Goal: Ask a question: Seek information or help from site administrators or community

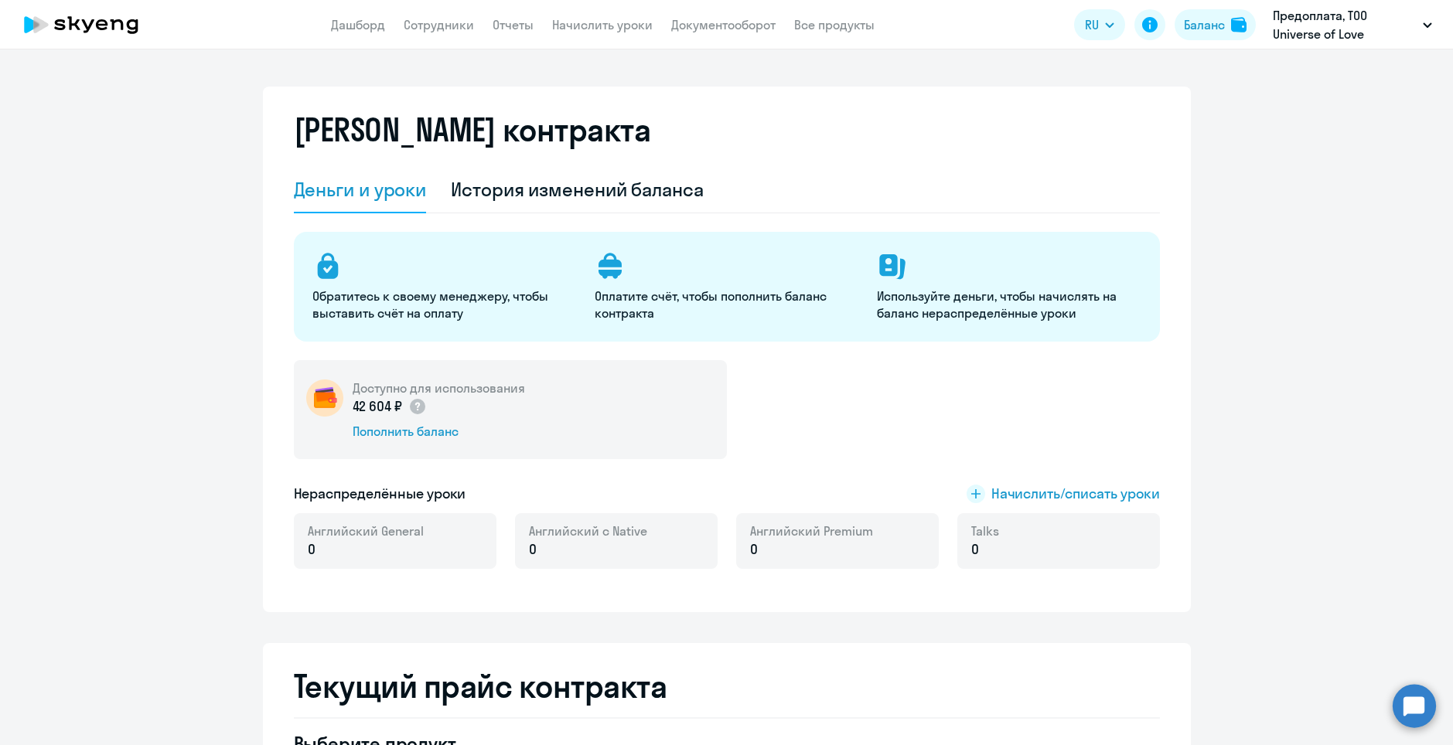
select select "english_adult_not_native_speaker"
click at [1402, 716] on circle at bounding box center [1413, 705] width 43 height 43
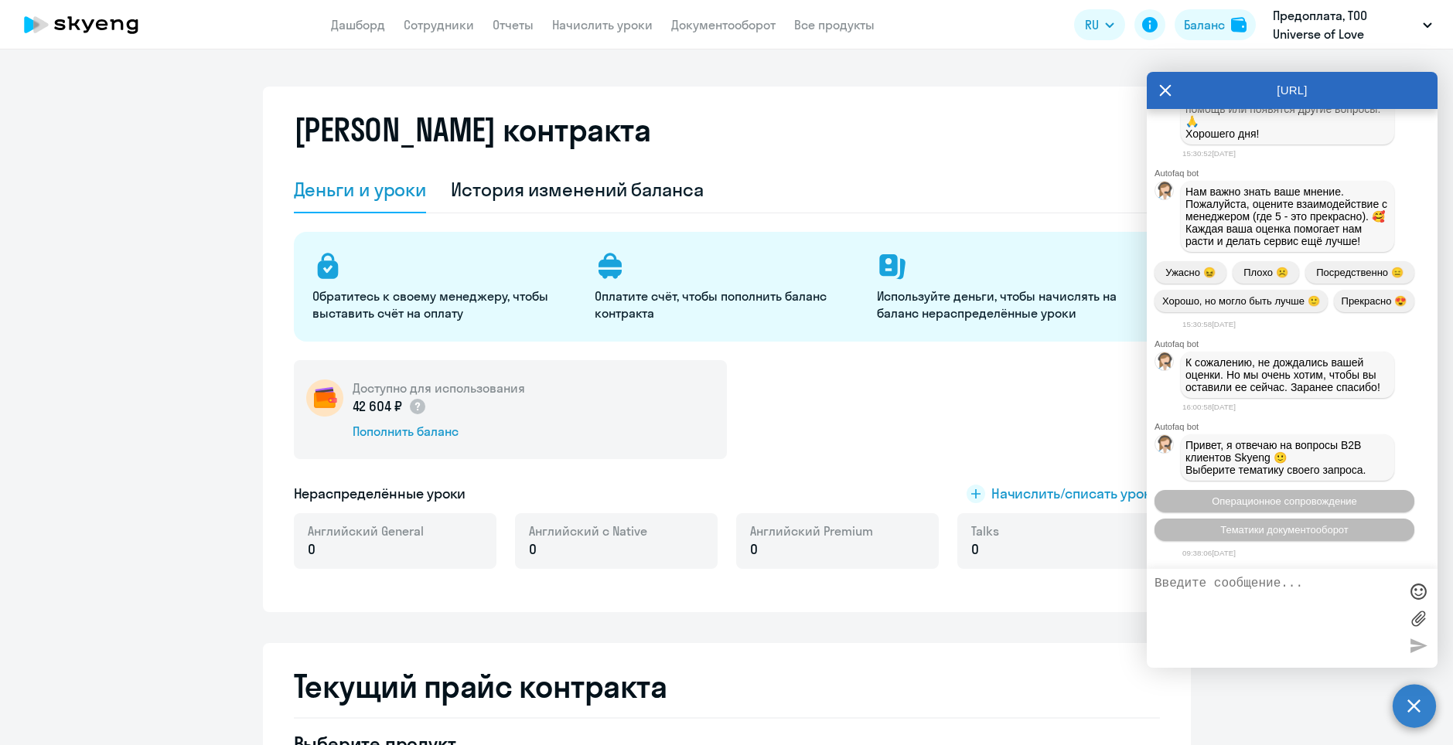
scroll to position [18781, 0]
click at [1324, 498] on span "Операционное сопровождение" at bounding box center [1283, 502] width 145 height 12
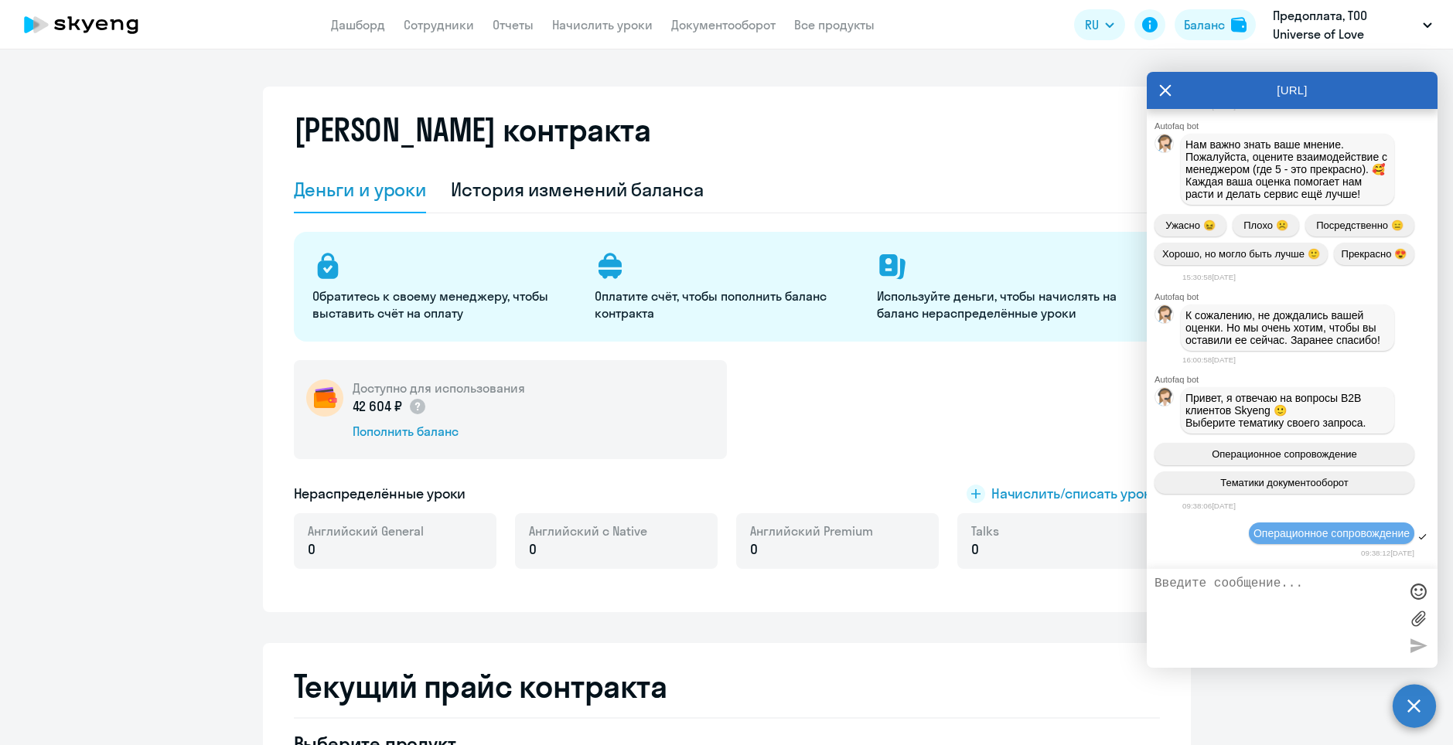
scroll to position [18950, 0]
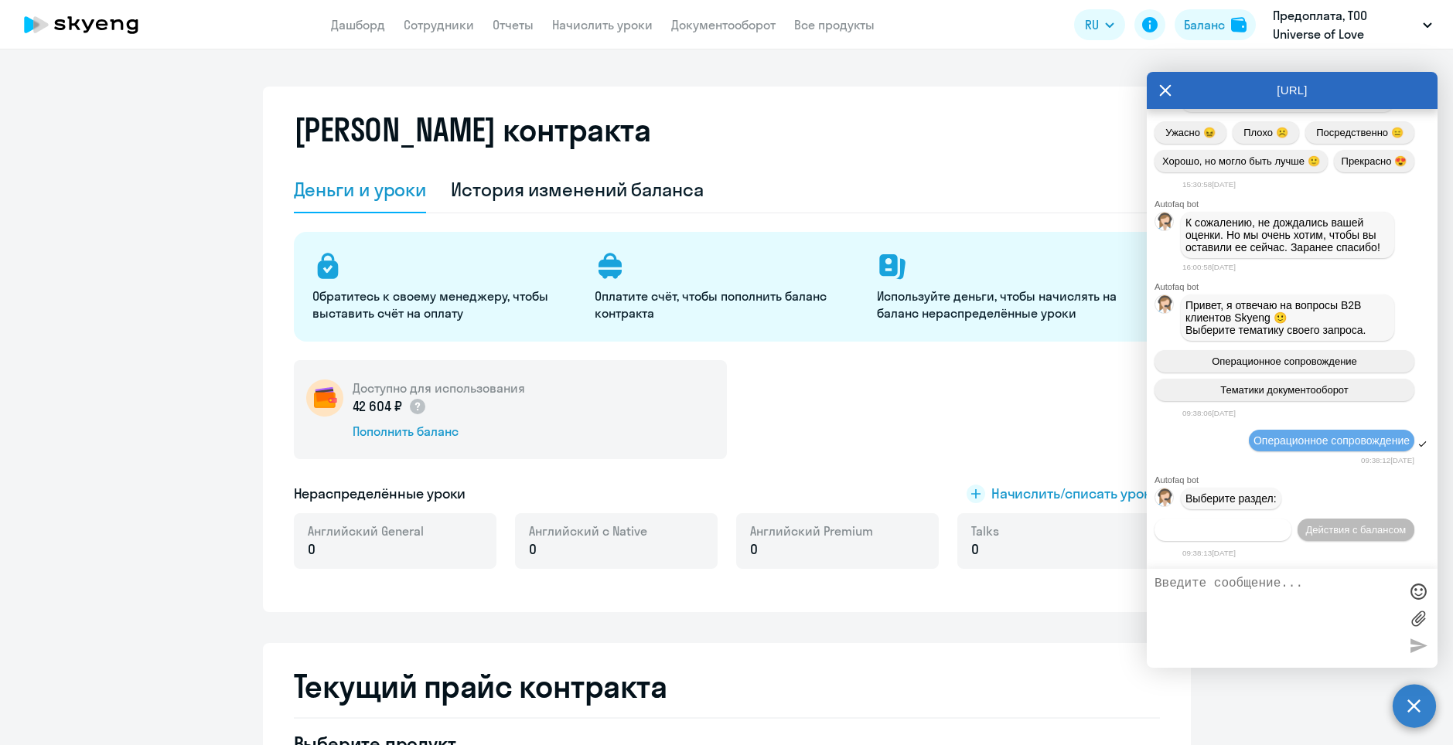
click at [1283, 524] on span "Действия по сотрудникам" at bounding box center [1223, 530] width 120 height 12
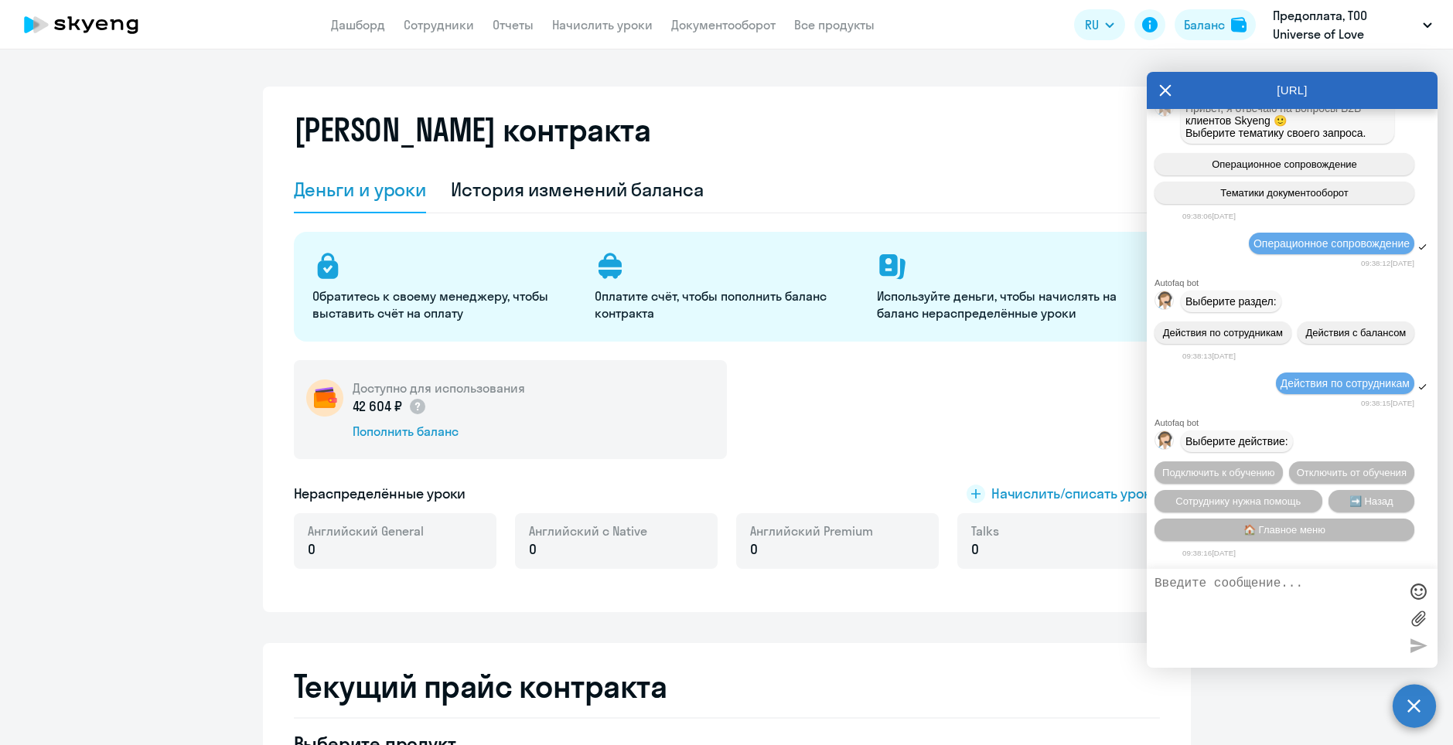
scroll to position [19179, 0]
click at [1235, 502] on span "Сотруднику нужна помощь" at bounding box center [1237, 502] width 125 height 12
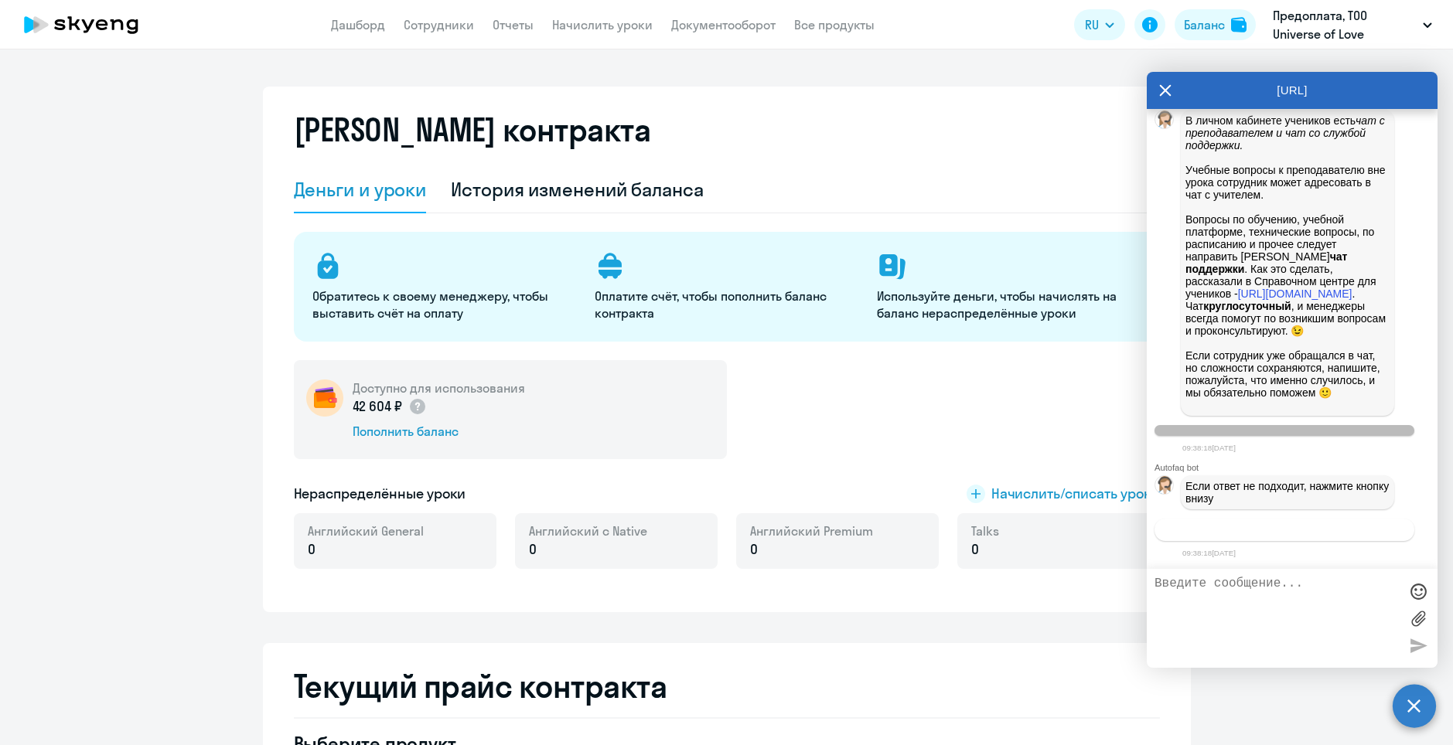
click at [1234, 526] on span "Связаться с менеджером" at bounding box center [1284, 530] width 118 height 12
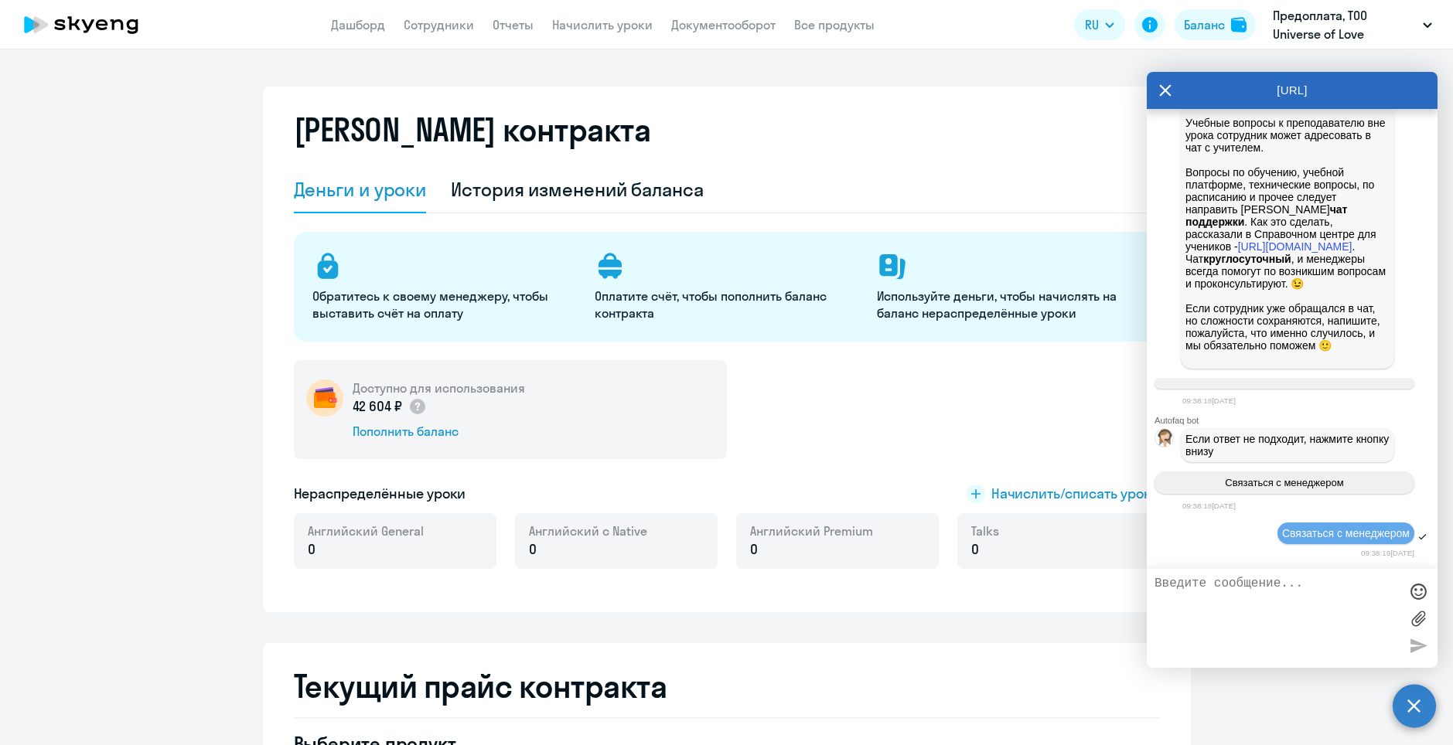
scroll to position [19761, 0]
click at [1241, 612] on textarea at bounding box center [1276, 618] width 244 height 83
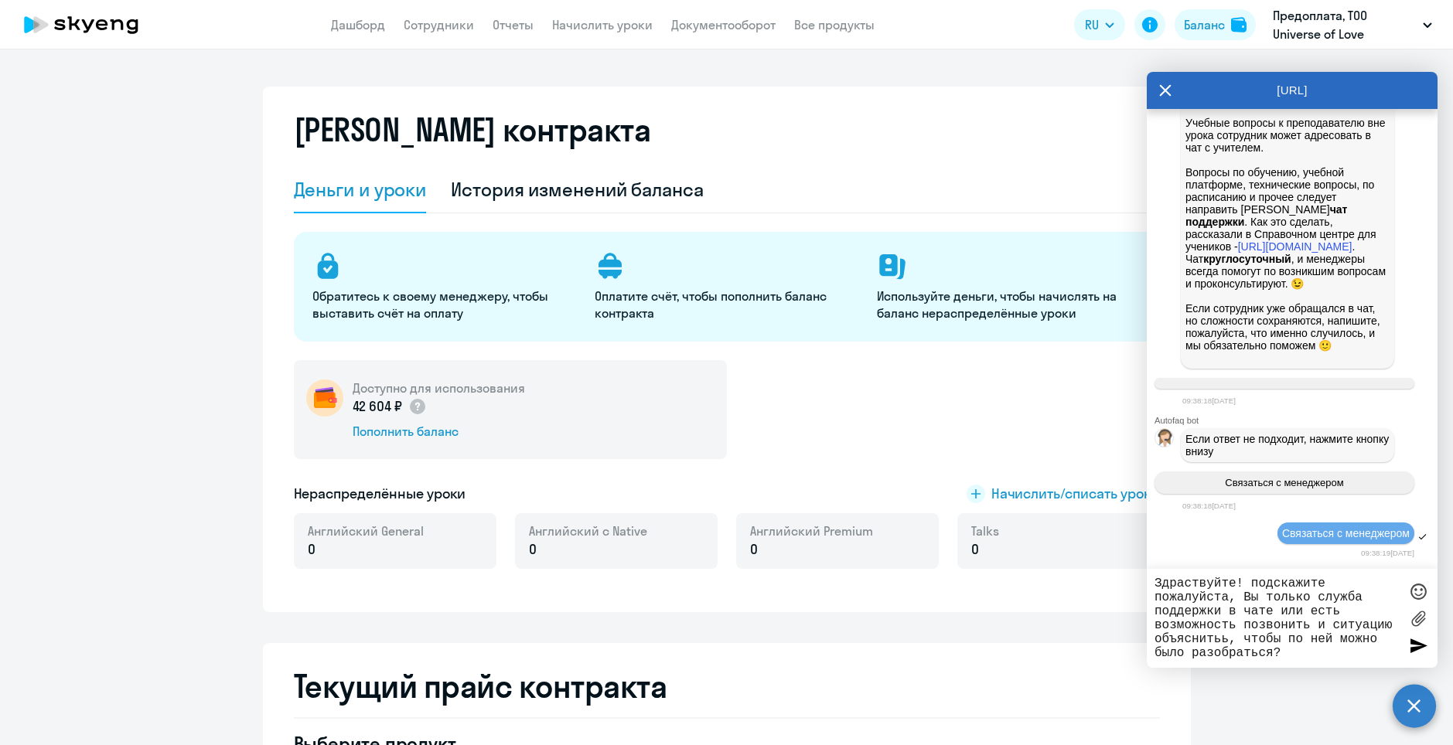
click at [1225, 641] on textarea "Здраствуйте! подскажите пожалуйста, Вы только служба поддержки в чате или есть …" at bounding box center [1276, 618] width 244 height 83
type textarea "Здраствуйте! подскажите пожалуйста, Вы только служба поддержки в чате или есть …"
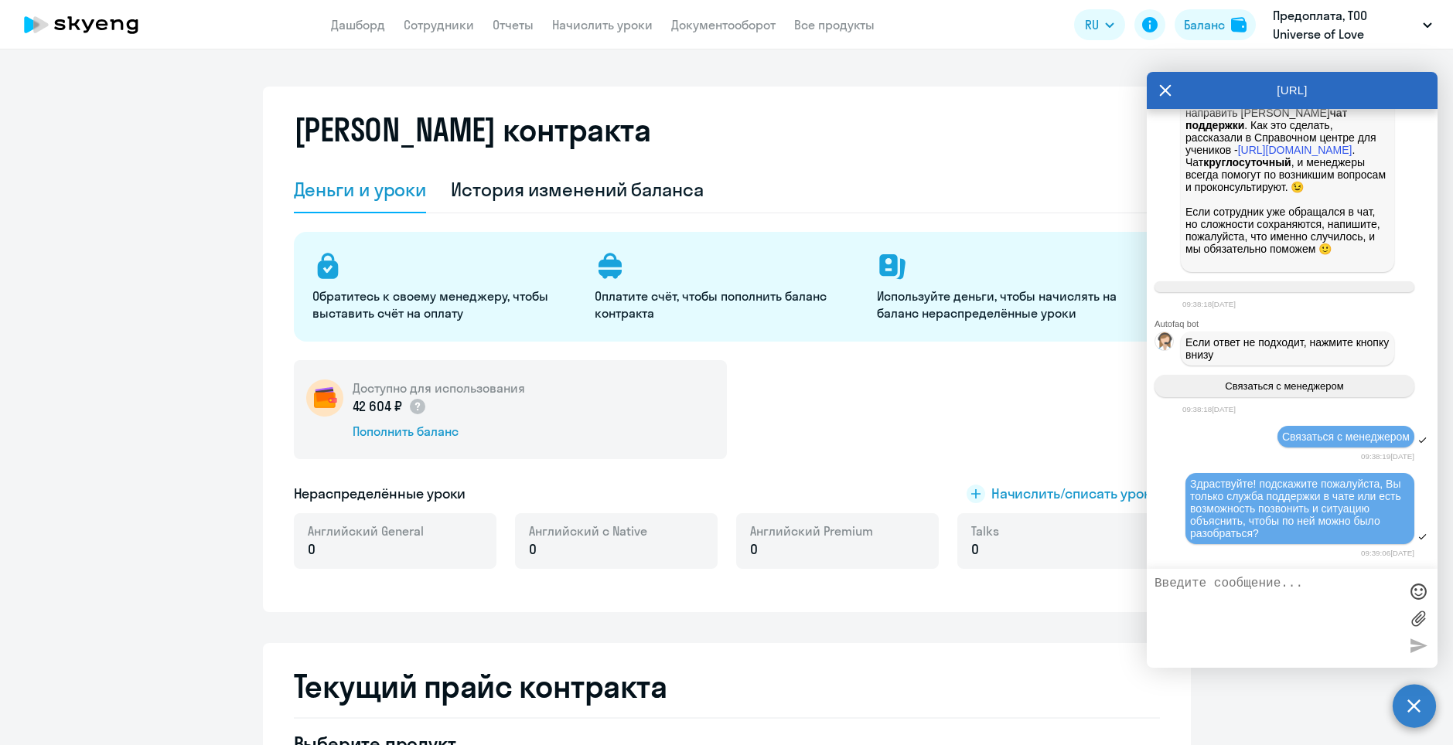
scroll to position [20052, 0]
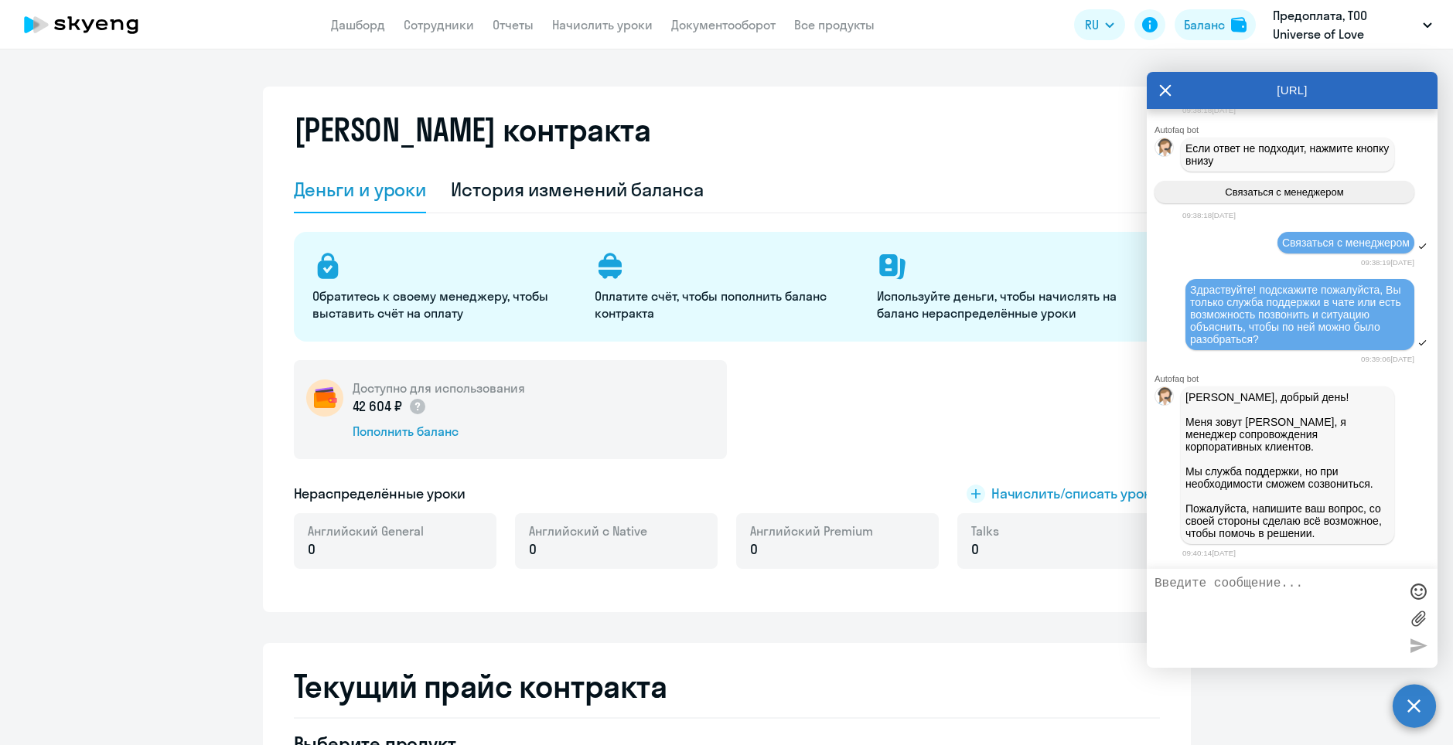
click at [789, 164] on div "[PERSON_NAME] контракта" at bounding box center [727, 139] width 866 height 56
click at [712, 25] on link "Документооборот" at bounding box center [723, 24] width 104 height 15
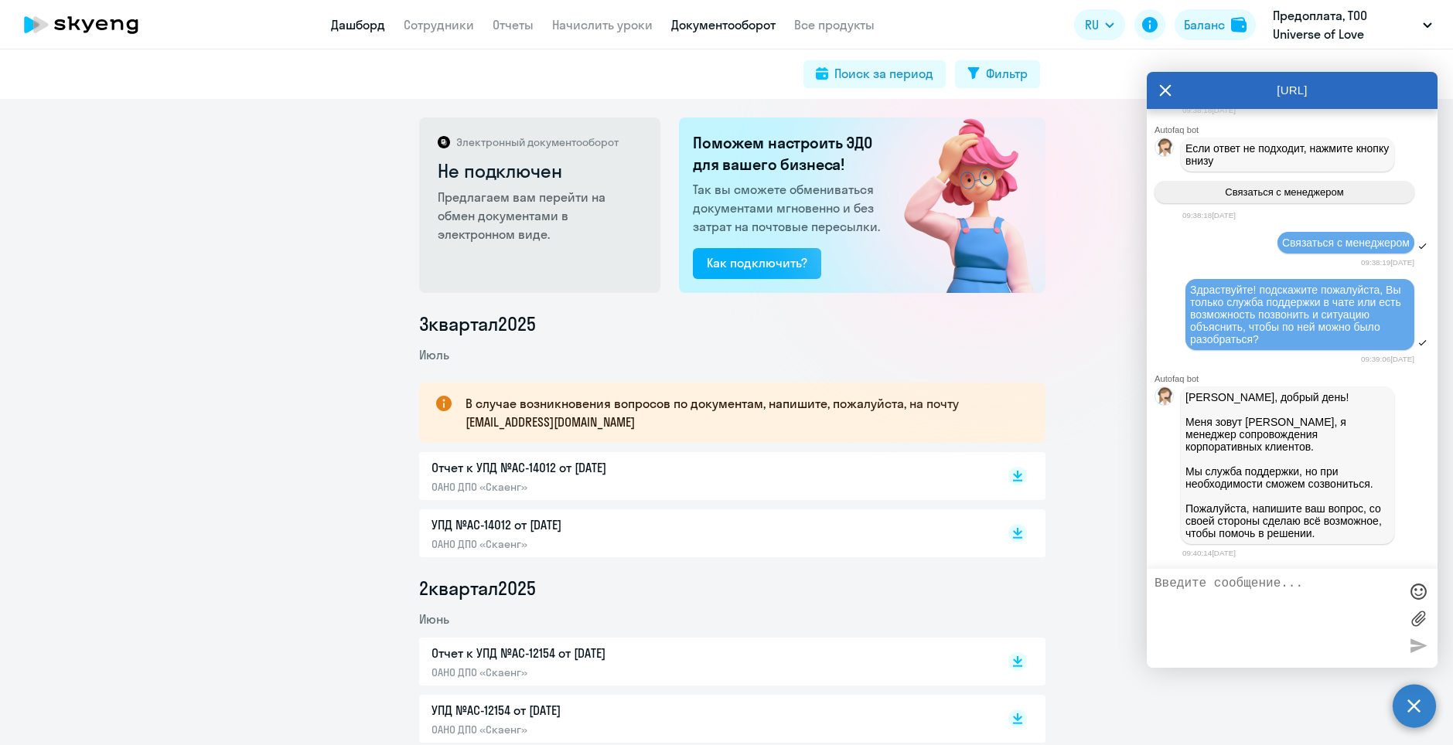
click at [356, 25] on link "Дашборд" at bounding box center [358, 24] width 54 height 15
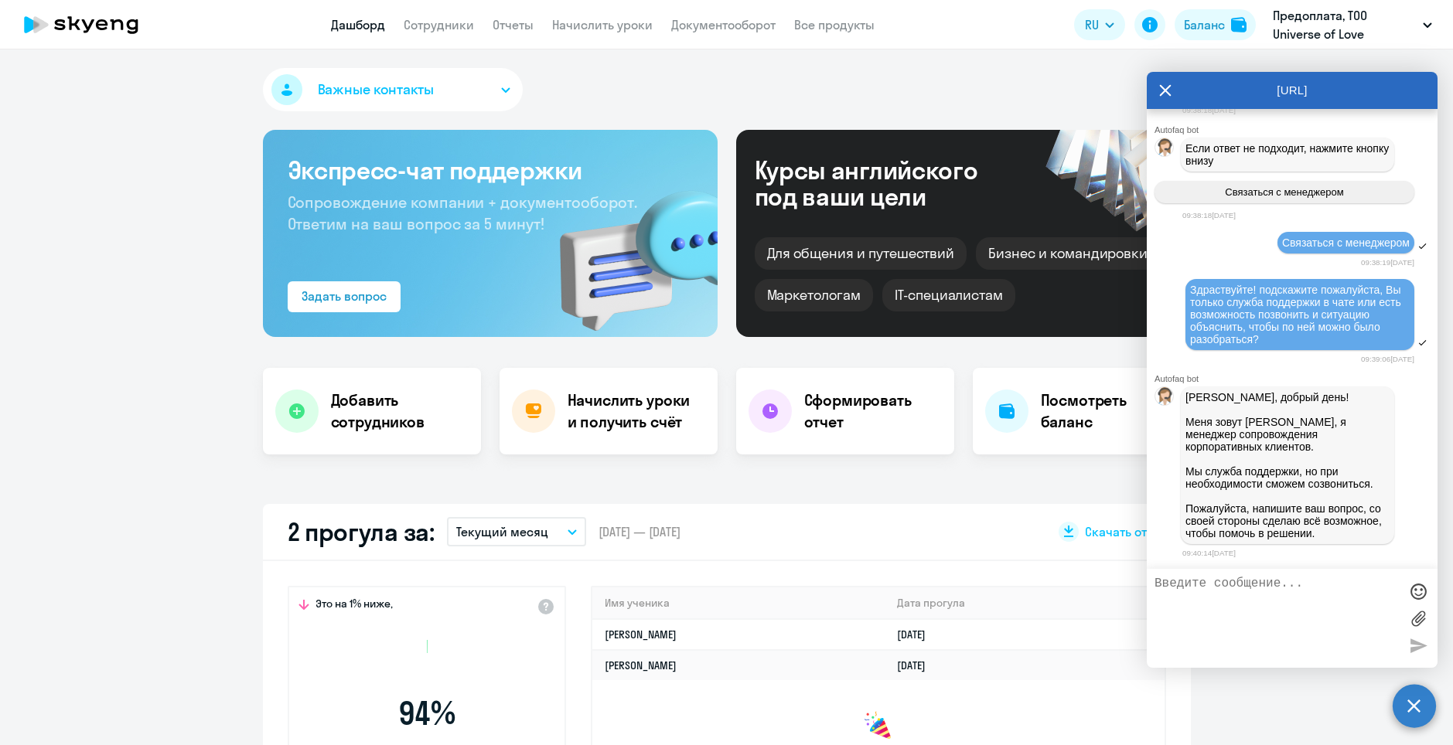
select select "30"
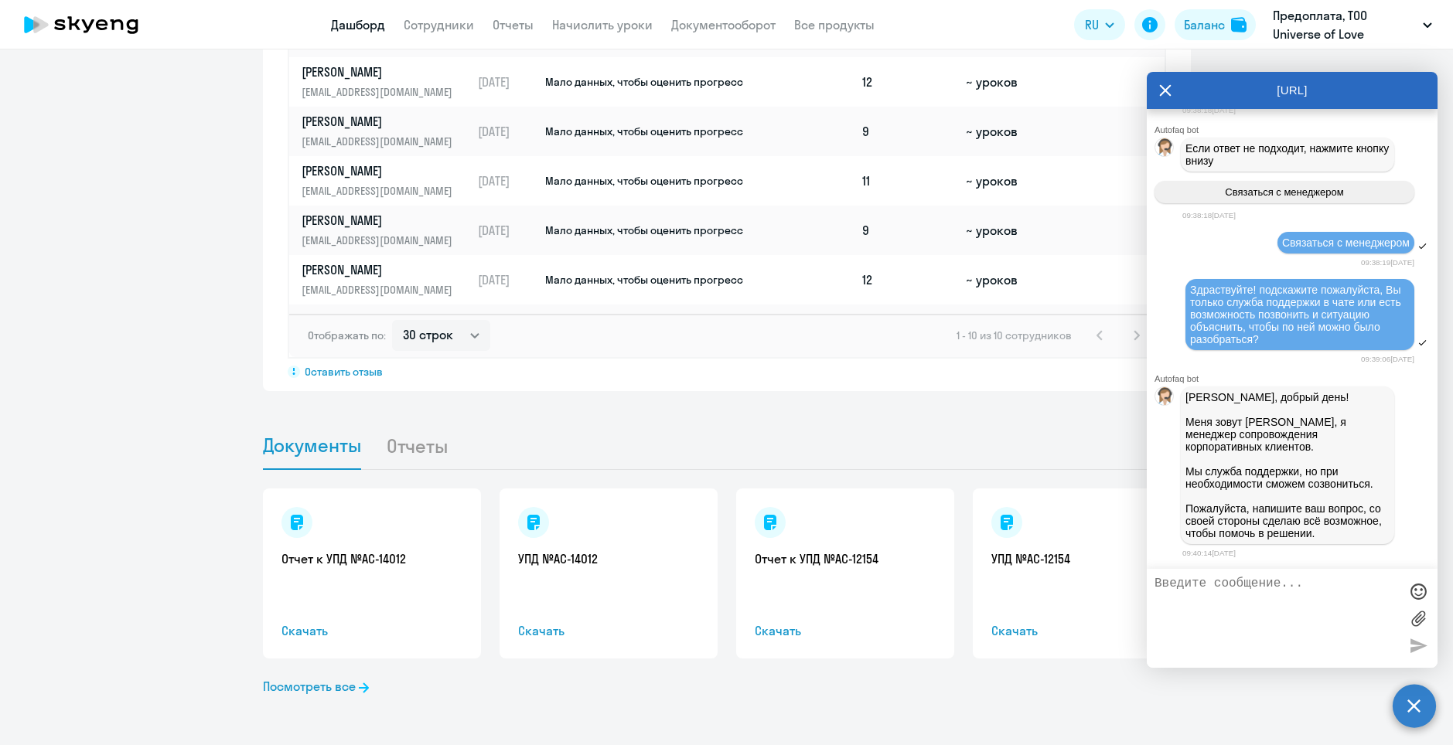
scroll to position [20051, 0]
click at [1322, 604] on textarea at bounding box center [1276, 618] width 244 height 83
drag, startPoint x: 1267, startPoint y: 581, endPoint x: 1237, endPoint y: 577, distance: 30.5
click at [1237, 577] on textarea "В общем, у меня достаточно деликатная ситуация, связанная с нашим сотрудником и…" at bounding box center [1276, 618] width 244 height 83
click at [1310, 624] on textarea "В общем, у нас достаточно деликатная ситуация, связанная с нашим сотрудником и …" at bounding box center [1276, 618] width 244 height 83
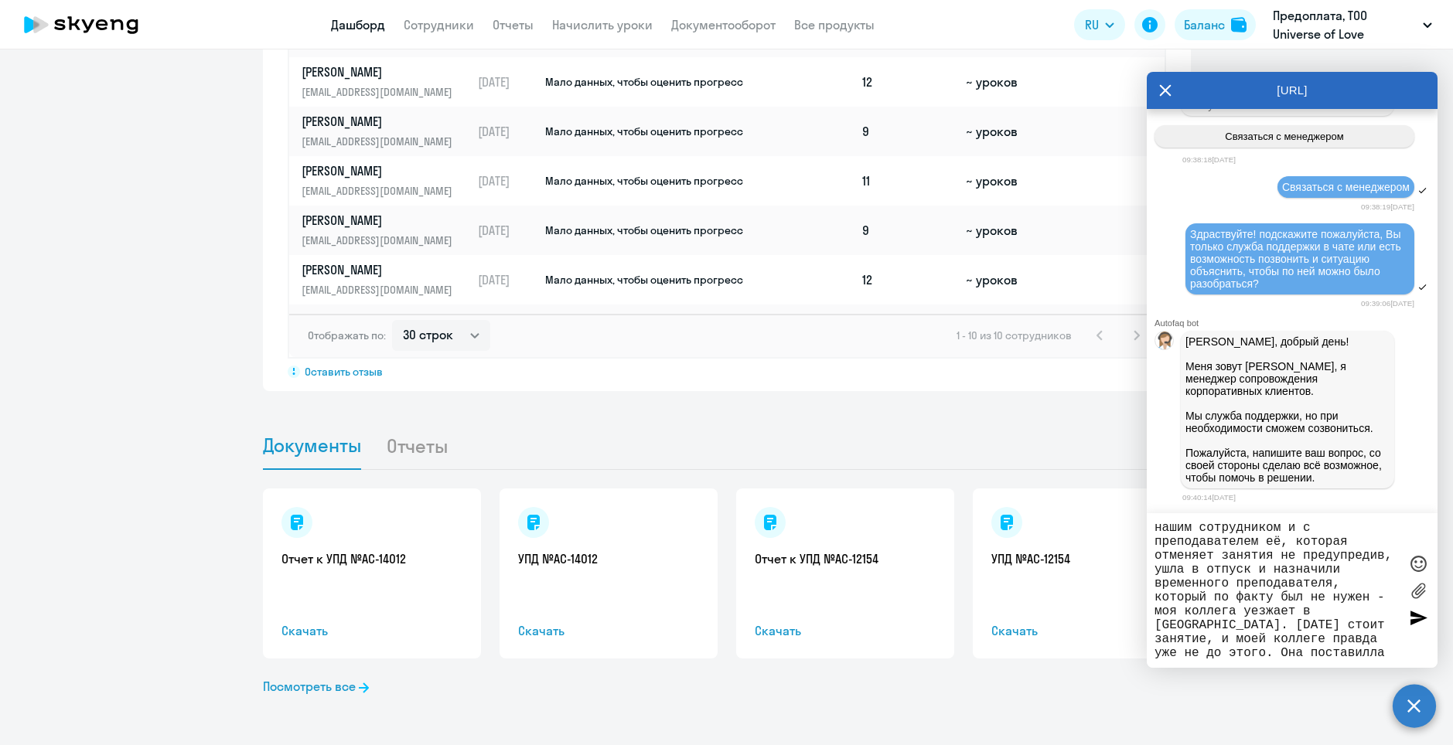
scroll to position [42, 0]
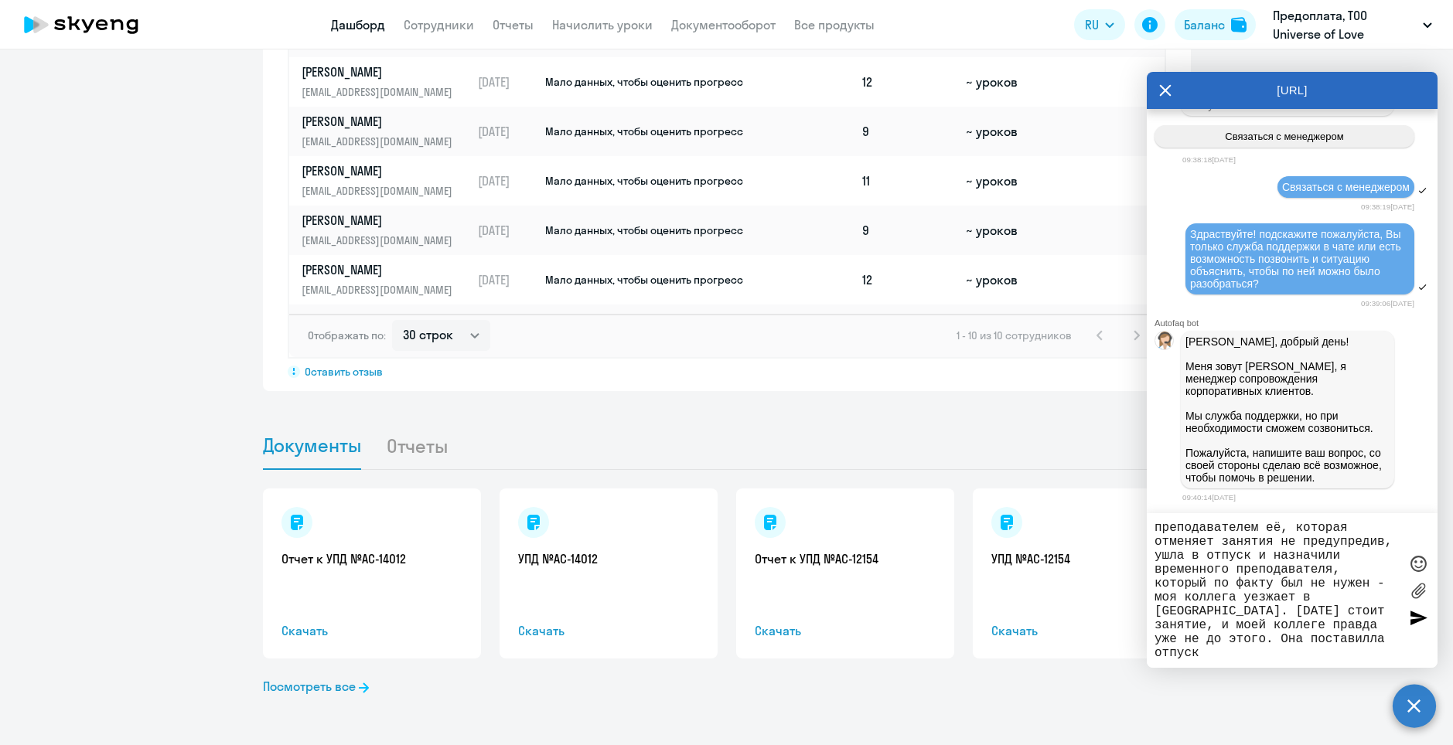
click at [1373, 635] on textarea "В общем, у нас достаточно деликатная ситуация, связанная с нашим сотрудником и …" at bounding box center [1276, 590] width 244 height 139
click at [1223, 659] on textarea "В общем, у нас достаточно деликатная ситуация, связанная с нашим сотрудником и …" at bounding box center [1276, 590] width 244 height 139
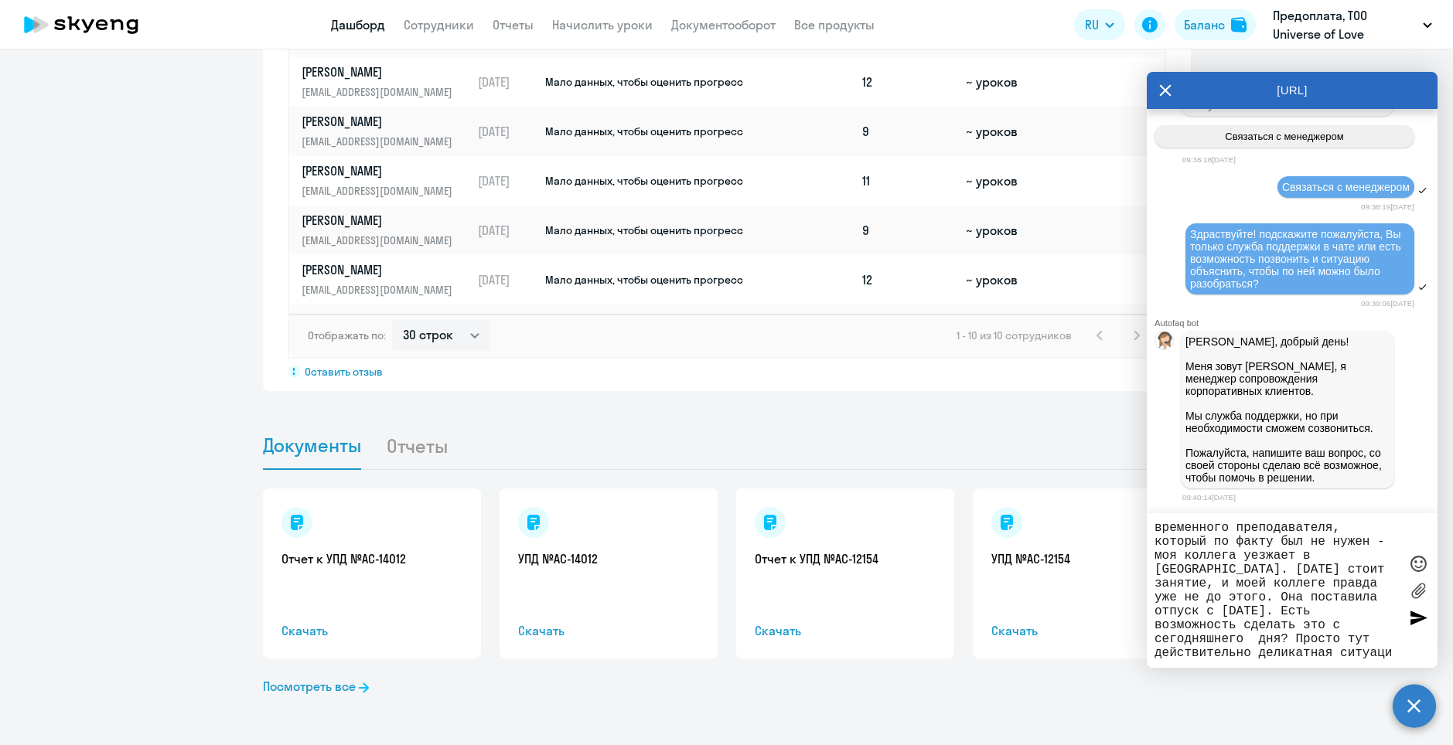
scroll to position [97, 0]
drag, startPoint x: 1273, startPoint y: 557, endPoint x: 1229, endPoint y: 558, distance: 44.1
click at [1229, 559] on textarea "В общем, у нас достаточно деликатная ситуация, связанная с нашим сотрудником и …" at bounding box center [1276, 590] width 244 height 139
click at [1285, 662] on div "В общем, у нас достаточно деликатная ситуация, связанная с нашим сотрудником и …" at bounding box center [1292, 590] width 291 height 155
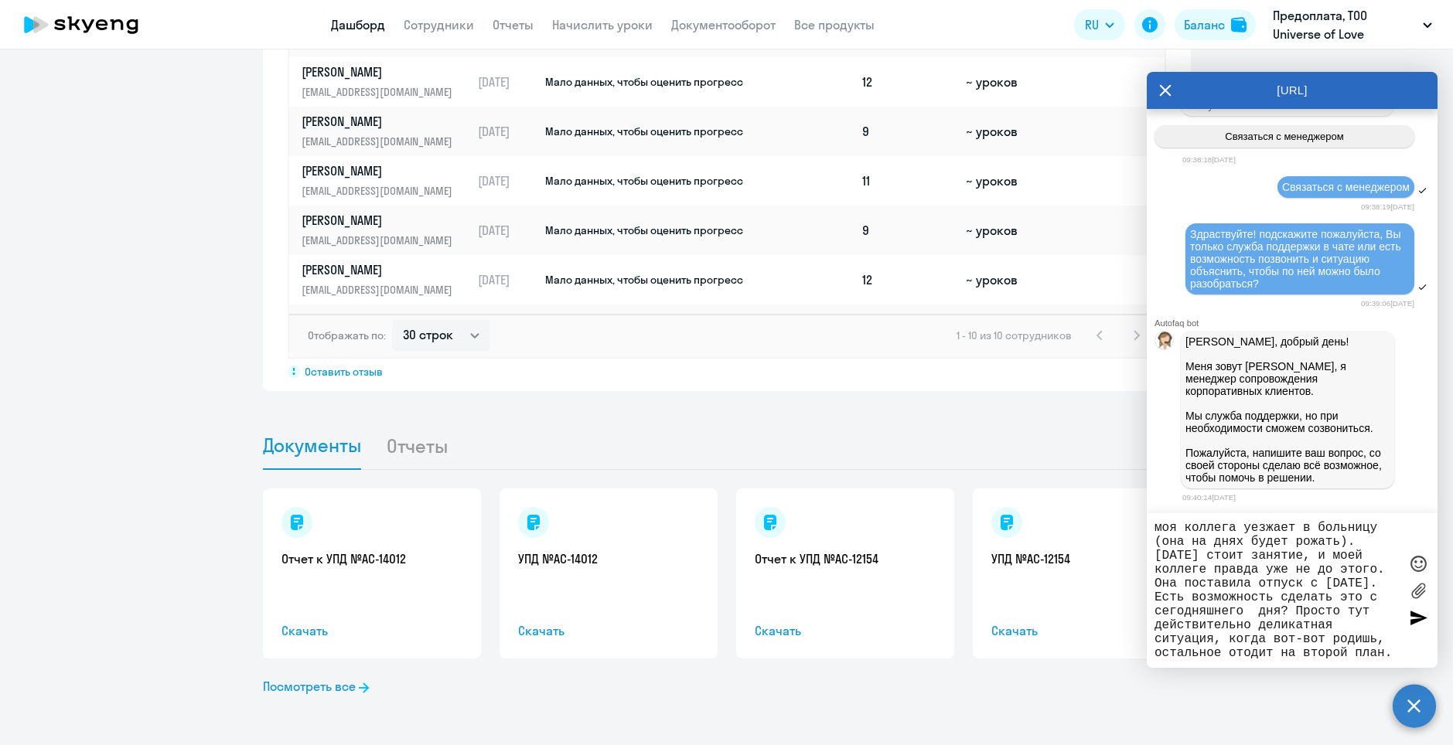
scroll to position [139, 0]
drag, startPoint x: 1262, startPoint y: 639, endPoint x: 1283, endPoint y: 635, distance: 20.6
click at [1283, 635] on textarea "В общем, у нас достаточно деликатная ситуация, связанная с нашим сотрудником и …" at bounding box center [1276, 590] width 244 height 139
drag, startPoint x: 1269, startPoint y: 637, endPoint x: 1228, endPoint y: 646, distance: 41.1
click at [1228, 646] on textarea "В общем, у нас достаточно деликатная ситуация, связанная с нашим сотрудником и …" at bounding box center [1276, 590] width 244 height 139
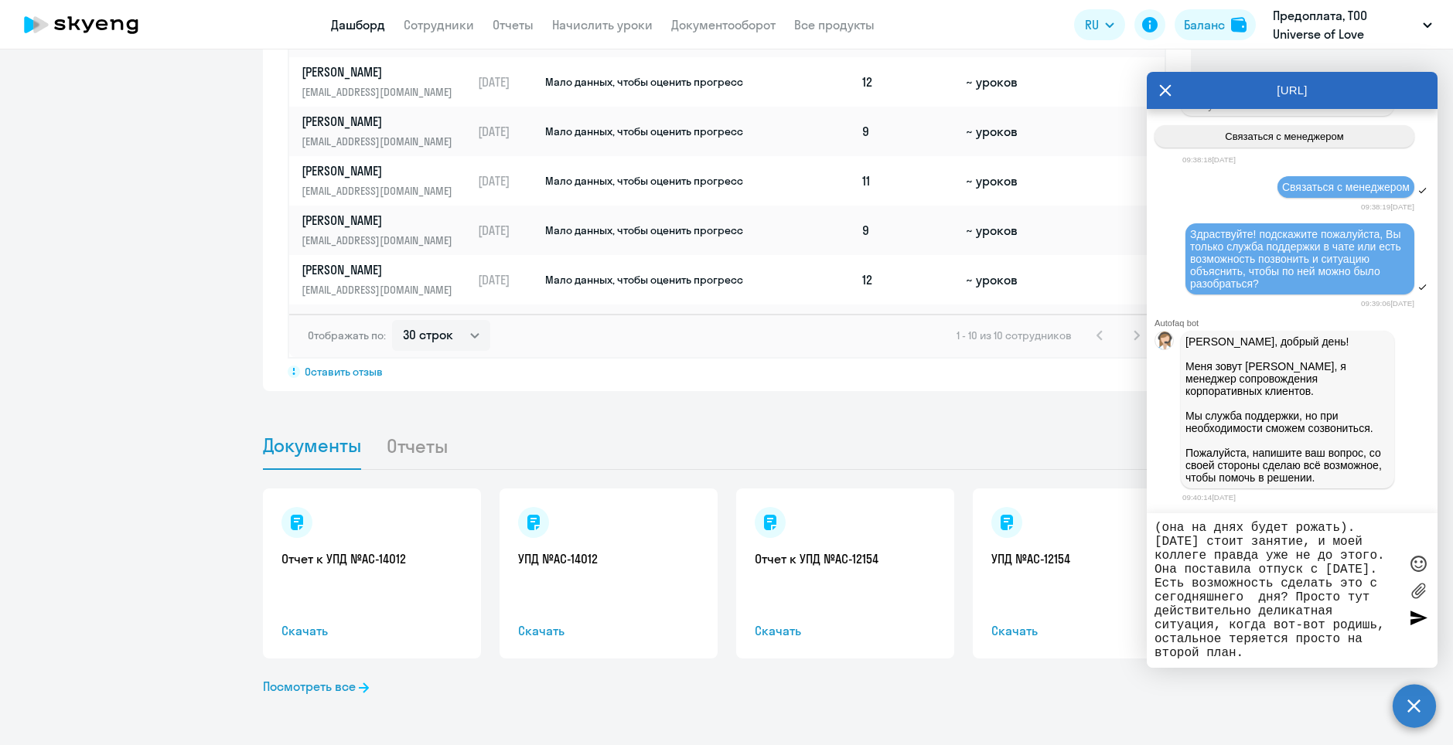
drag, startPoint x: 1297, startPoint y: 659, endPoint x: 1341, endPoint y: 643, distance: 47.0
click at [1341, 643] on textarea "В общем, у нас достаточно деликатная ситуация, связанная с нашим сотрудником и …" at bounding box center [1276, 590] width 244 height 139
click at [1338, 642] on textarea at bounding box center [1276, 590] width 244 height 139
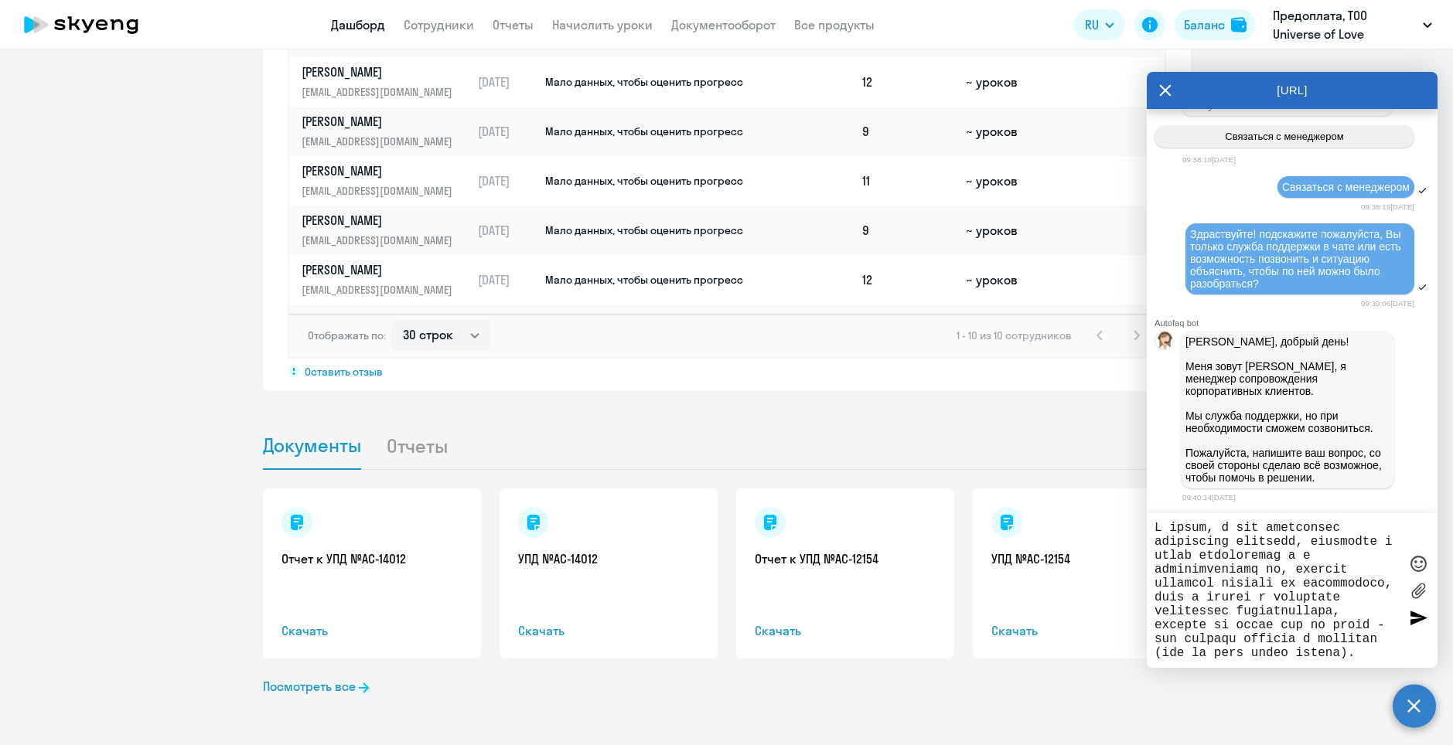
click at [1235, 601] on textarea at bounding box center [1276, 590] width 244 height 139
click at [1224, 597] on textarea at bounding box center [1276, 590] width 244 height 139
drag, startPoint x: 1167, startPoint y: 595, endPoint x: 1174, endPoint y: 601, distance: 8.2
click at [1168, 599] on textarea at bounding box center [1276, 590] width 244 height 139
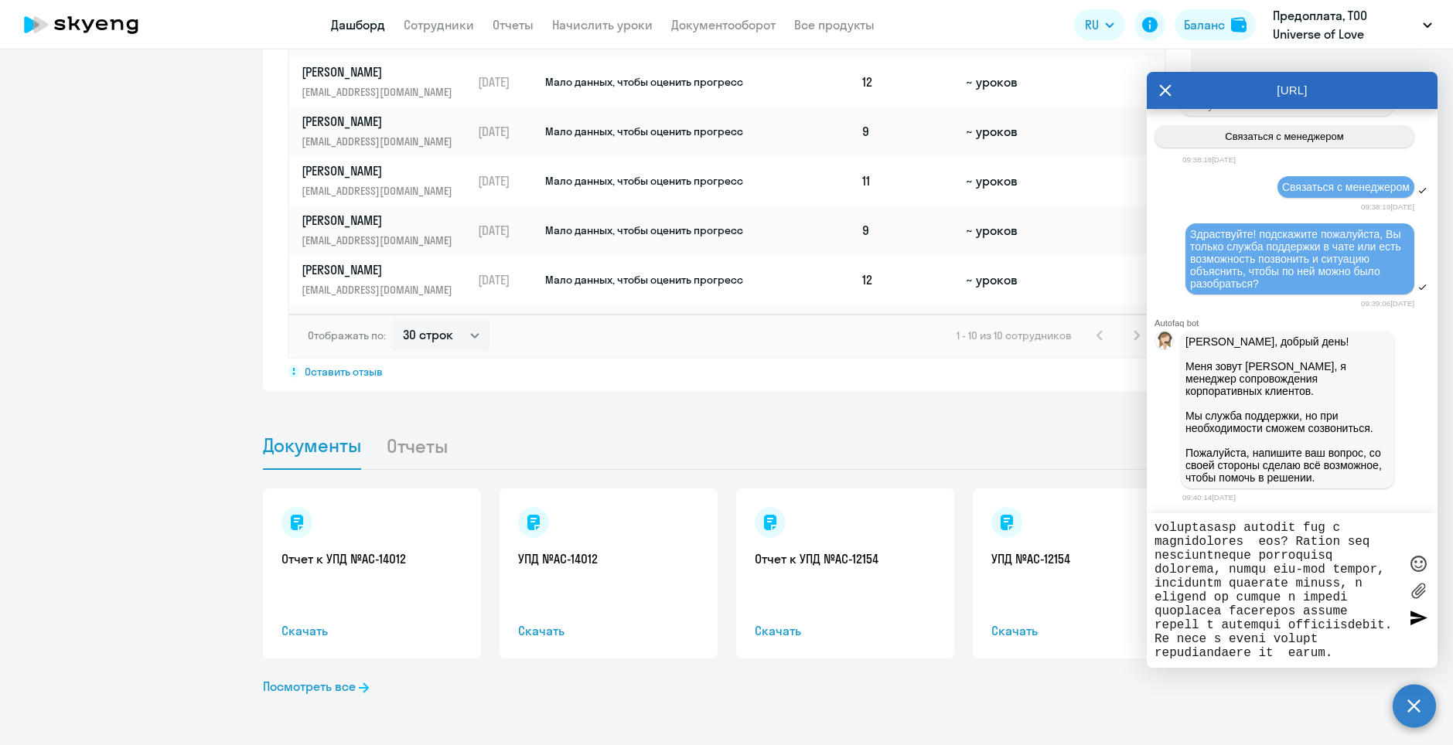
click at [1339, 646] on textarea at bounding box center [1276, 590] width 244 height 139
click at [1382, 653] on textarea at bounding box center [1276, 590] width 244 height 139
click at [1259, 634] on textarea at bounding box center [1276, 590] width 244 height 139
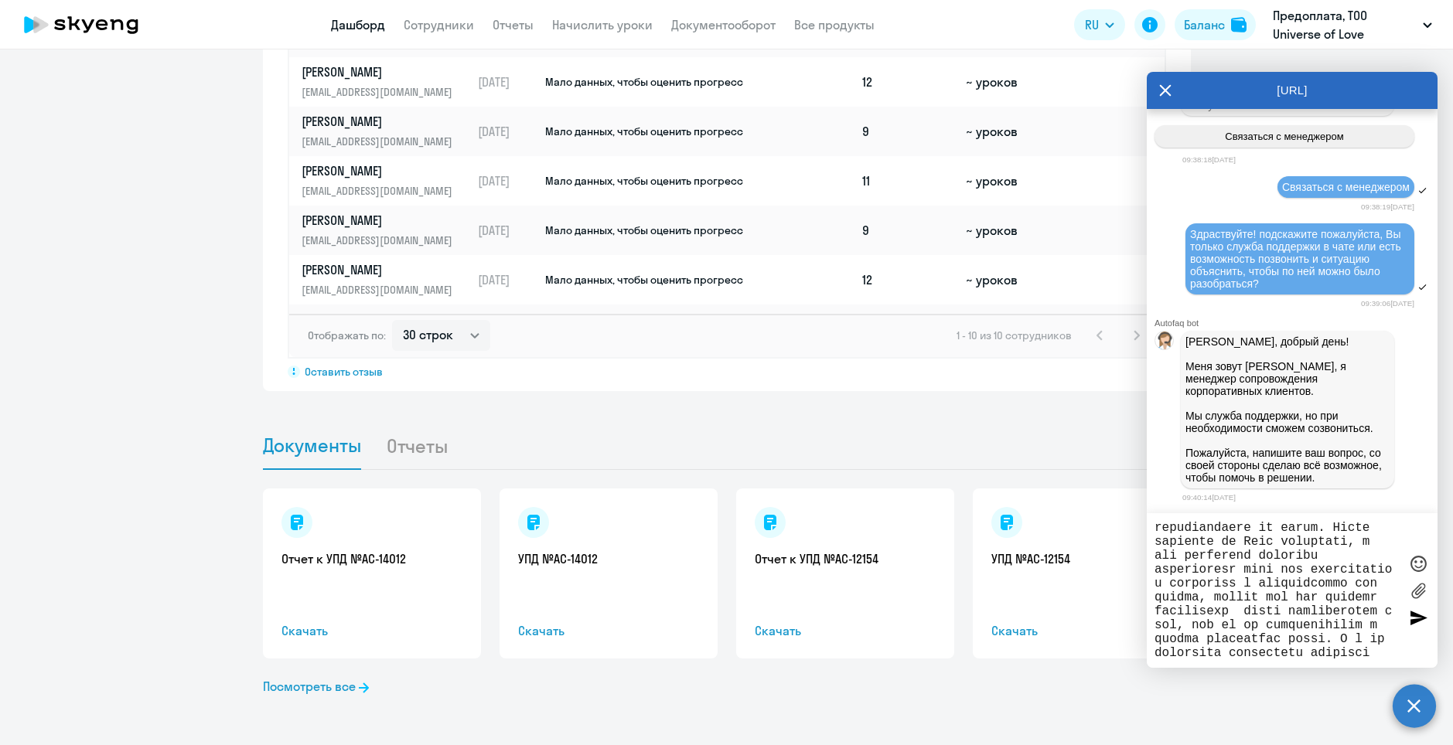
click at [1373, 646] on textarea at bounding box center [1276, 590] width 244 height 139
type textarea "L ipsum, d sit ametconsec adipiscing elitsedd, eiusmodte i utlab etdoloremag a …"
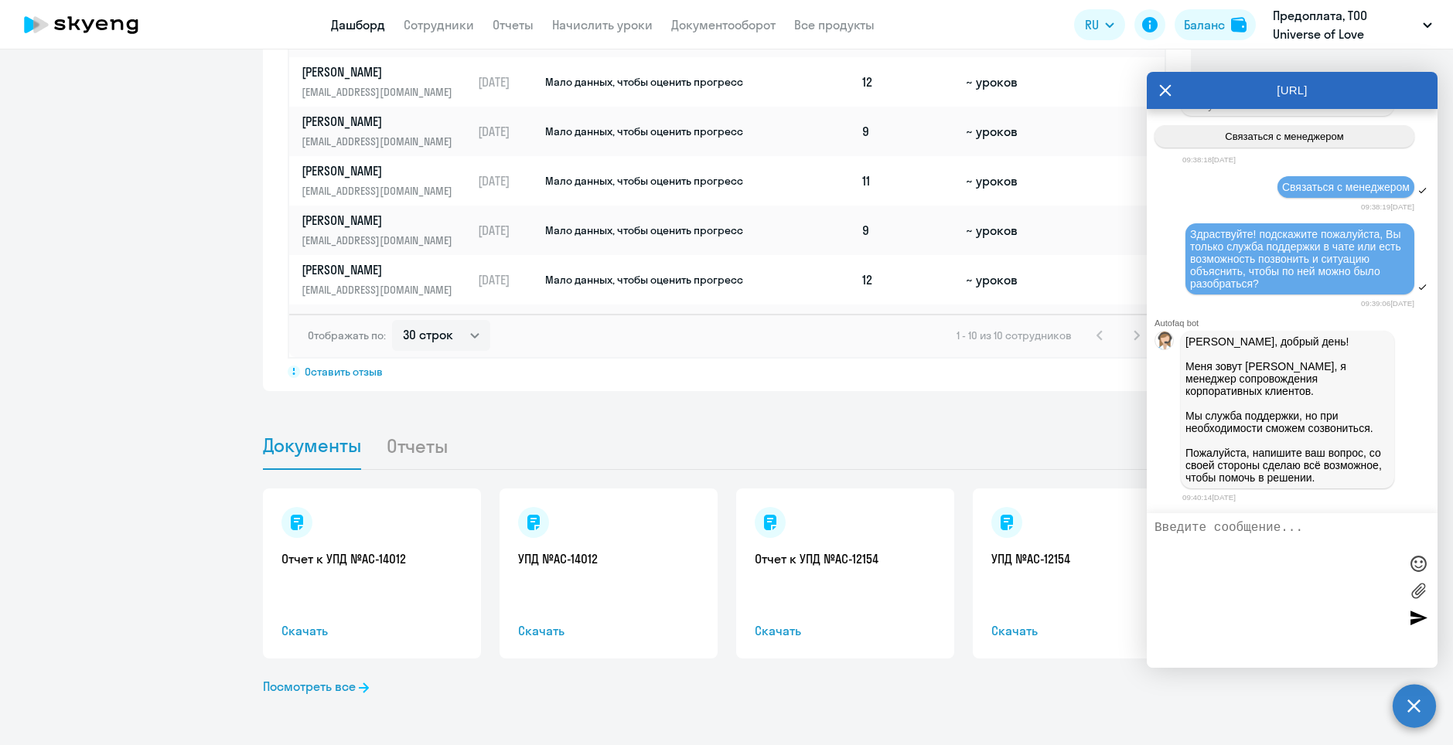
scroll to position [20445, 0]
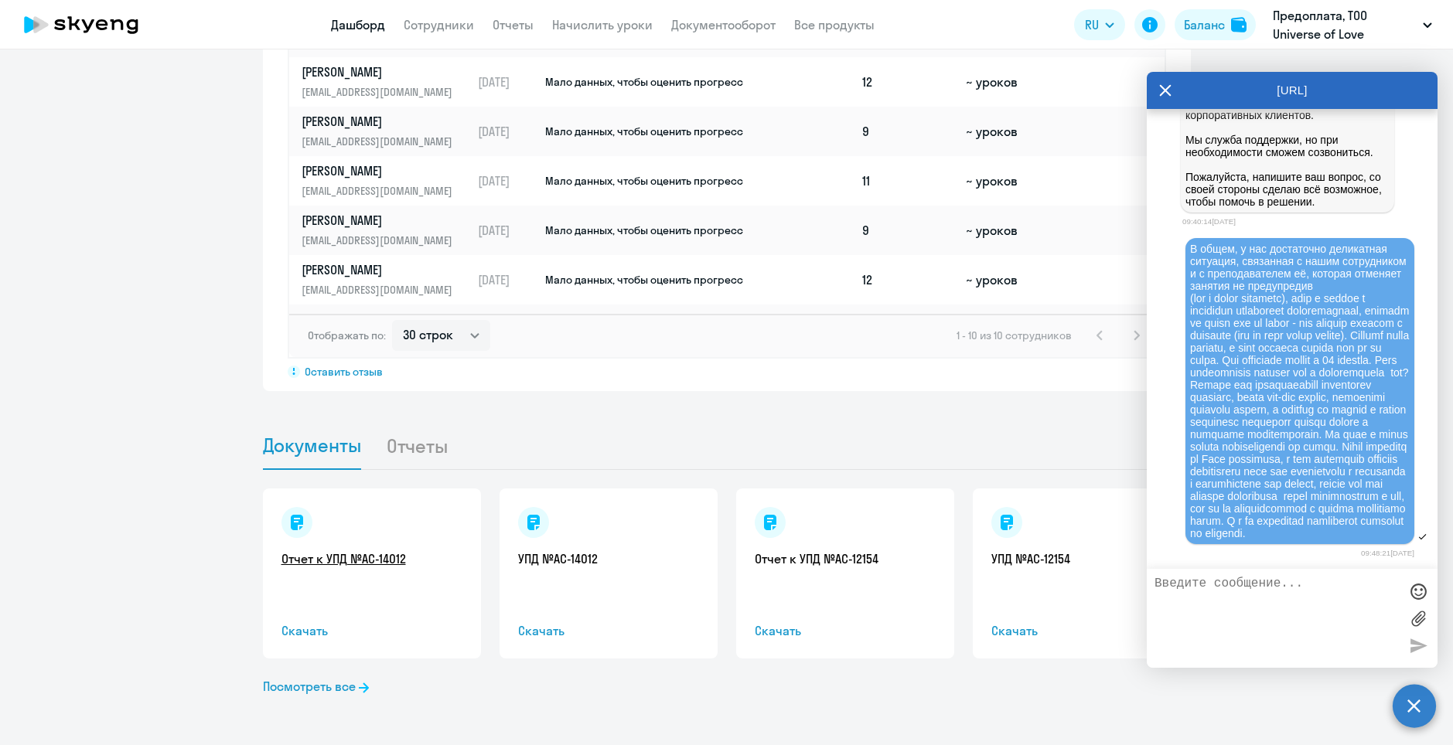
click at [315, 564] on link "Отчет к УПД №AC-14012" at bounding box center [371, 558] width 181 height 17
click at [567, 573] on div "УПД №AC-14012 Скачать" at bounding box center [608, 574] width 218 height 170
click at [533, 631] on span "Скачать" at bounding box center [608, 631] width 181 height 19
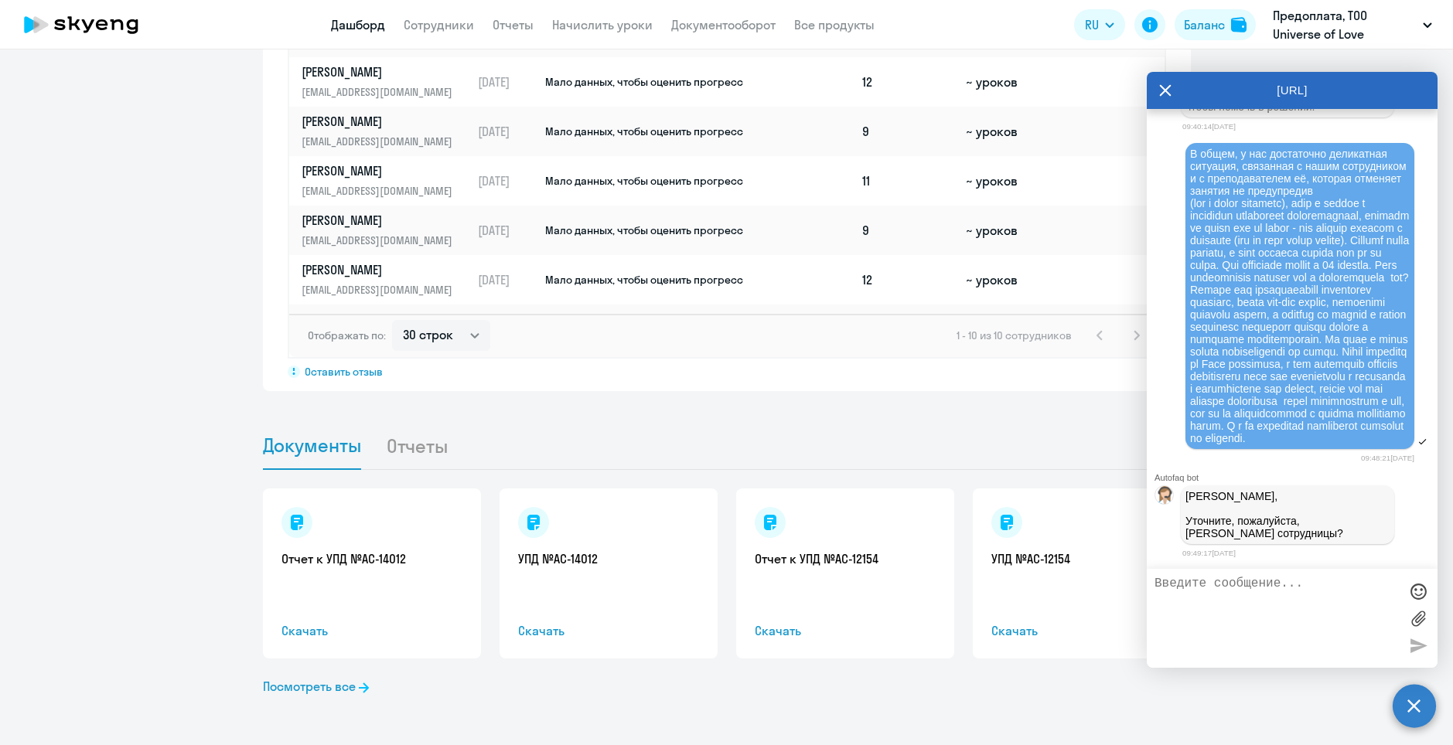
scroll to position [20540, 0]
click at [302, 692] on link "Посмотреть все" at bounding box center [316, 686] width 106 height 19
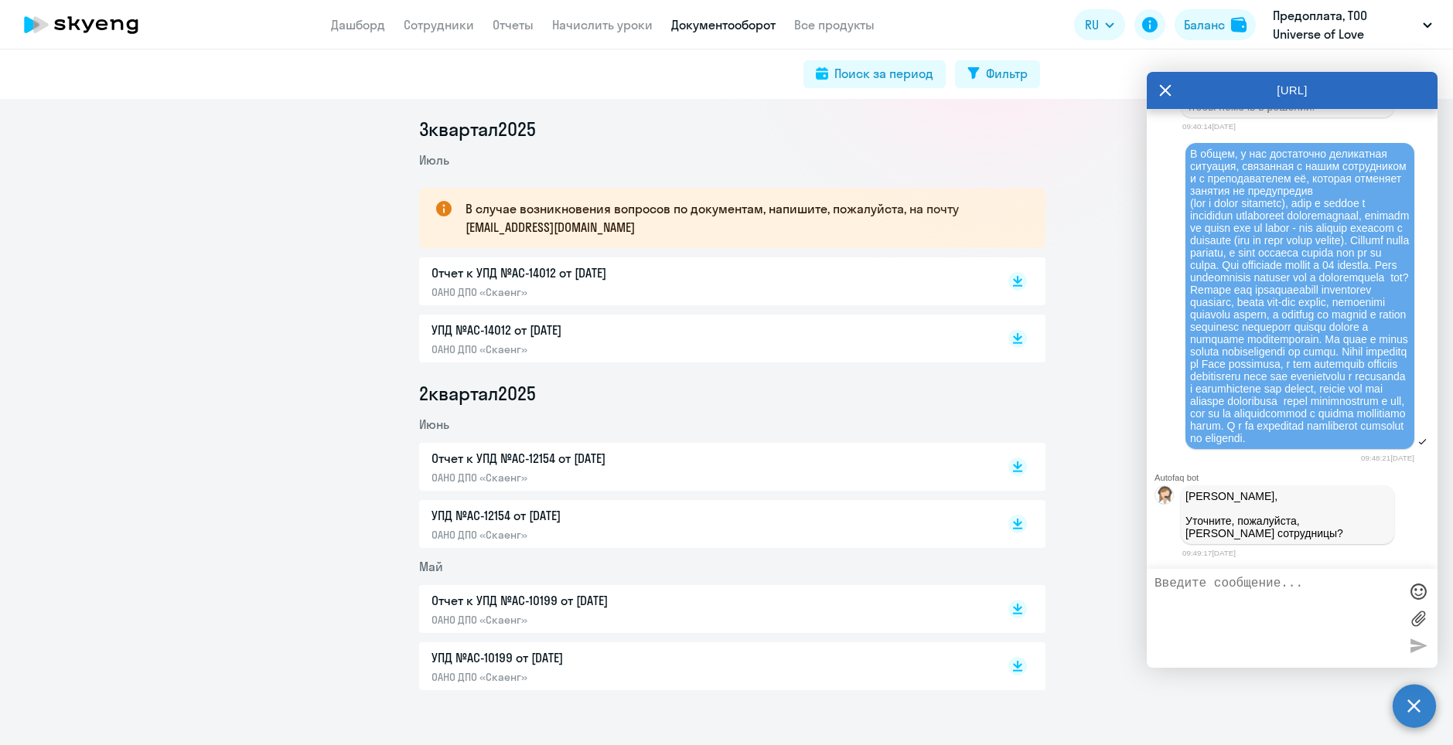
scroll to position [217, 0]
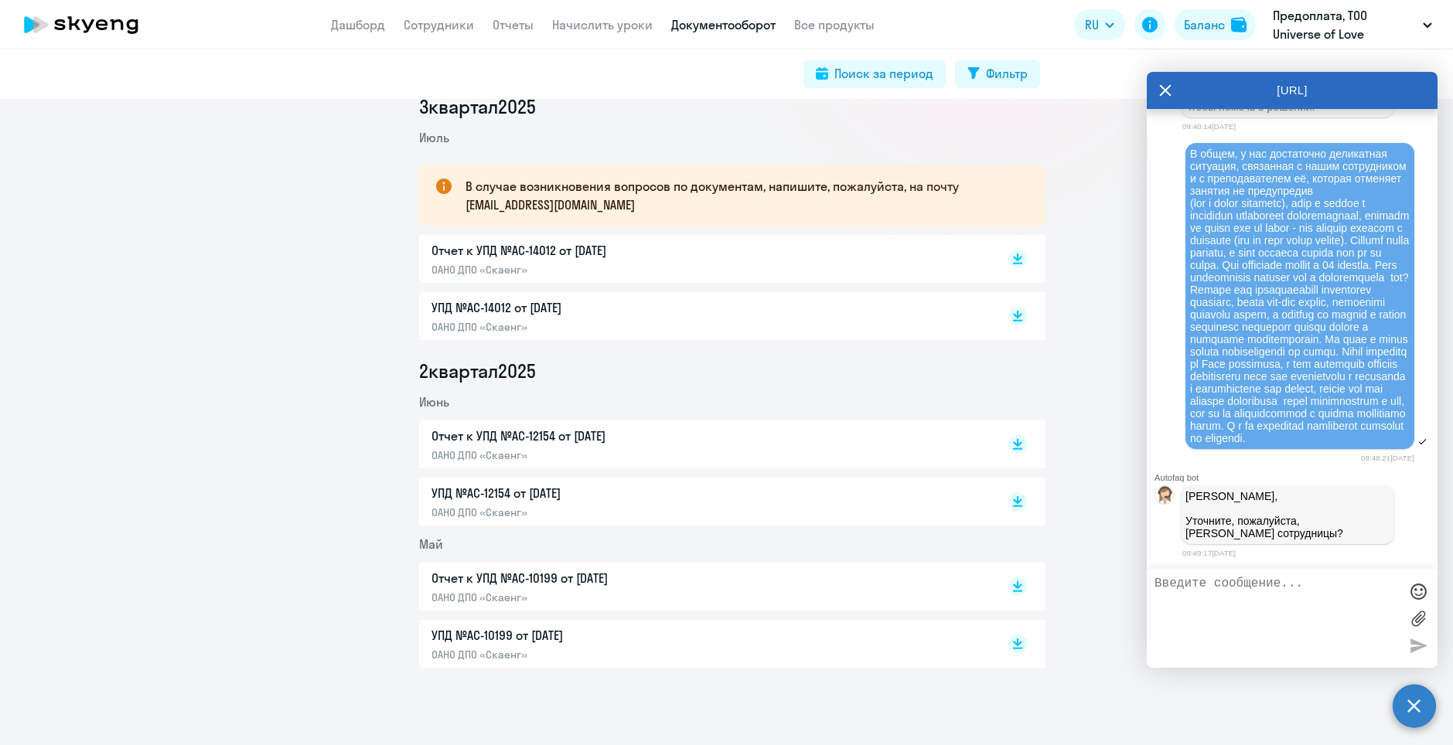
click at [554, 499] on p "УПД №AC-12154 от [DATE]" at bounding box center [593, 493] width 325 height 19
click at [481, 642] on p "УПД №AC-10199 от [DATE]" at bounding box center [593, 635] width 325 height 19
click at [1197, 575] on div at bounding box center [1292, 618] width 291 height 99
click at [1201, 583] on textarea at bounding box center [1276, 618] width 244 height 83
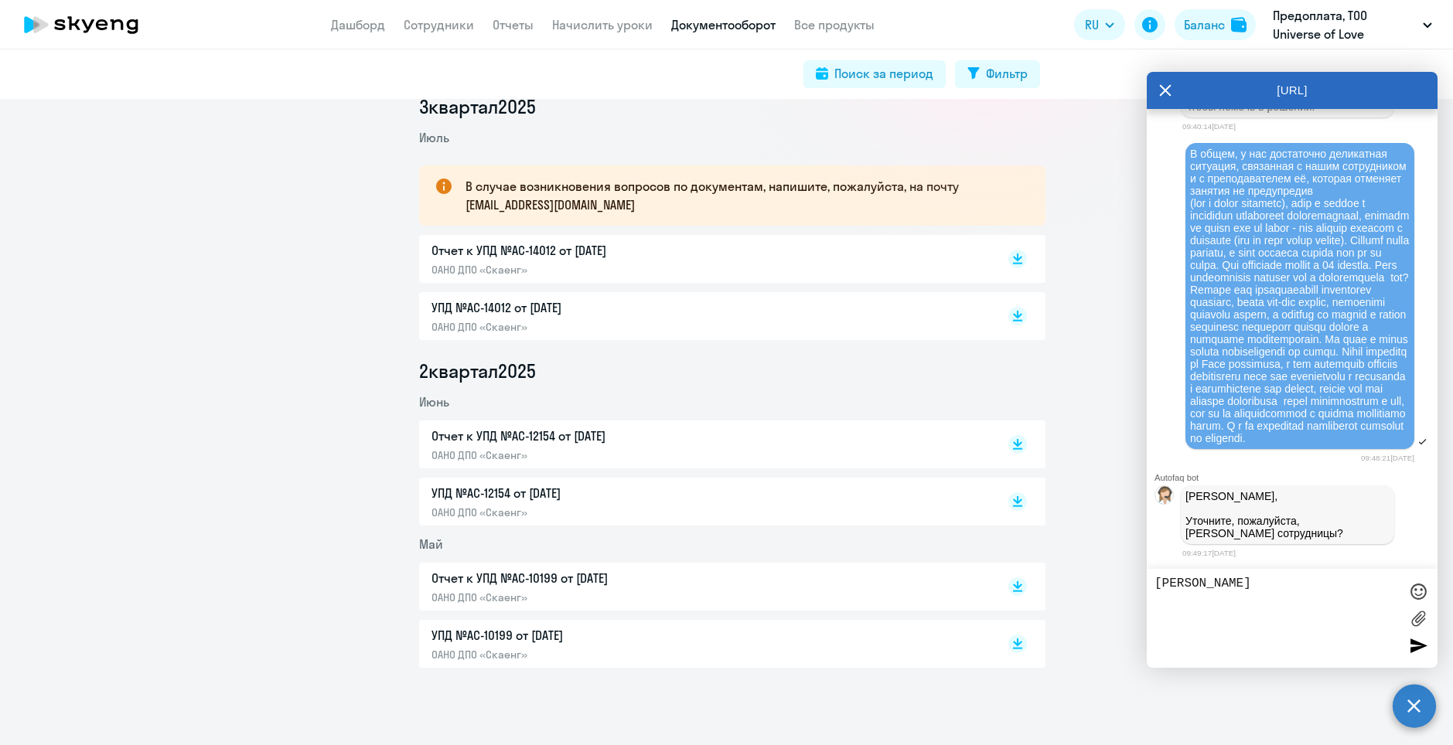
type textarea "[PERSON_NAME]"
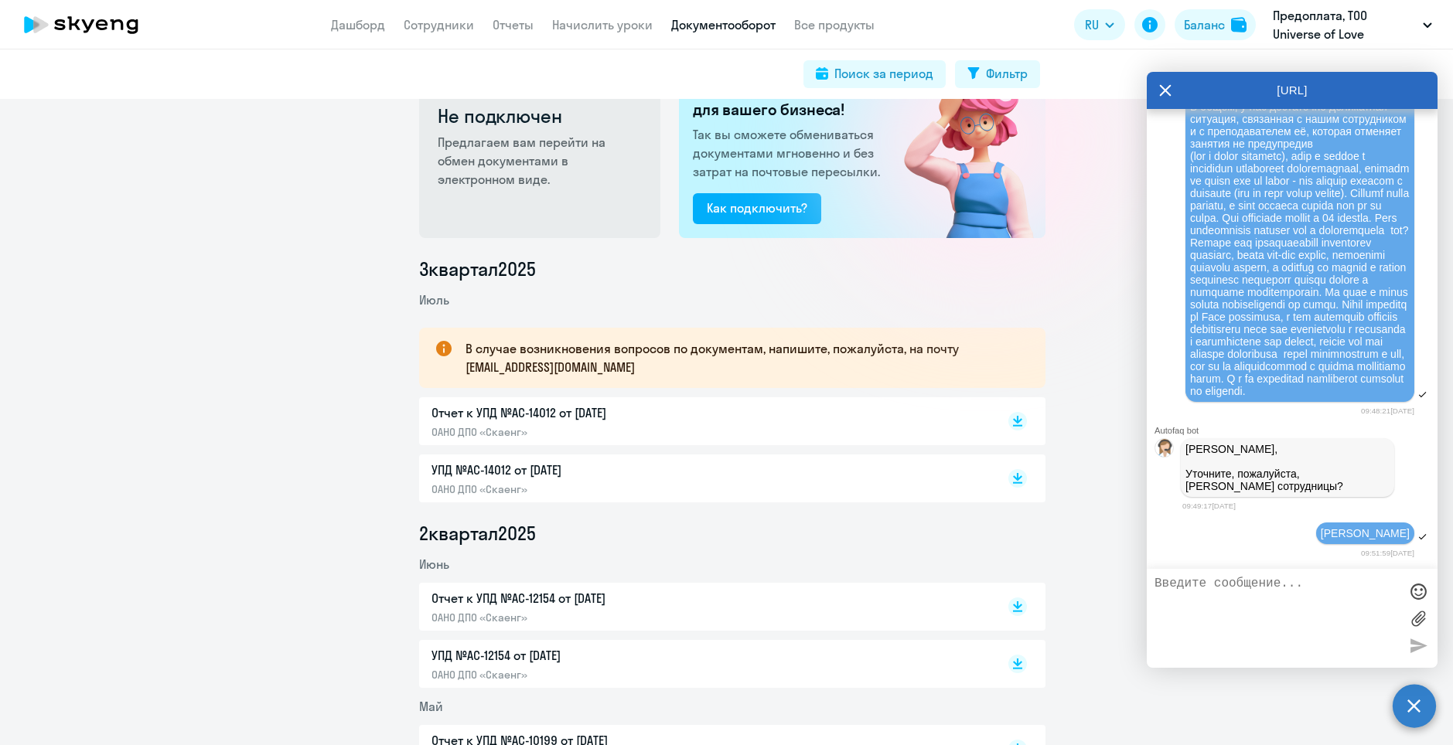
scroll to position [0, 0]
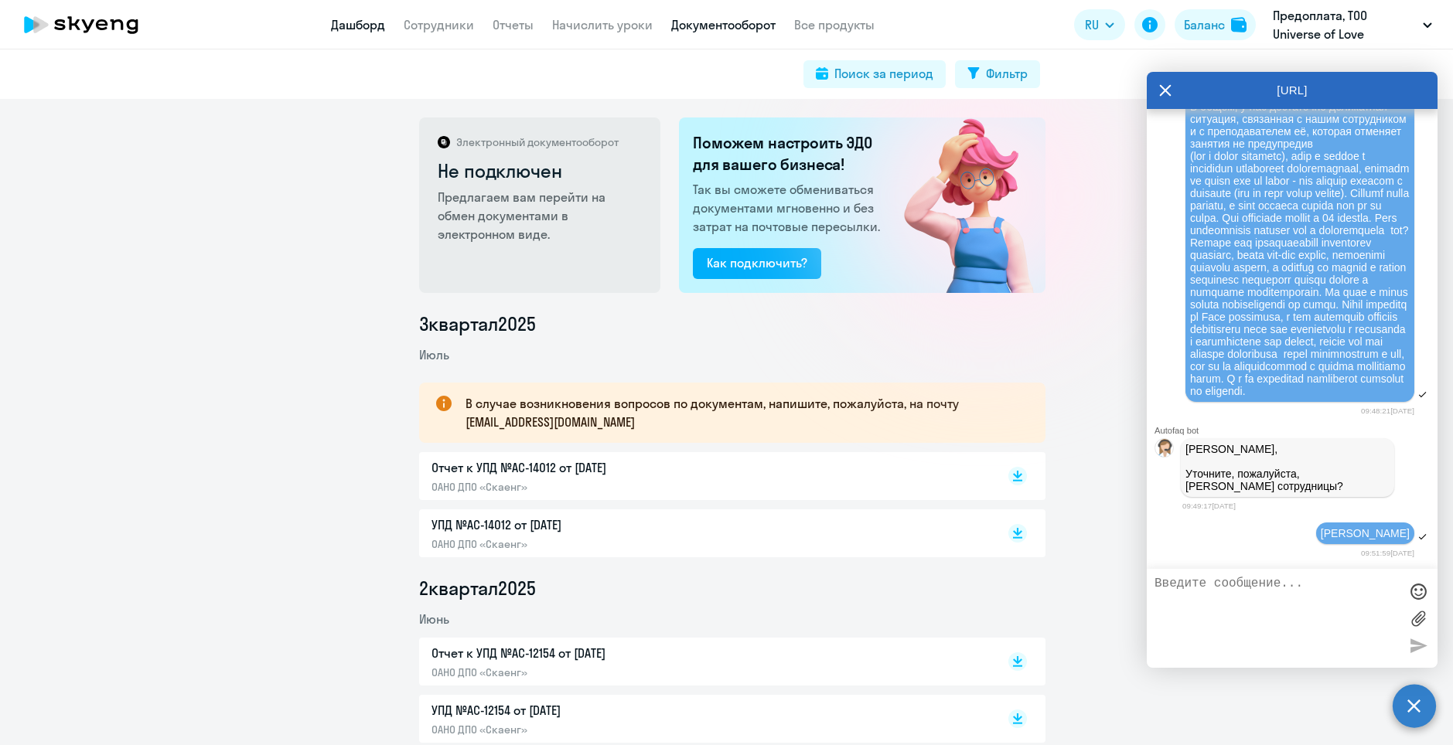
click at [368, 29] on link "Дашборд" at bounding box center [358, 24] width 54 height 15
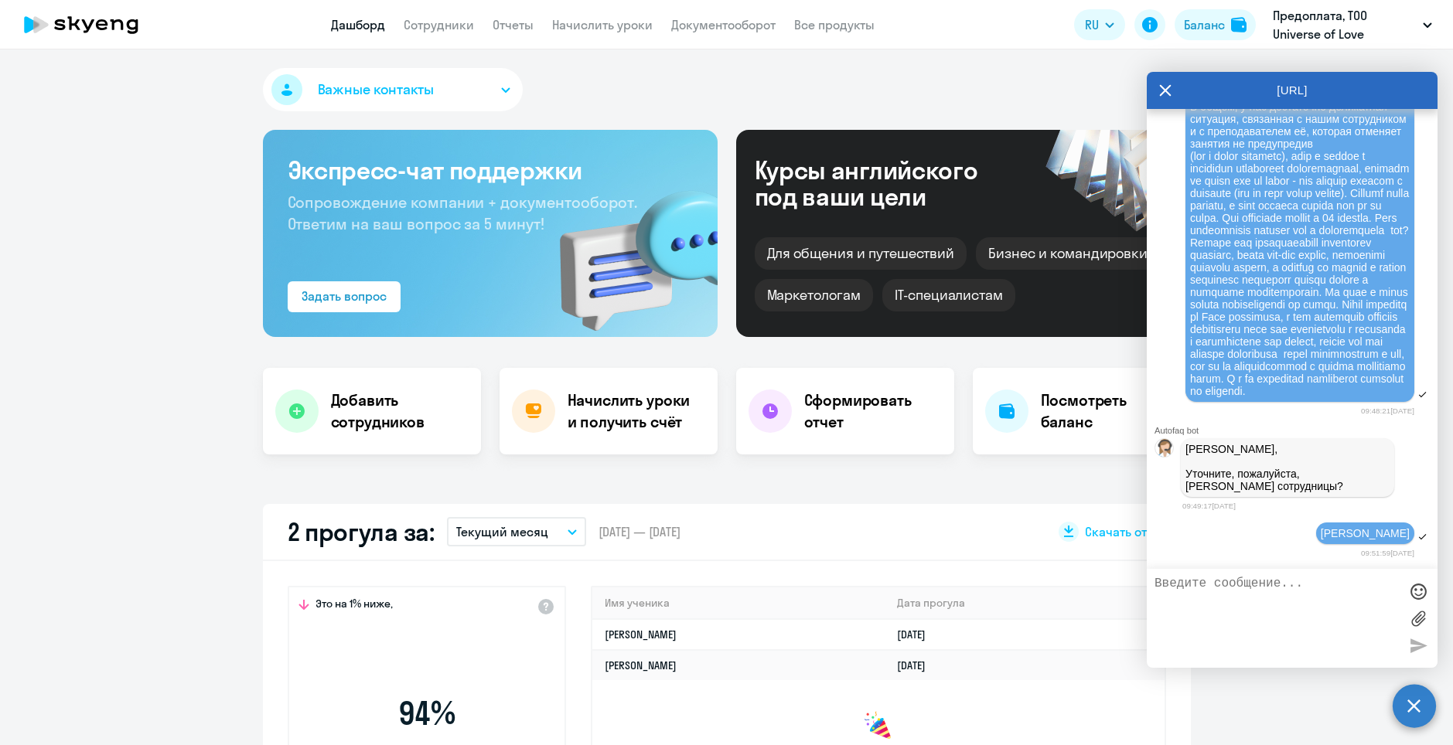
select select "30"
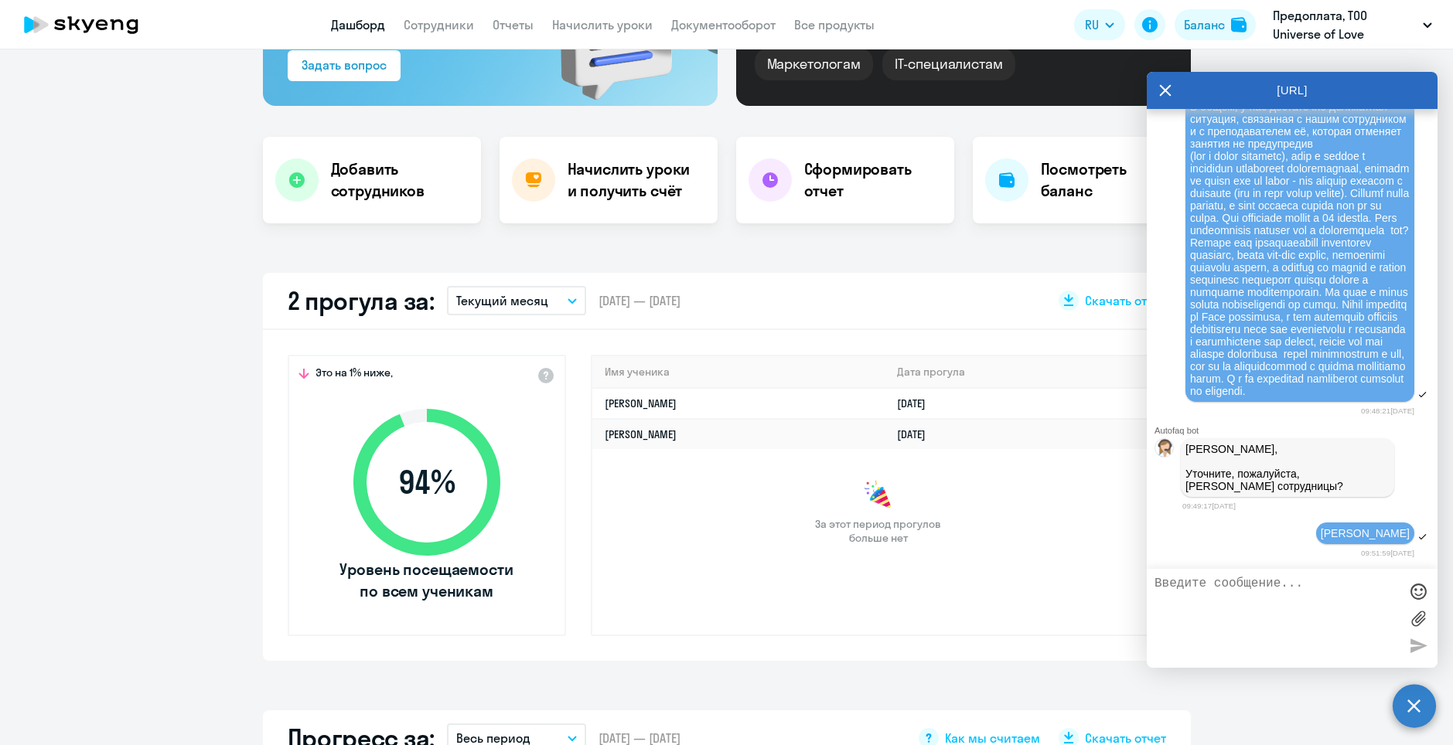
scroll to position [232, 0]
click at [597, 195] on h4 "Начислить уроки и получить счёт" at bounding box center [634, 179] width 135 height 43
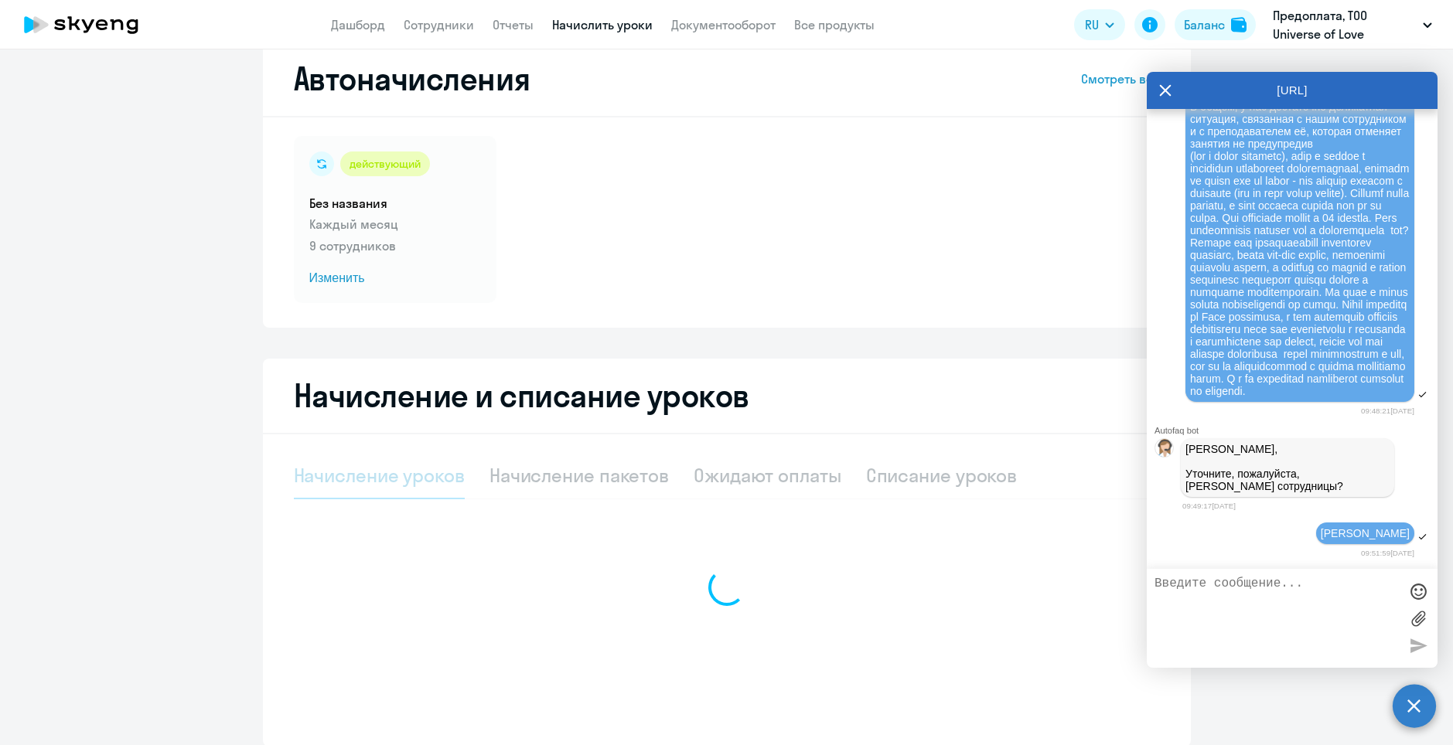
select select "10"
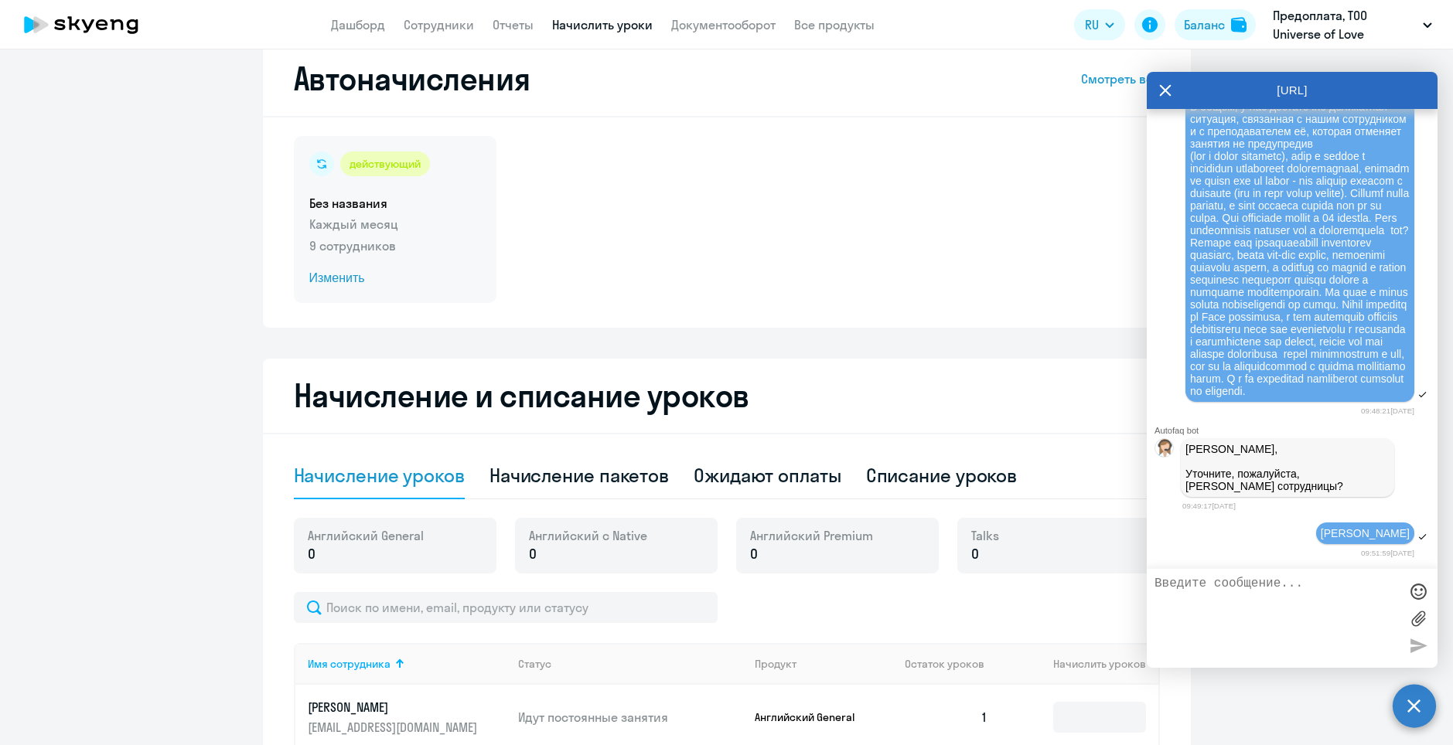
click at [353, 250] on p "9 сотрудников" at bounding box center [395, 246] width 172 height 19
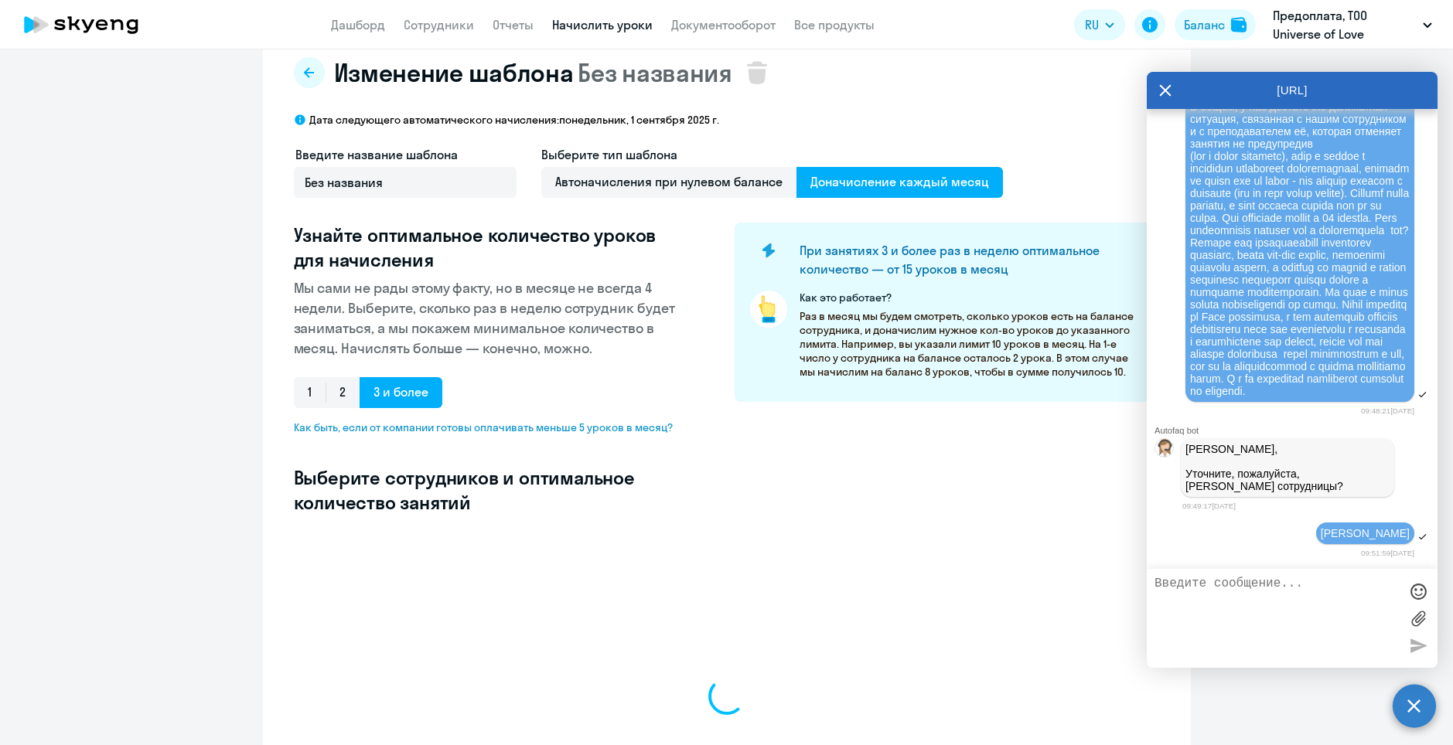
select select "10"
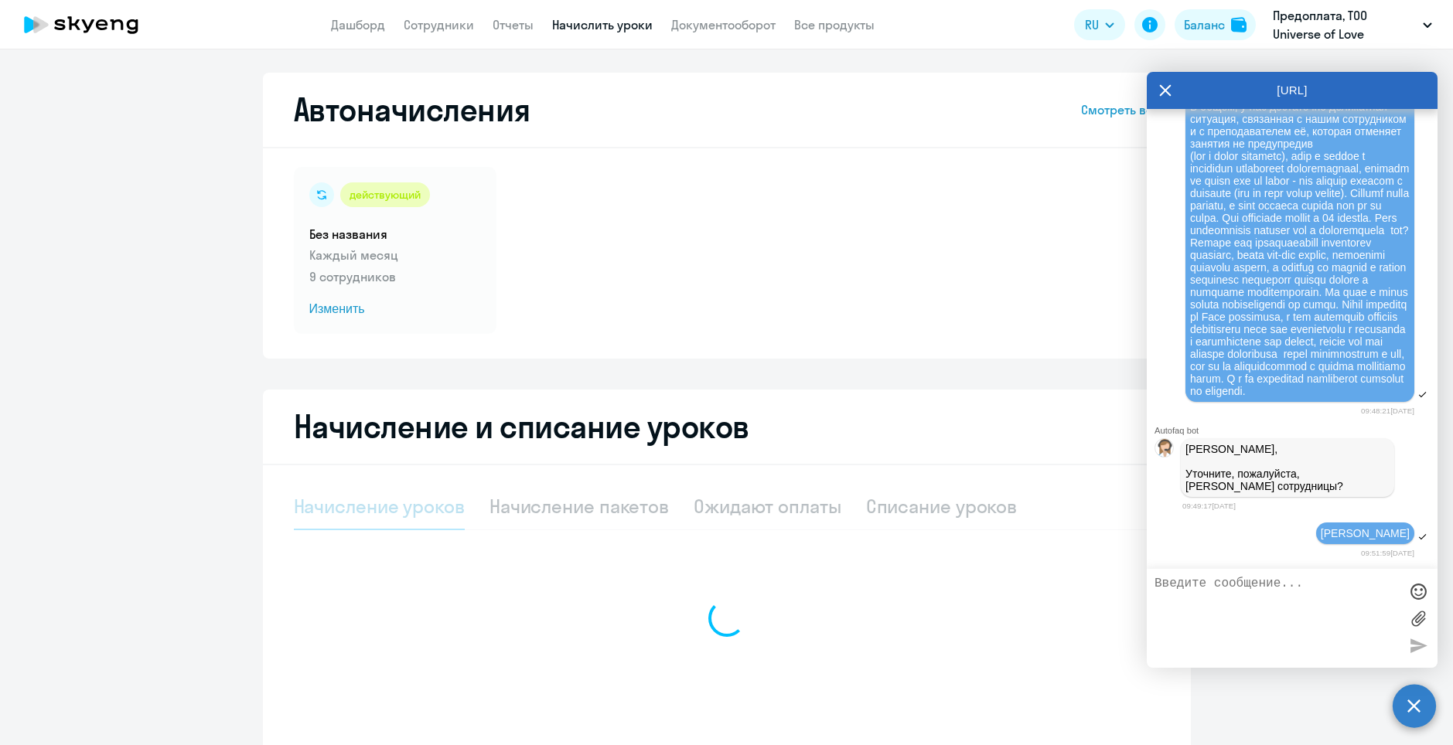
select select "10"
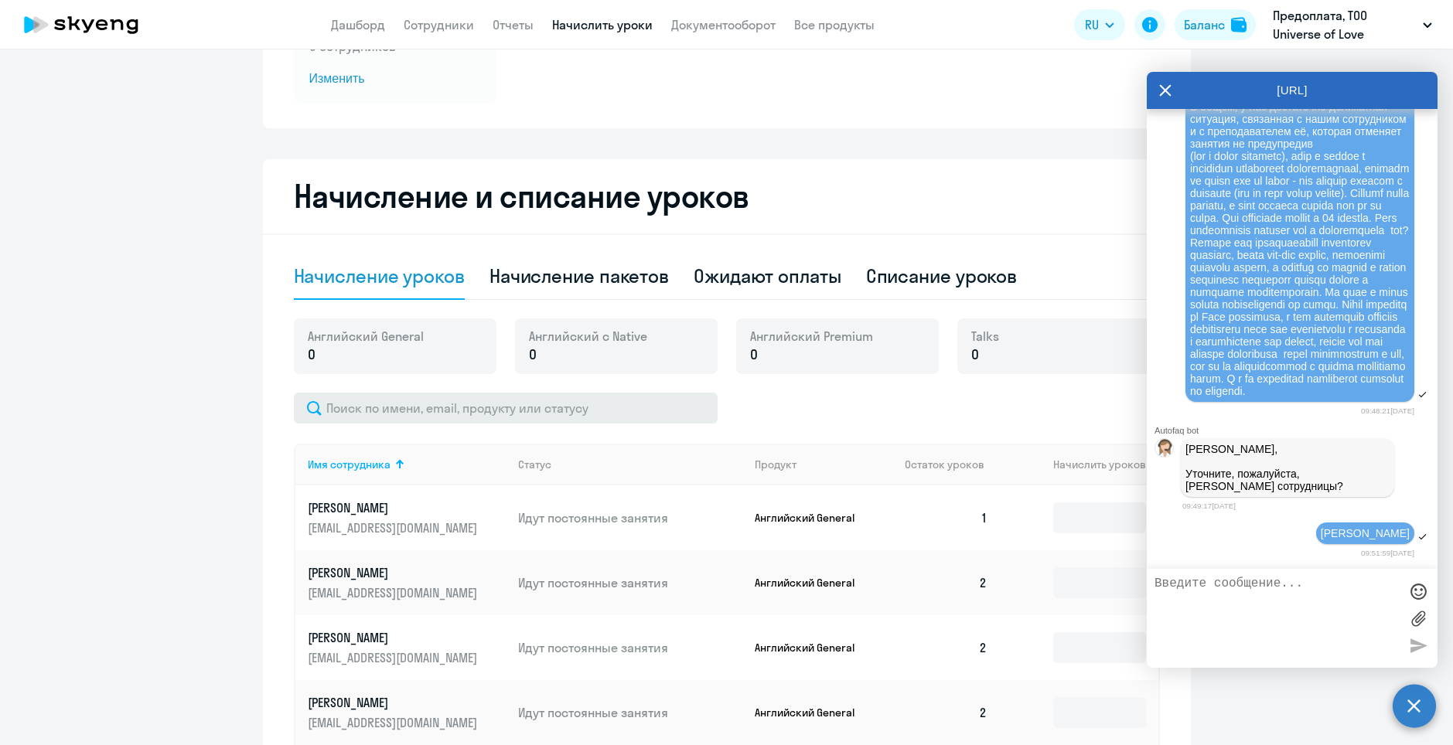
scroll to position [232, 0]
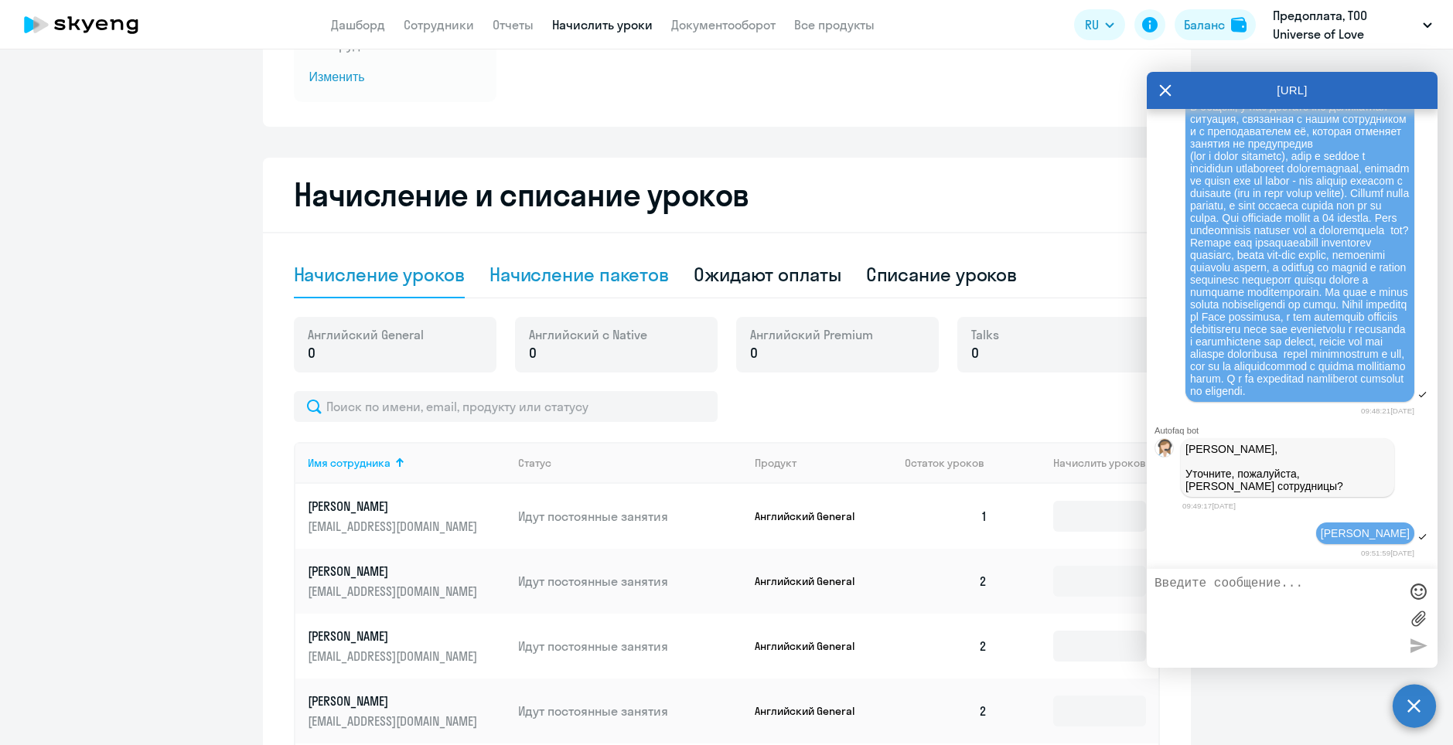
click at [604, 289] on div "Начисление пакетов" at bounding box center [578, 275] width 179 height 46
select select "10"
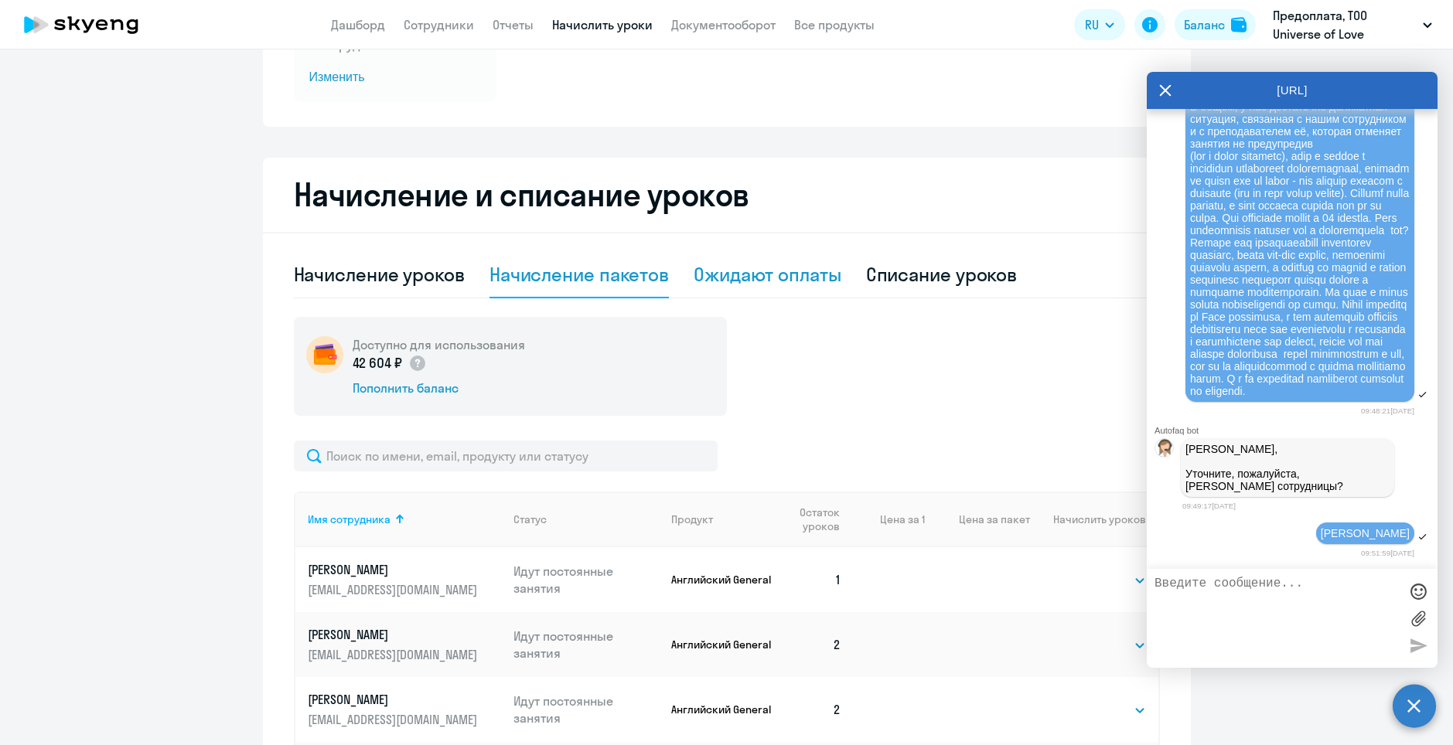
click at [797, 278] on div "Ожидают оплаты" at bounding box center [767, 274] width 148 height 25
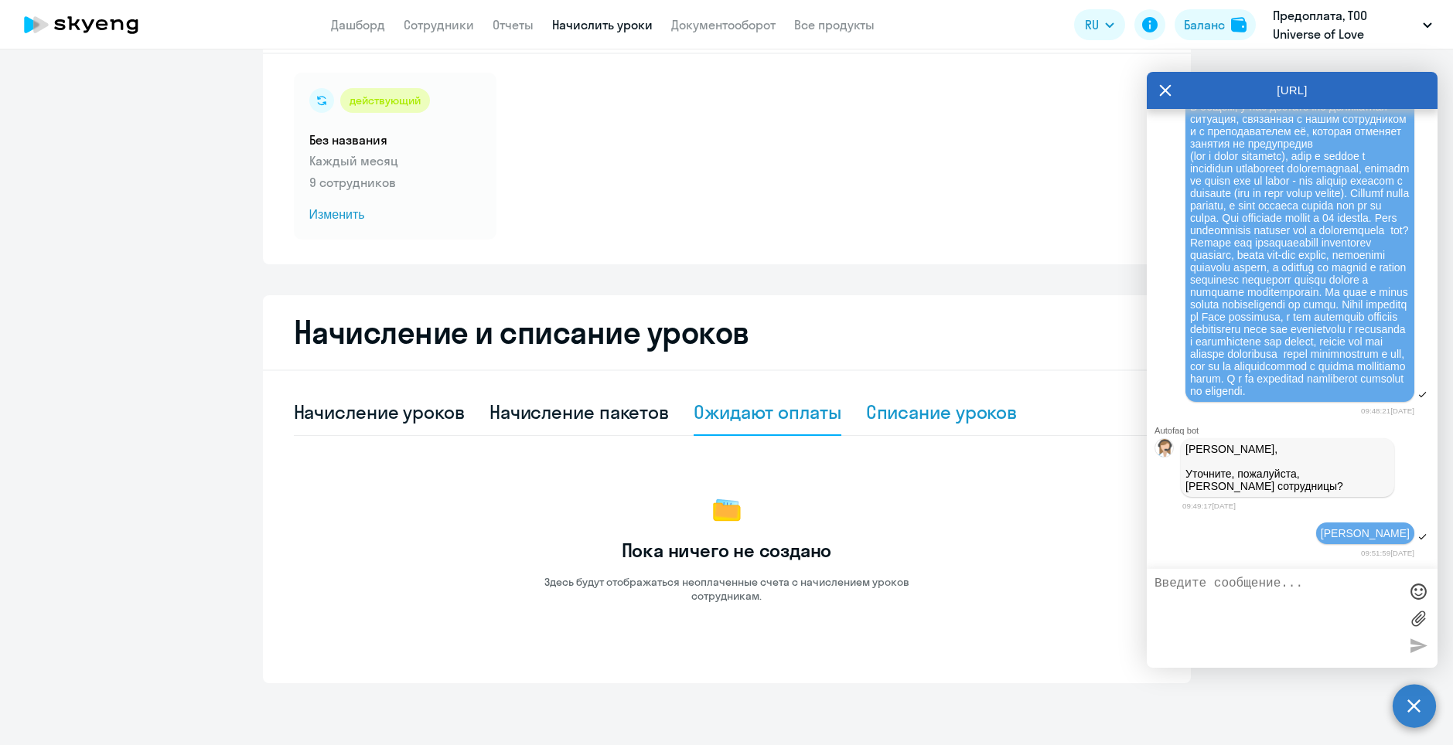
click at [951, 409] on div "Списание уроков" at bounding box center [942, 412] width 152 height 25
select select "10"
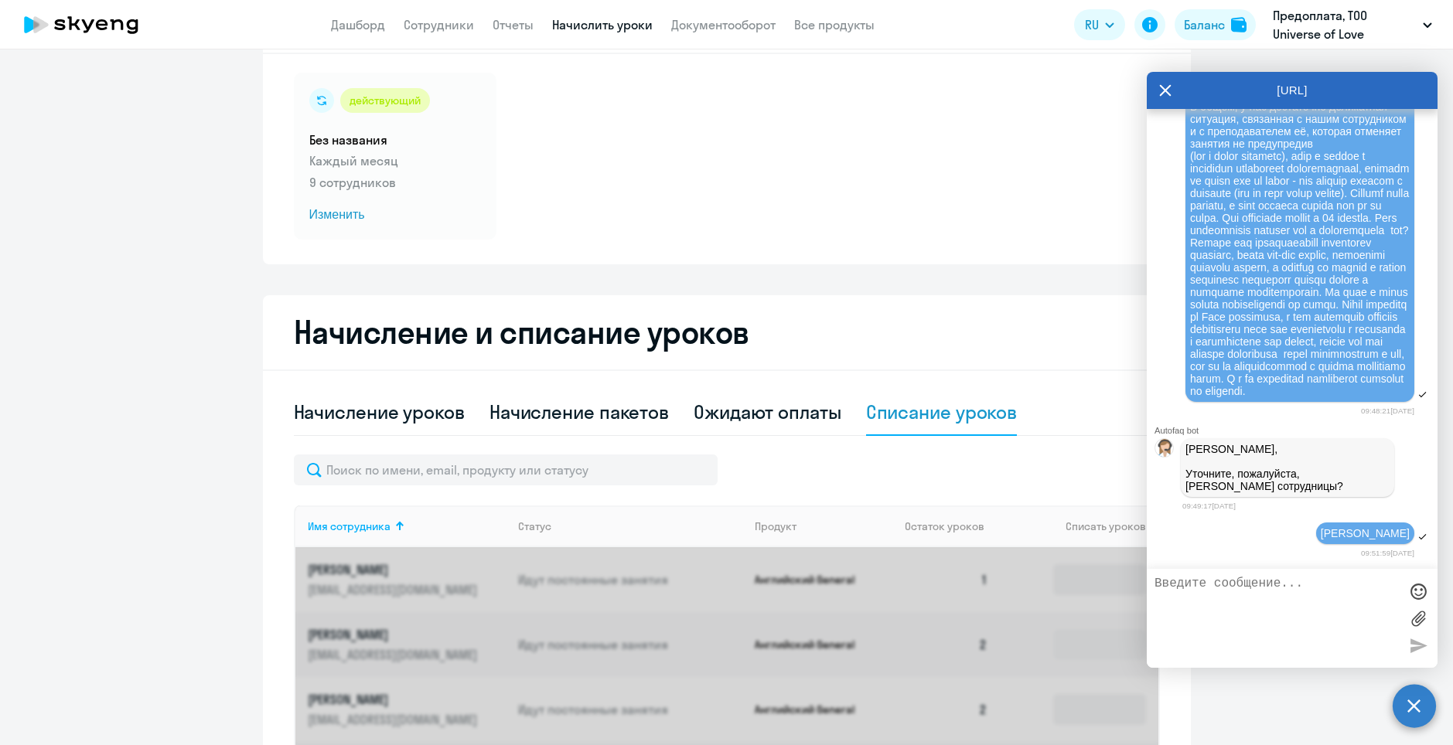
scroll to position [232, 0]
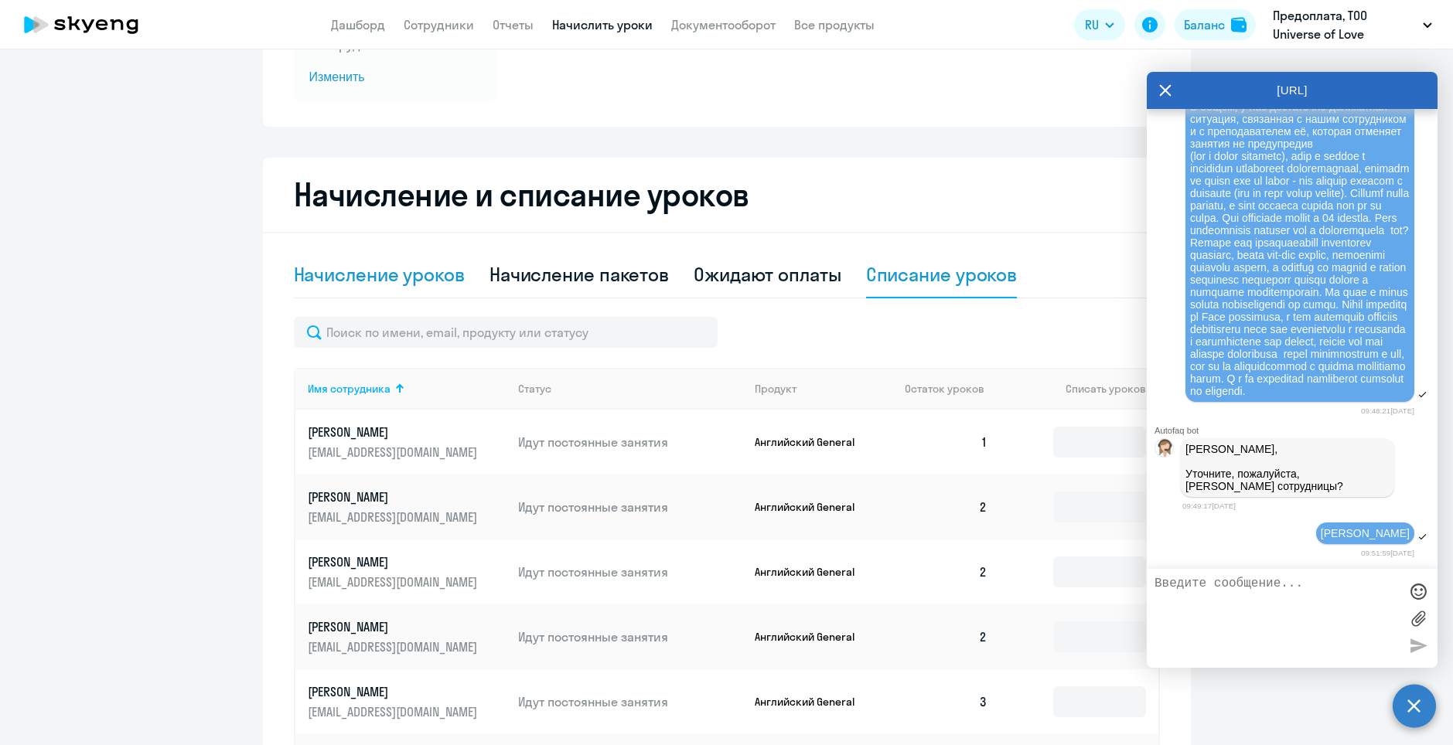
click at [345, 281] on div "Начисление уроков" at bounding box center [379, 274] width 171 height 25
select select "10"
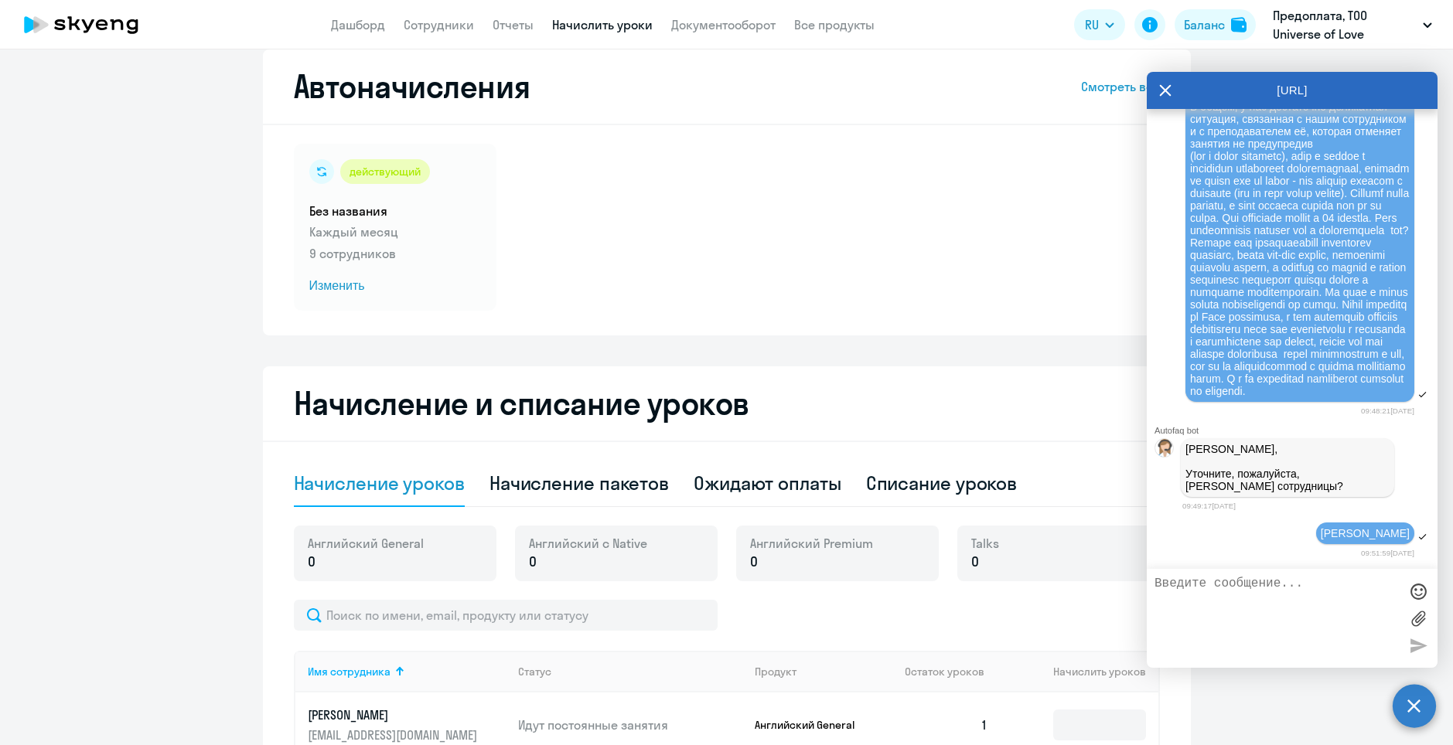
scroll to position [0, 0]
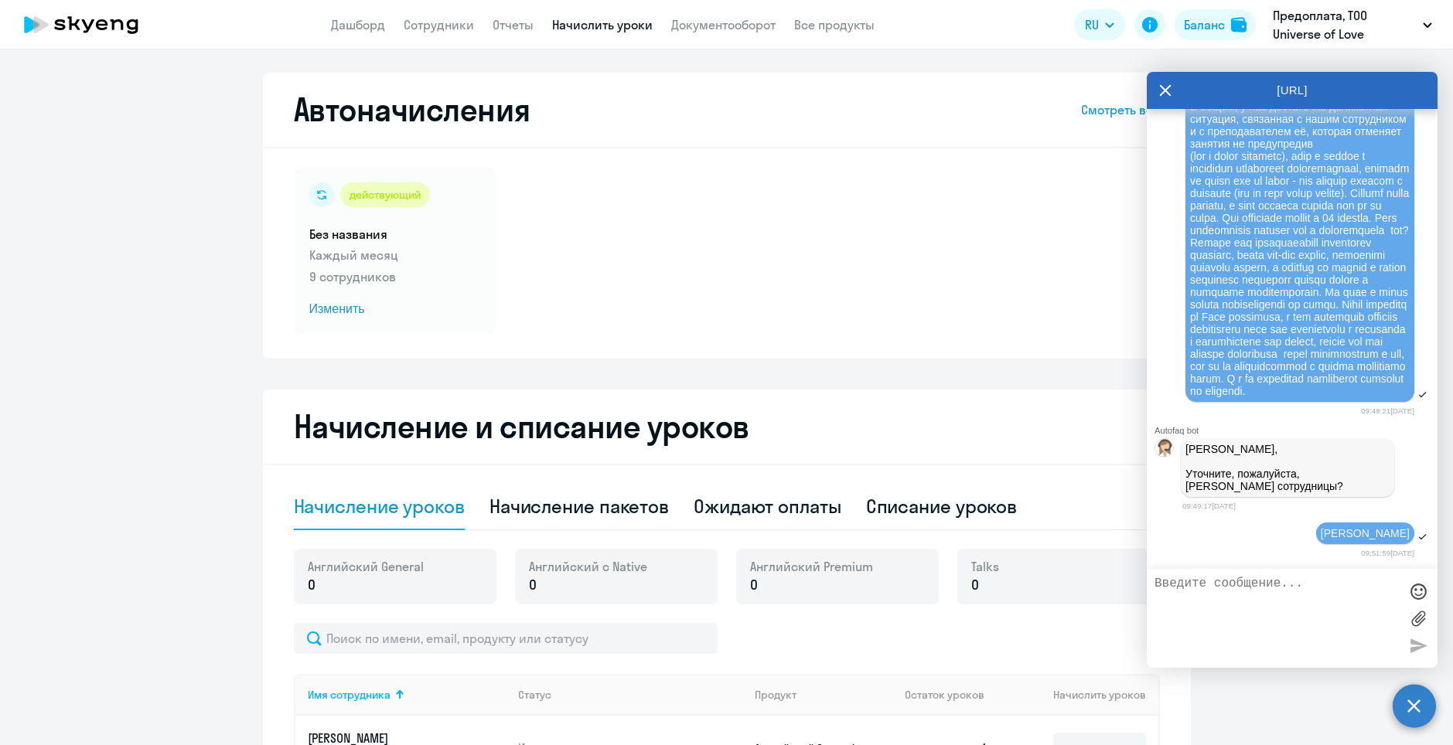
click at [937, 262] on div "действующий Без названия Каждый месяц 9 сотрудников Изменить" at bounding box center [727, 250] width 866 height 167
click at [683, 25] on link "Документооборот" at bounding box center [723, 24] width 104 height 15
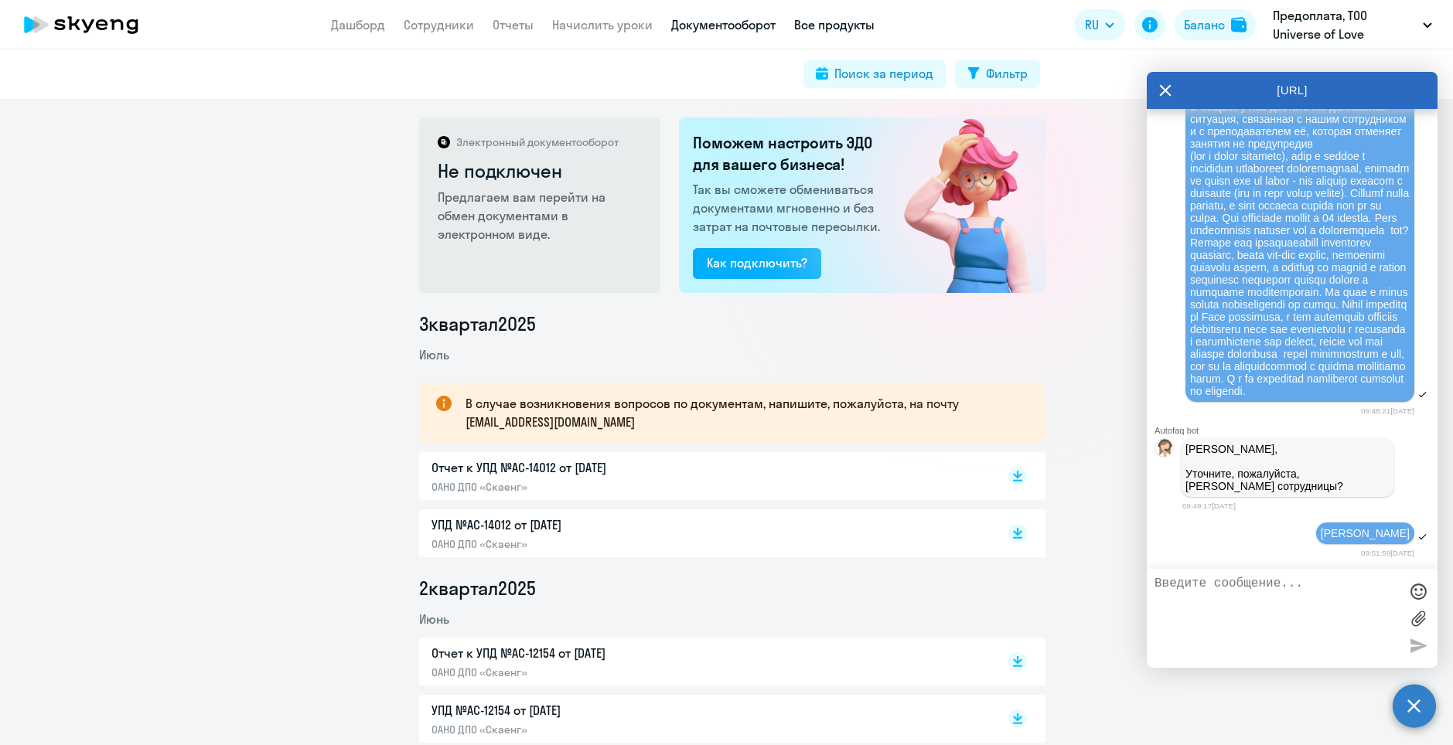
click at [847, 18] on link "Все продукты" at bounding box center [834, 24] width 80 height 15
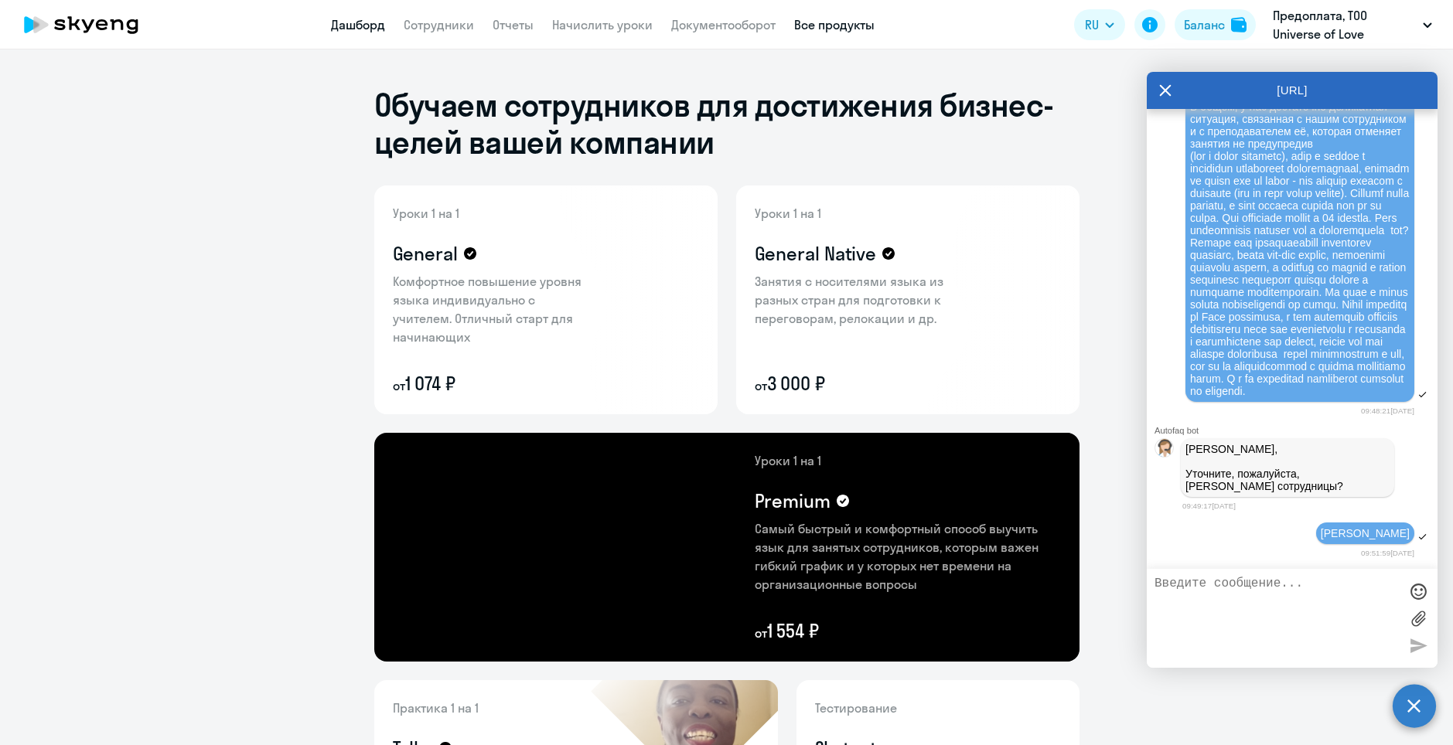
click at [363, 29] on link "Дашборд" at bounding box center [358, 24] width 54 height 15
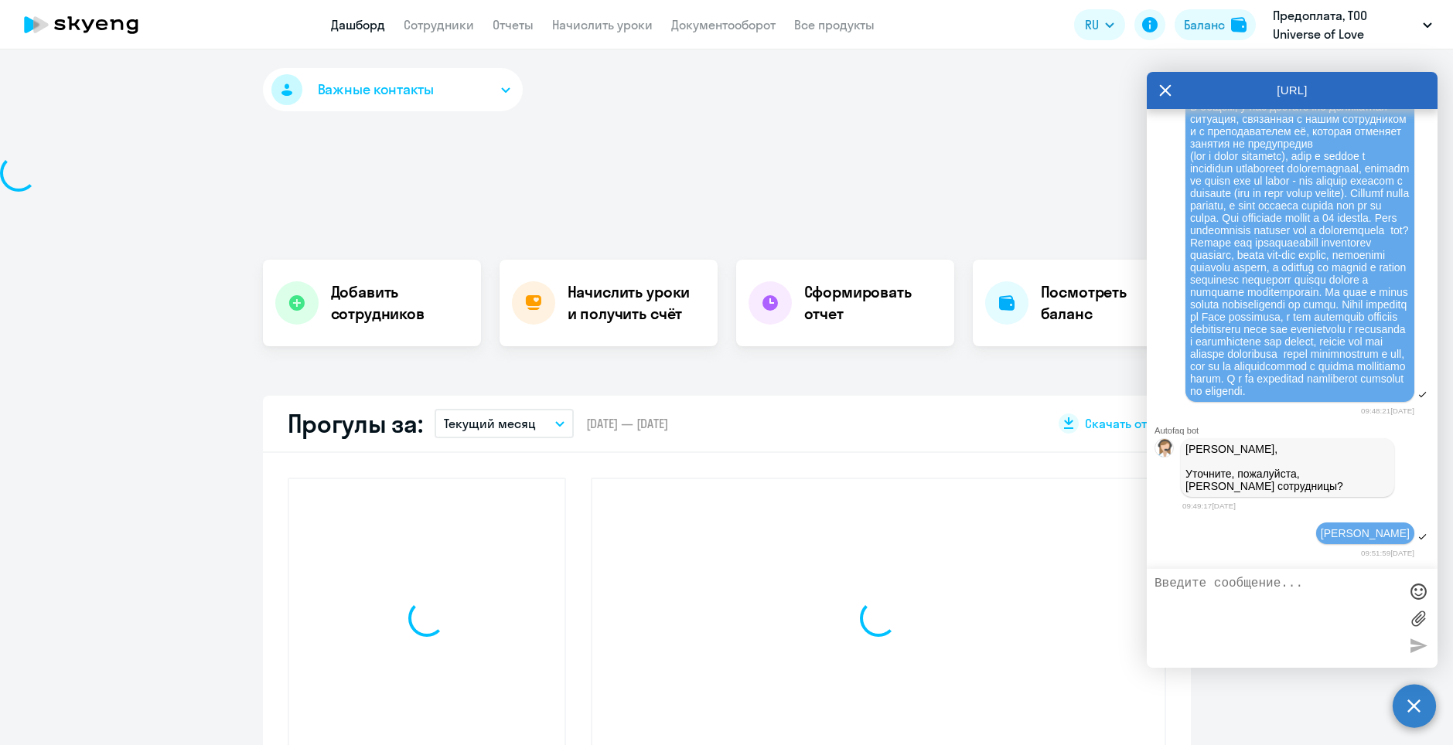
select select "30"
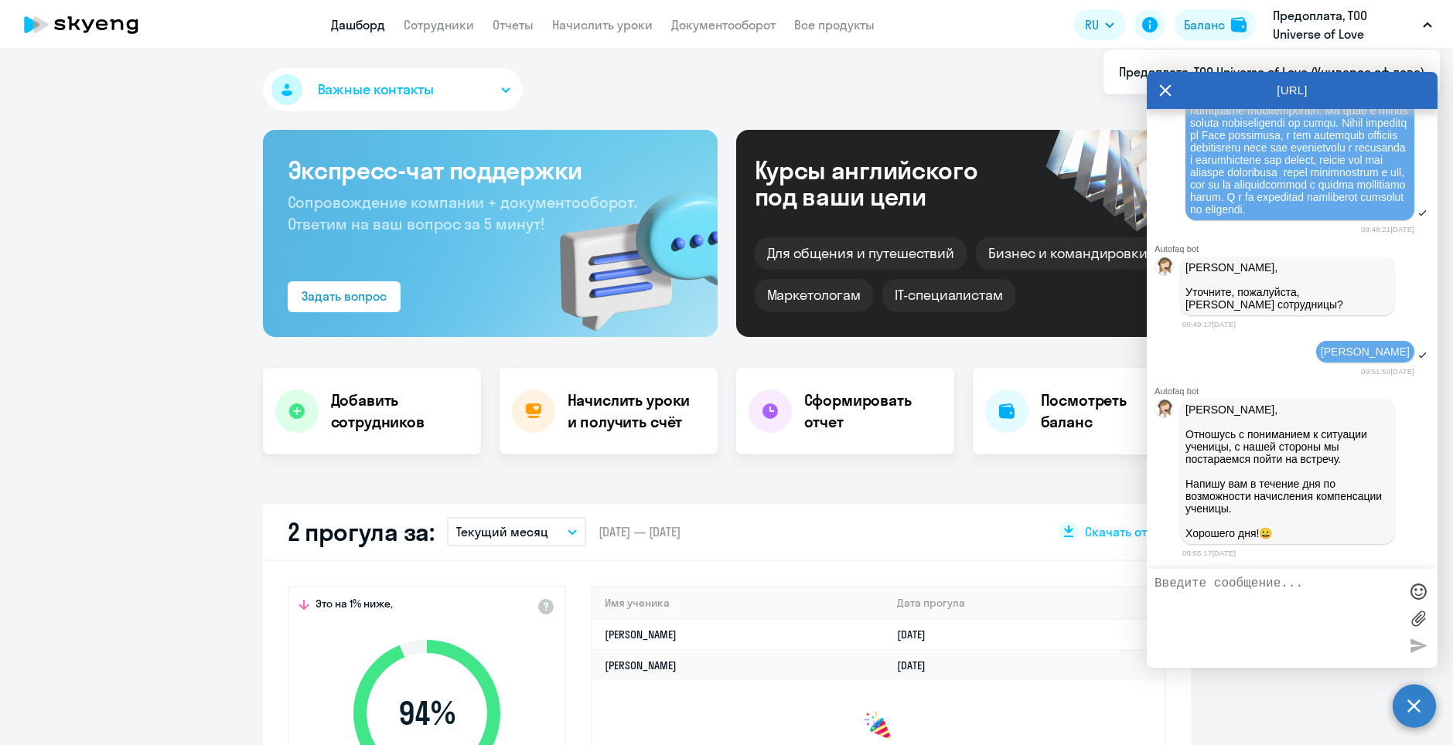
scroll to position [20771, 0]
click at [1311, 625] on textarea at bounding box center [1276, 618] width 244 height 83
type textarea "Спасибо большое!"
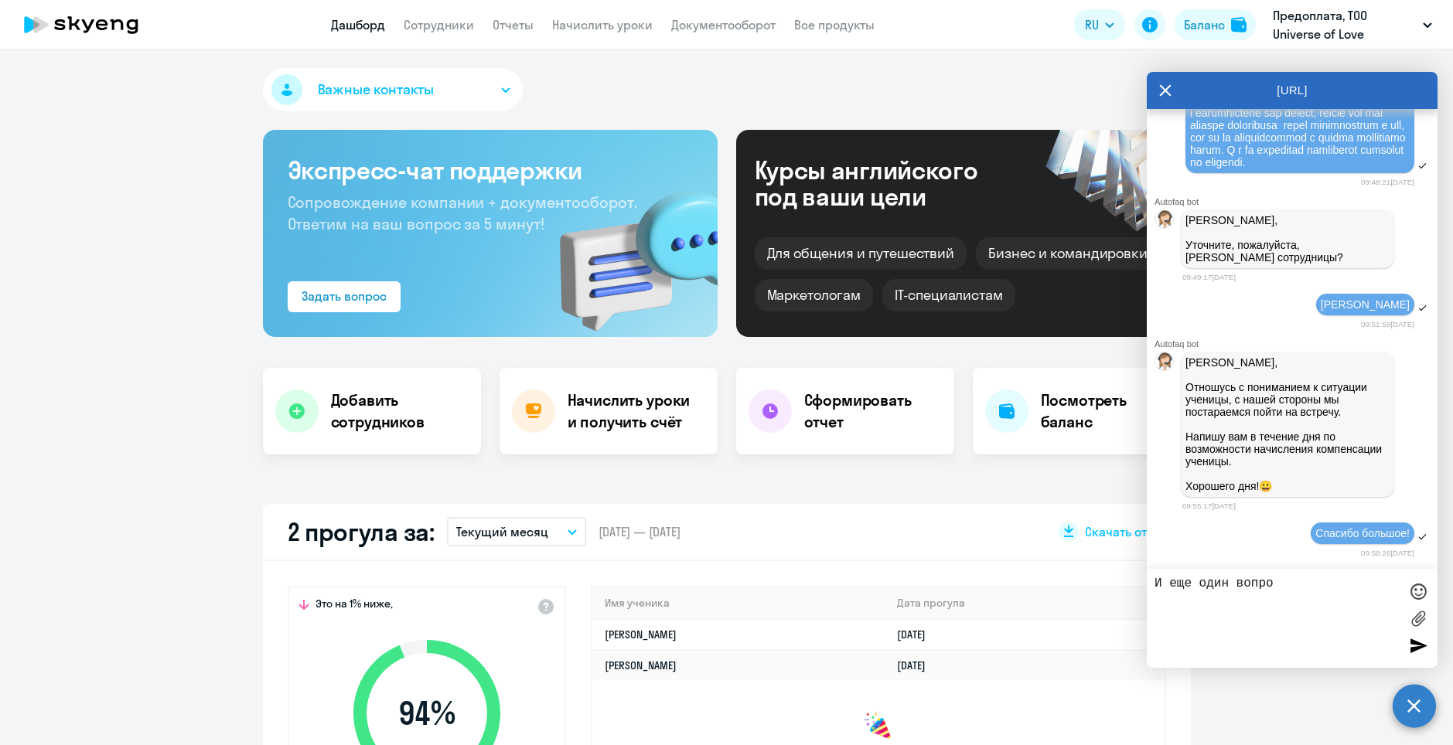
type textarea "И еще один вопрос"
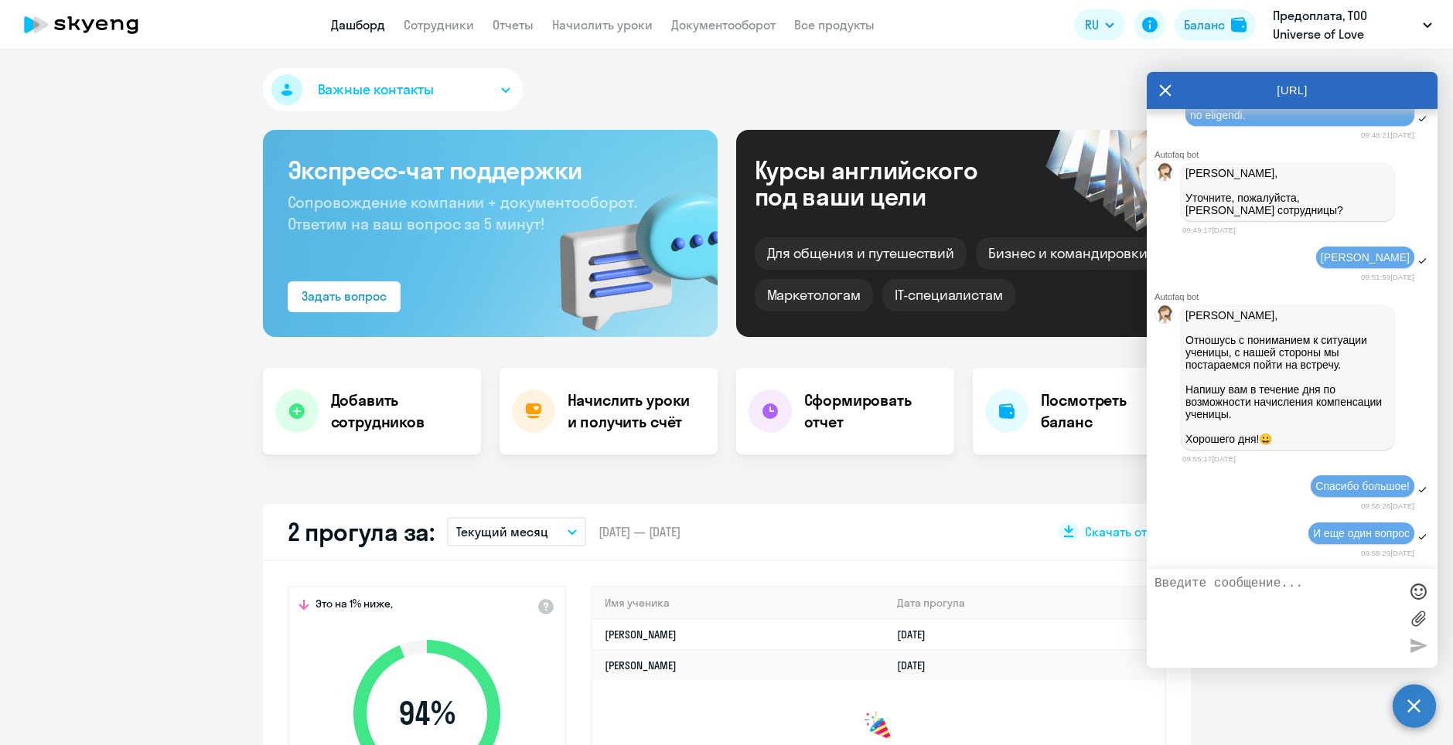
scroll to position [20866, 0]
type textarea "мы бы хотели оплатить"
click at [832, 29] on link "Все продукты" at bounding box center [834, 24] width 80 height 15
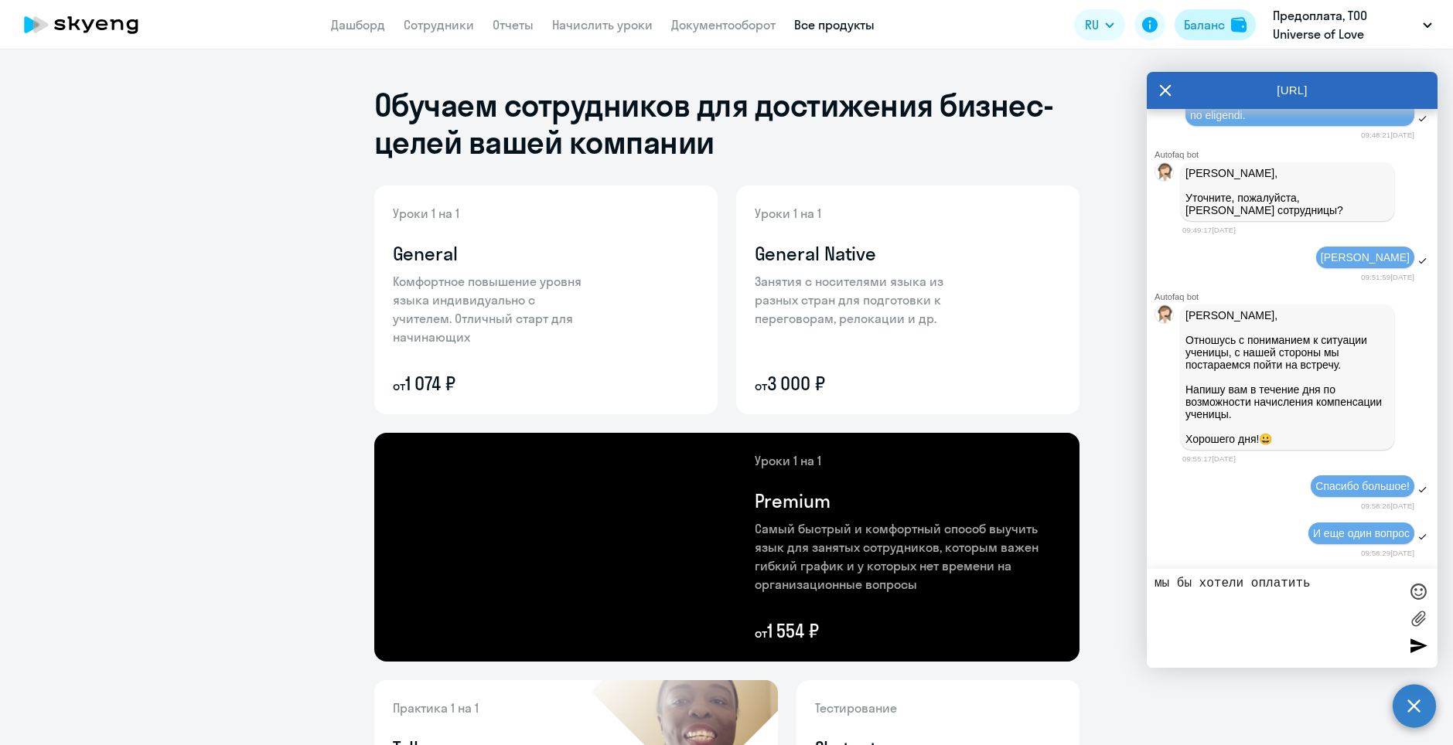
click at [1199, 26] on div "Баланс" at bounding box center [1204, 24] width 41 height 19
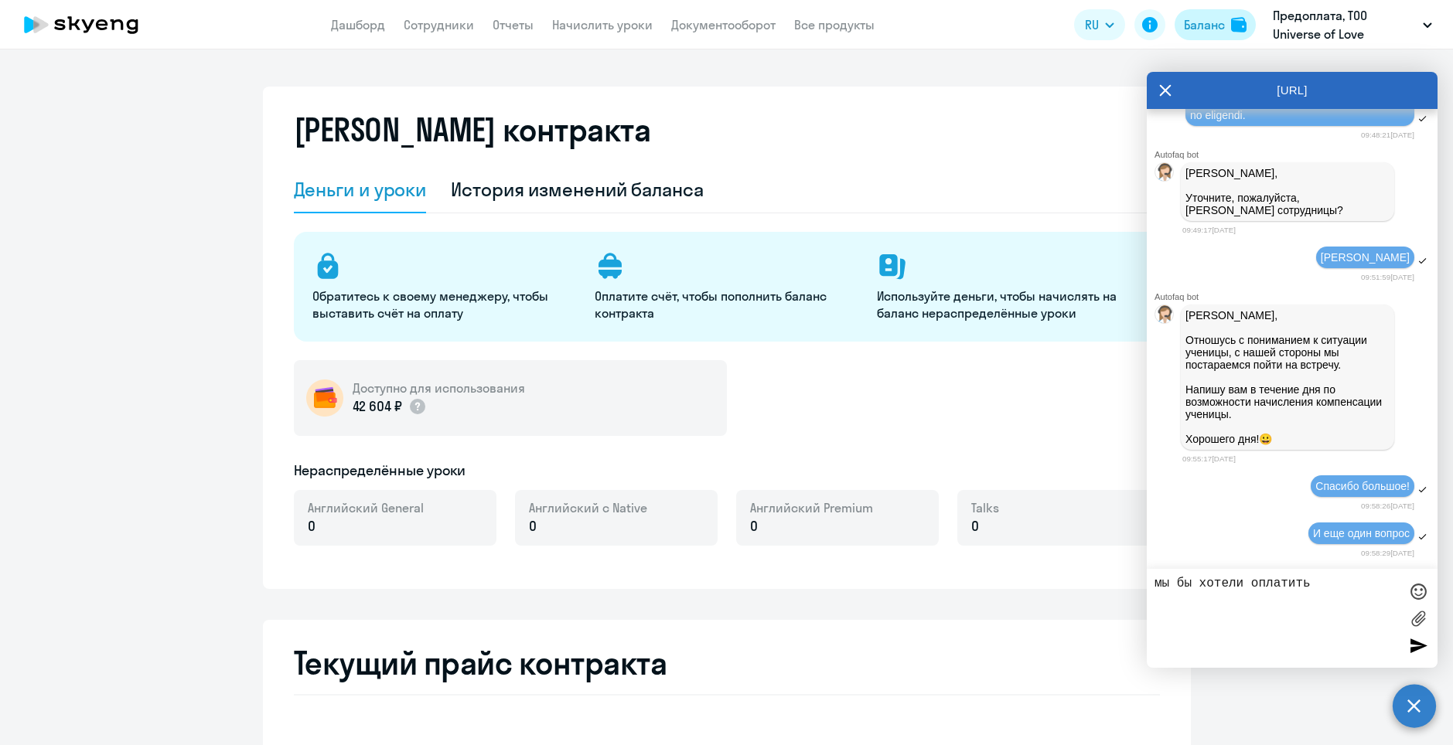
select select "english_adult_not_native_speaker"
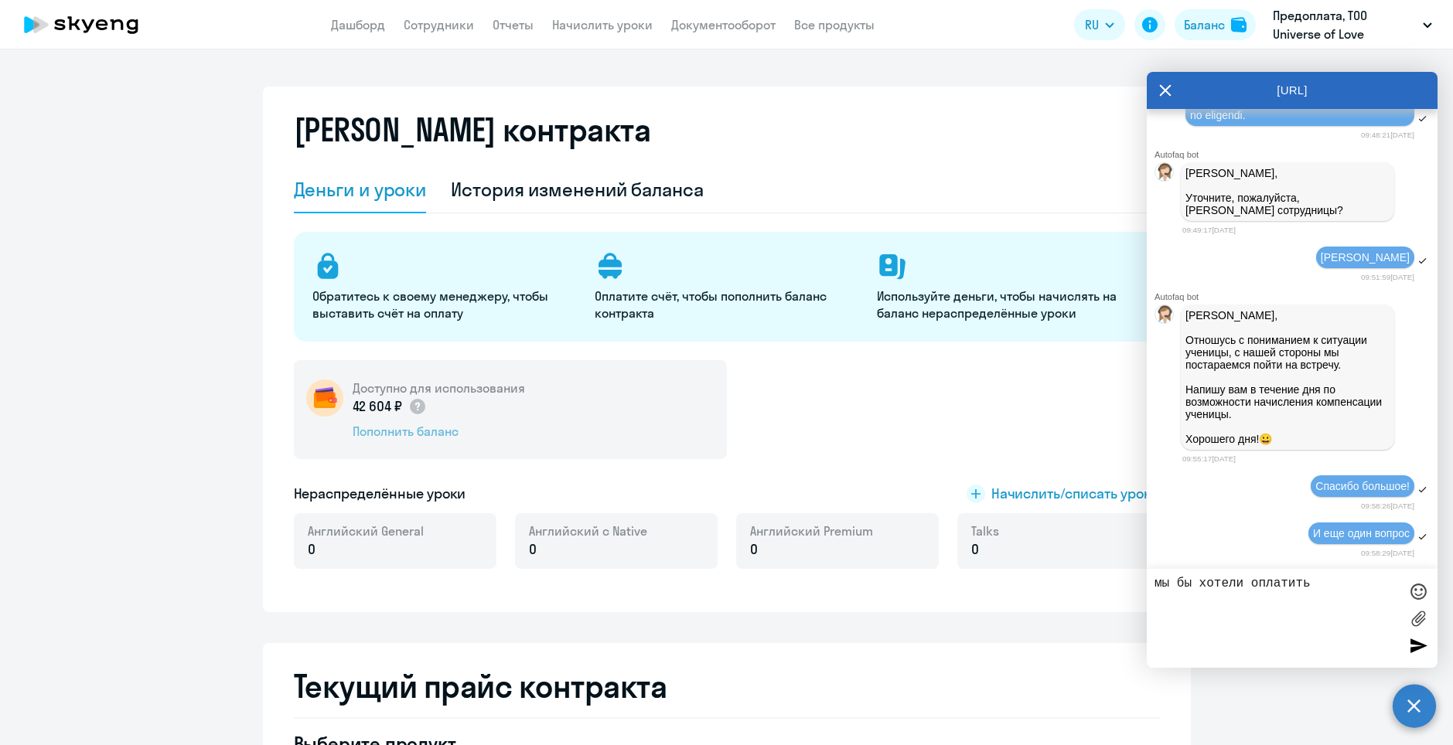
click at [397, 435] on div "Пополнить баланс" at bounding box center [439, 431] width 172 height 17
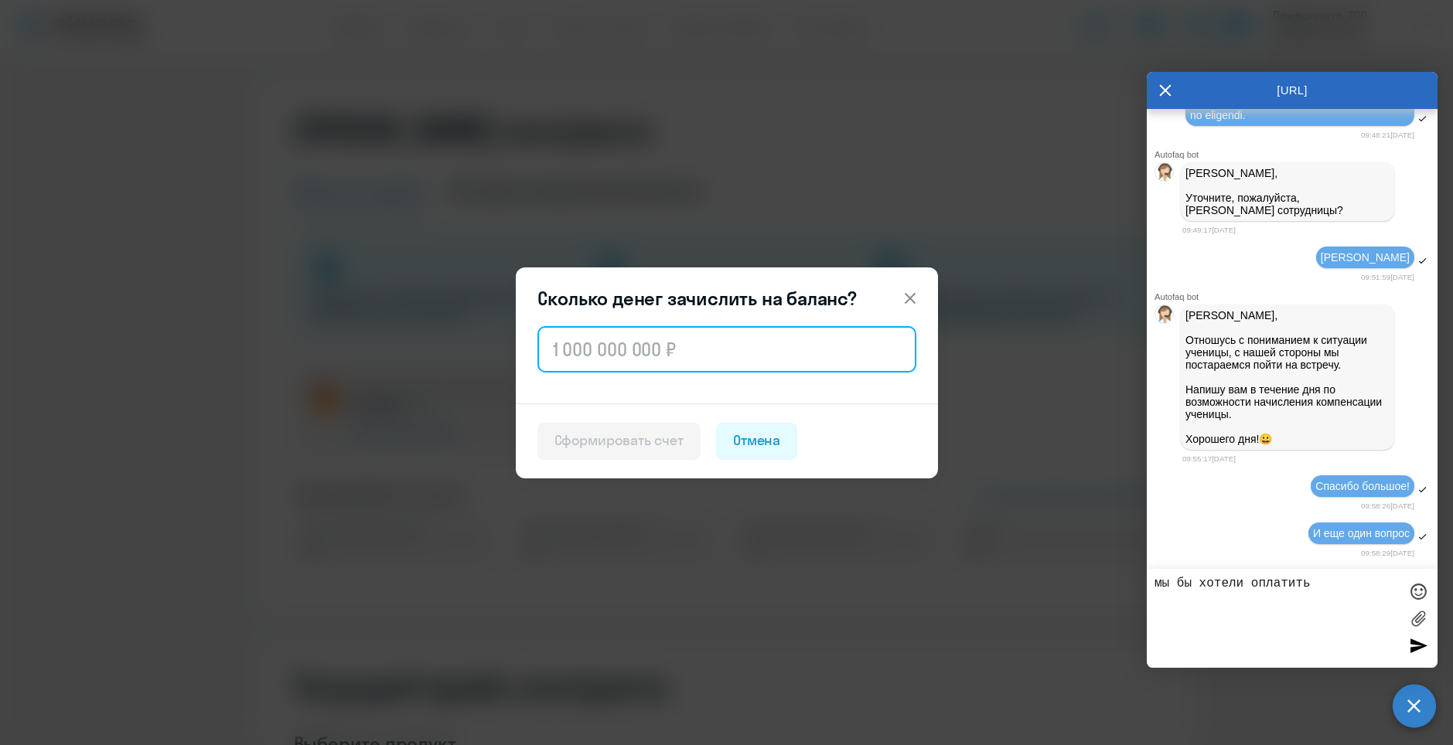
click at [638, 352] on input "text" at bounding box center [726, 349] width 379 height 46
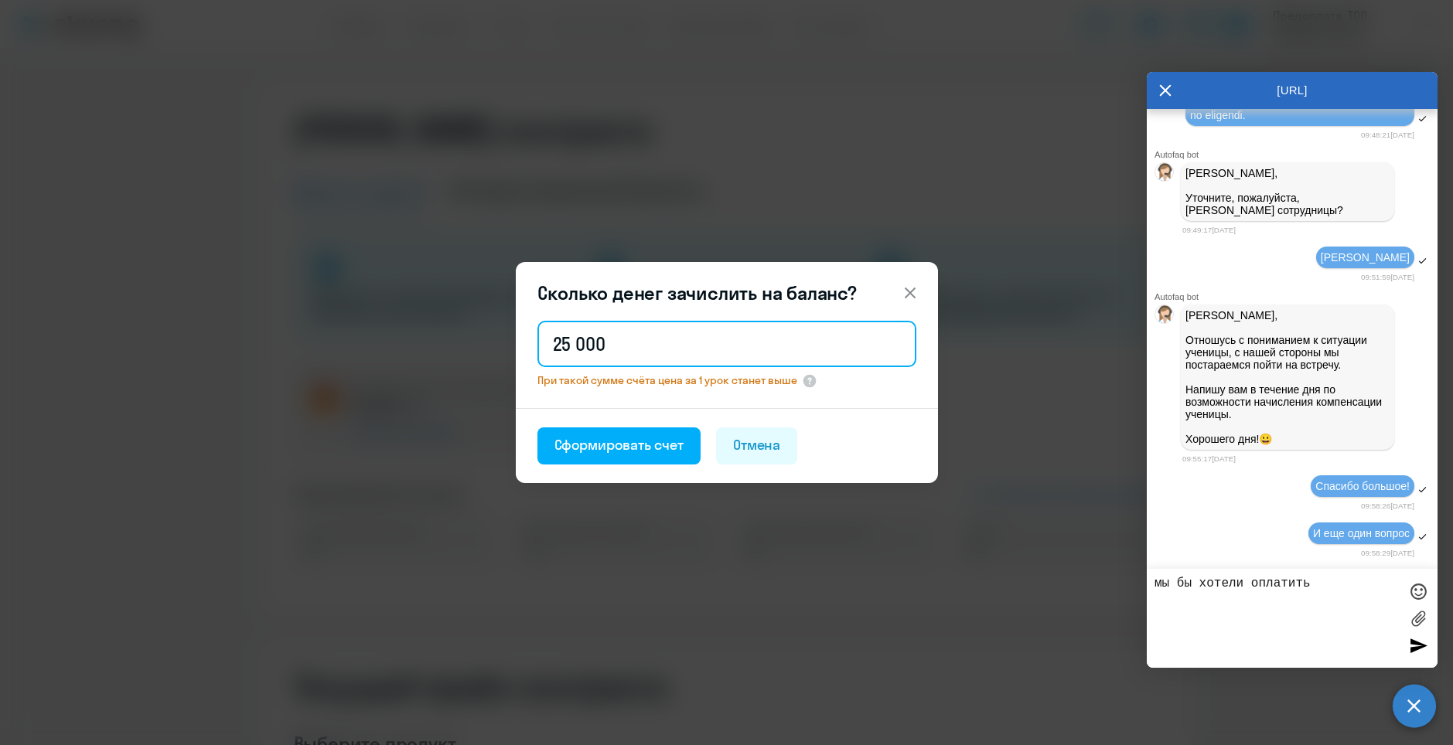
scroll to position [20948, 0]
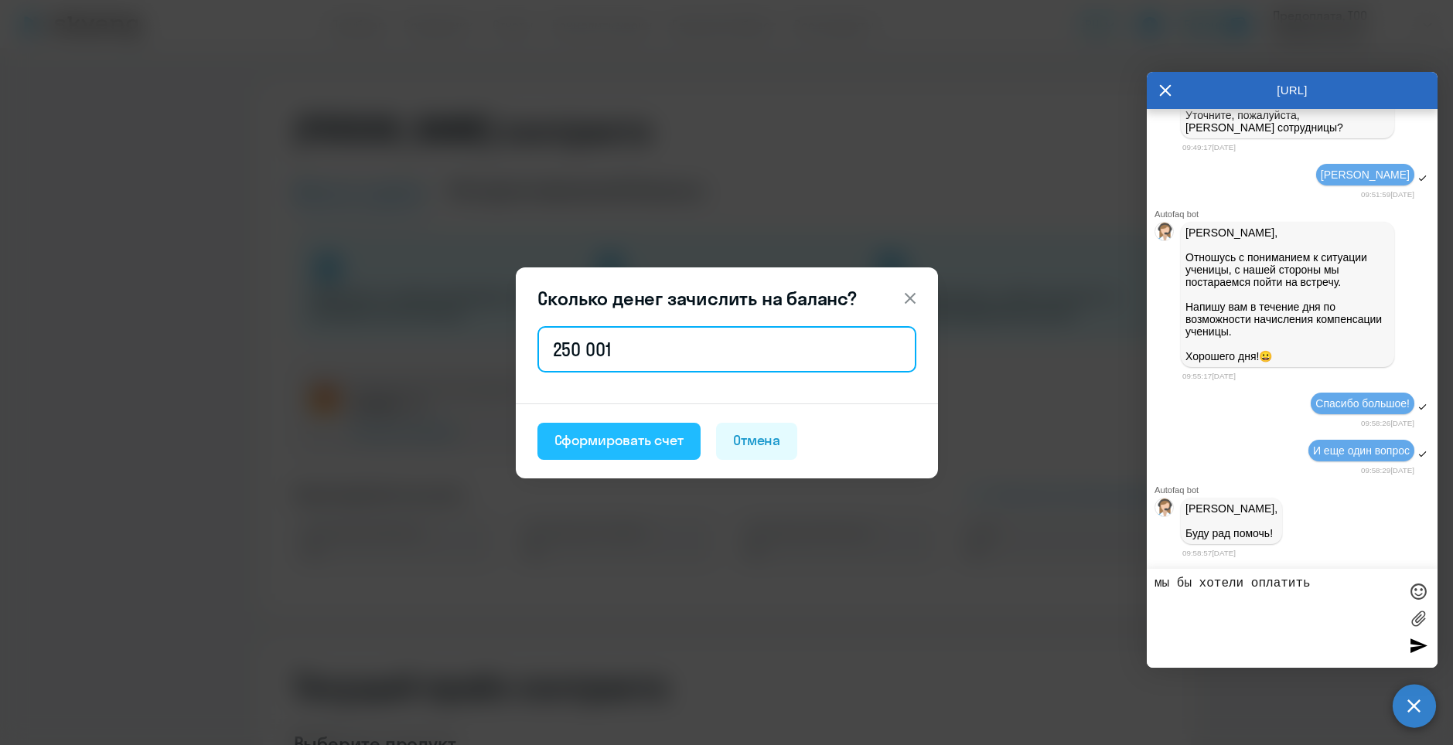
type input "250 001"
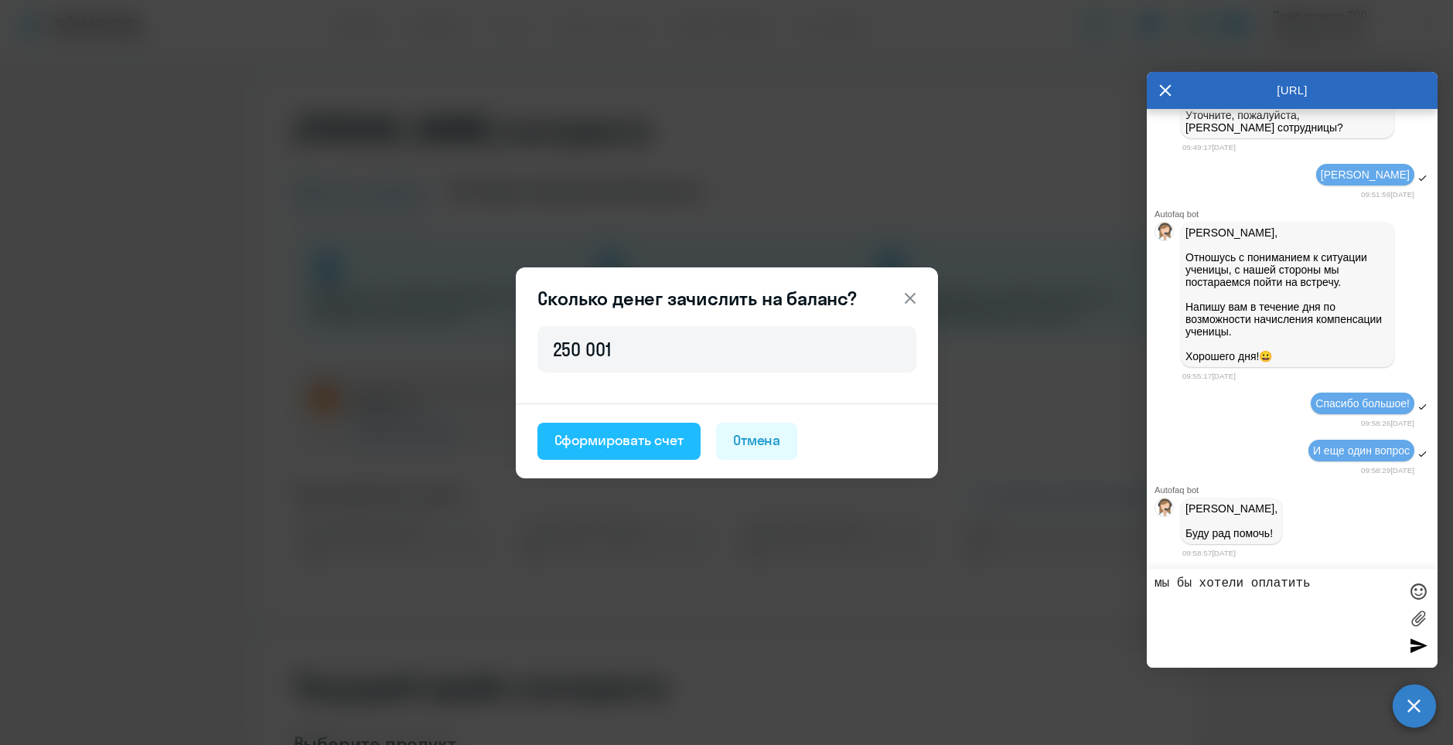
click at [636, 445] on div "Сформировать счет" at bounding box center [618, 441] width 129 height 20
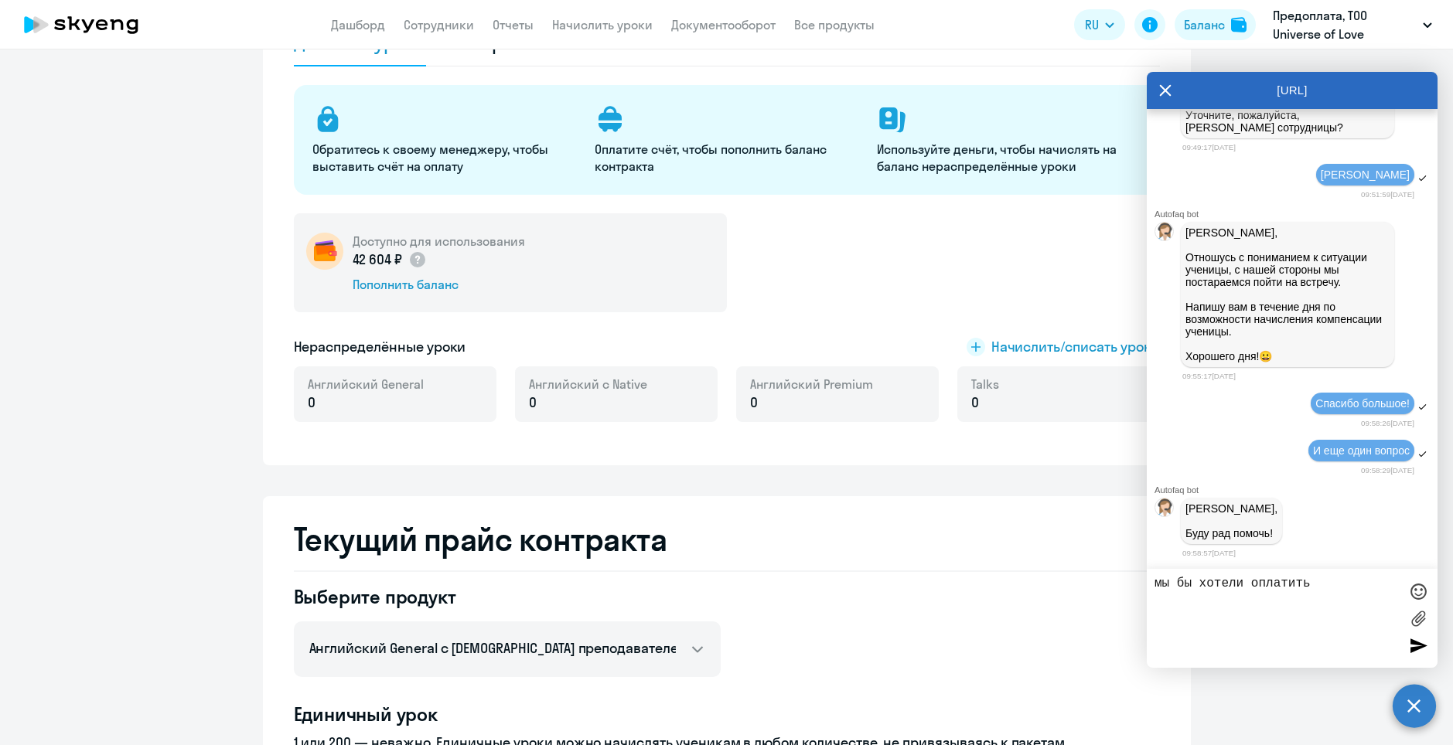
scroll to position [0, 0]
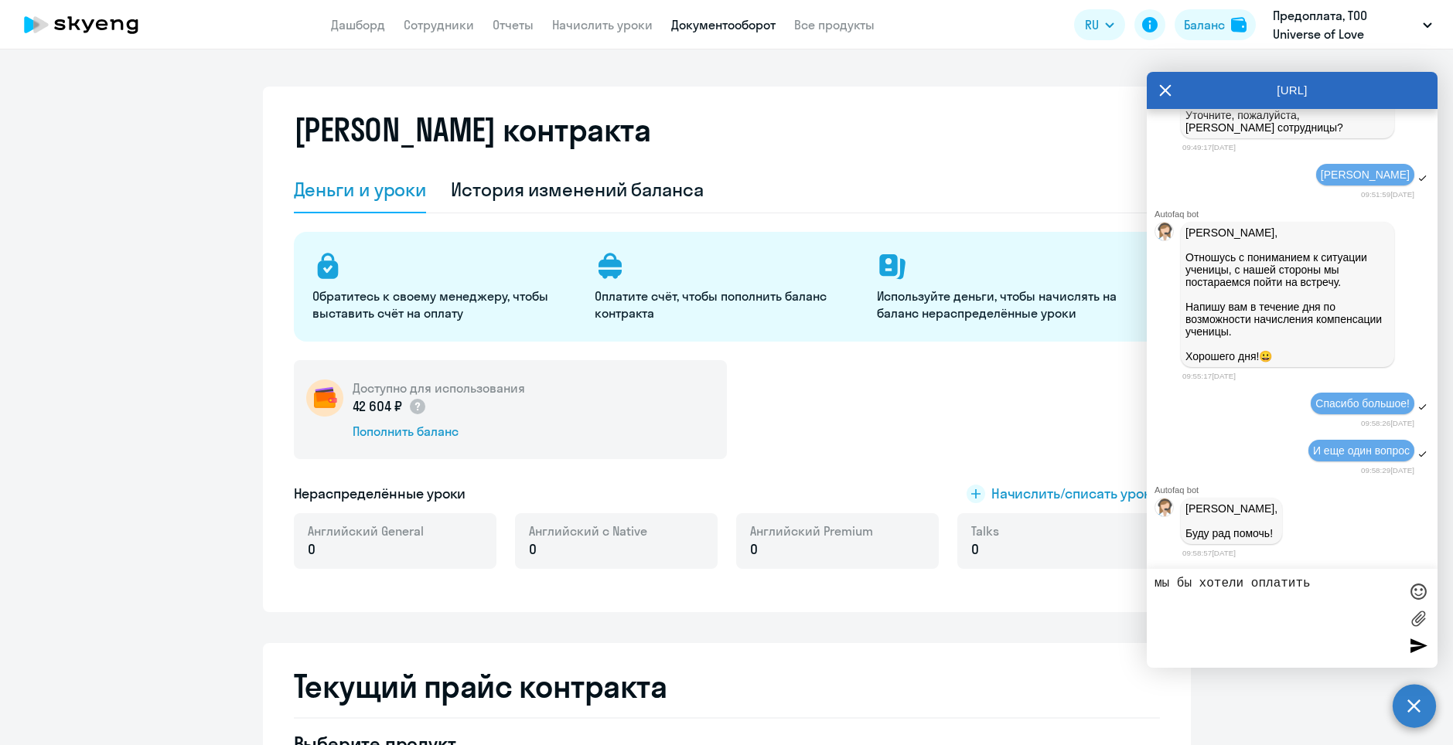
click at [729, 20] on link "Документооборот" at bounding box center [723, 24] width 104 height 15
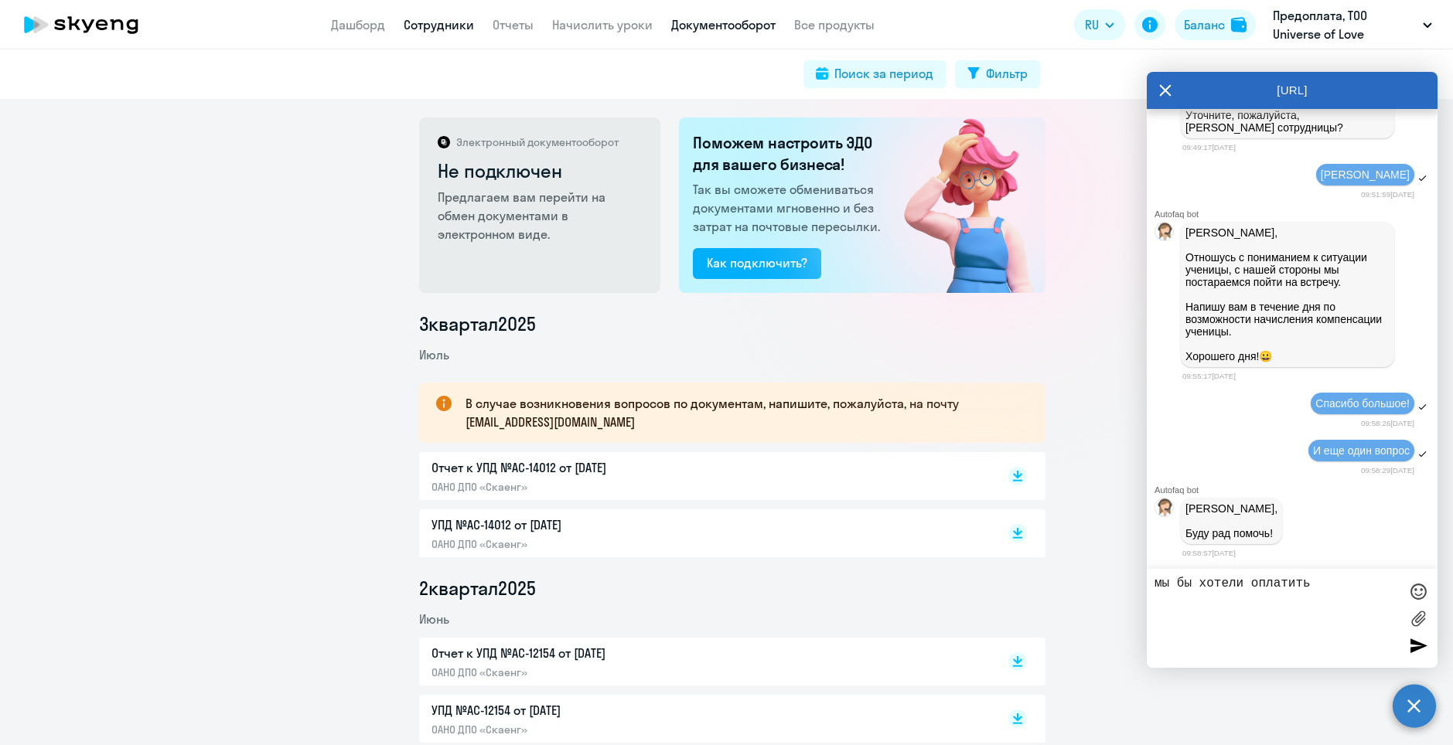
click at [436, 18] on link "Сотрудники" at bounding box center [439, 24] width 70 height 15
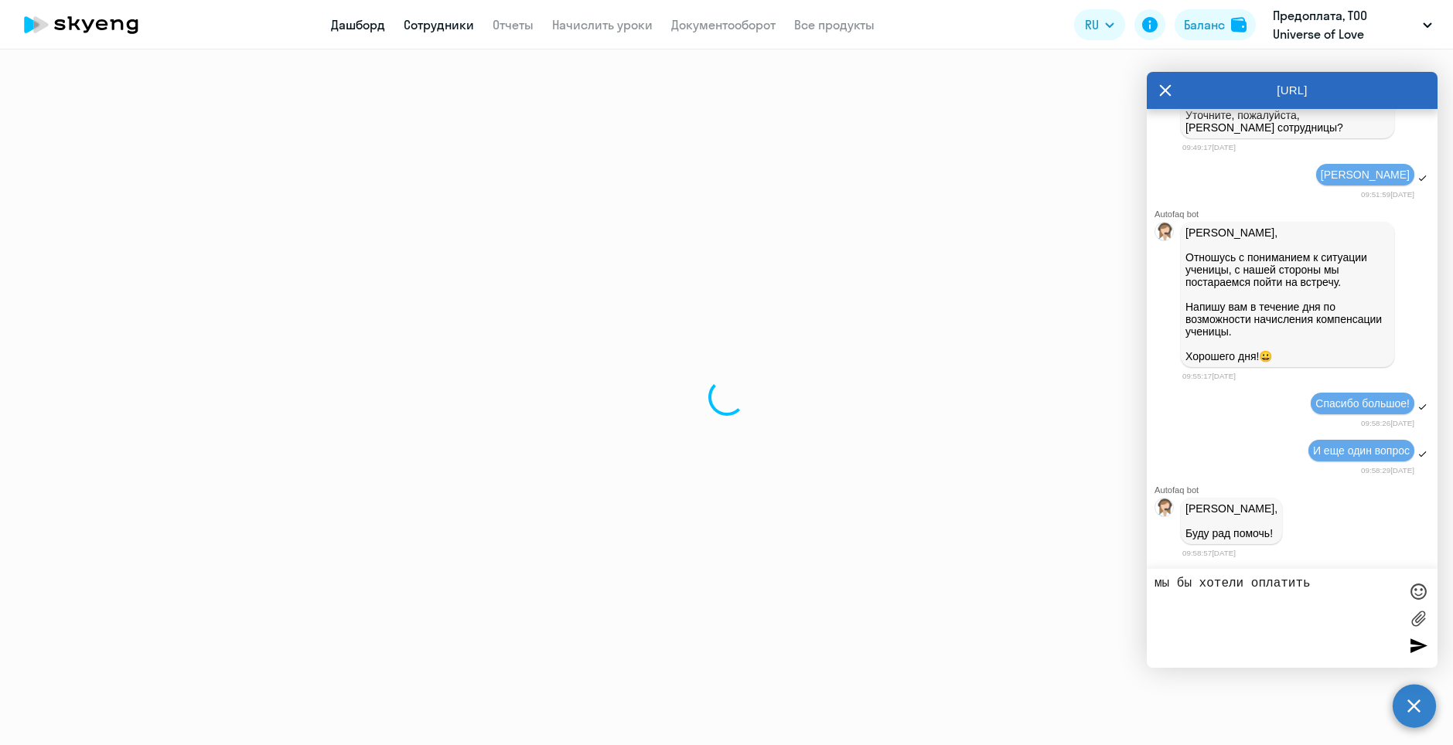
select select "30"
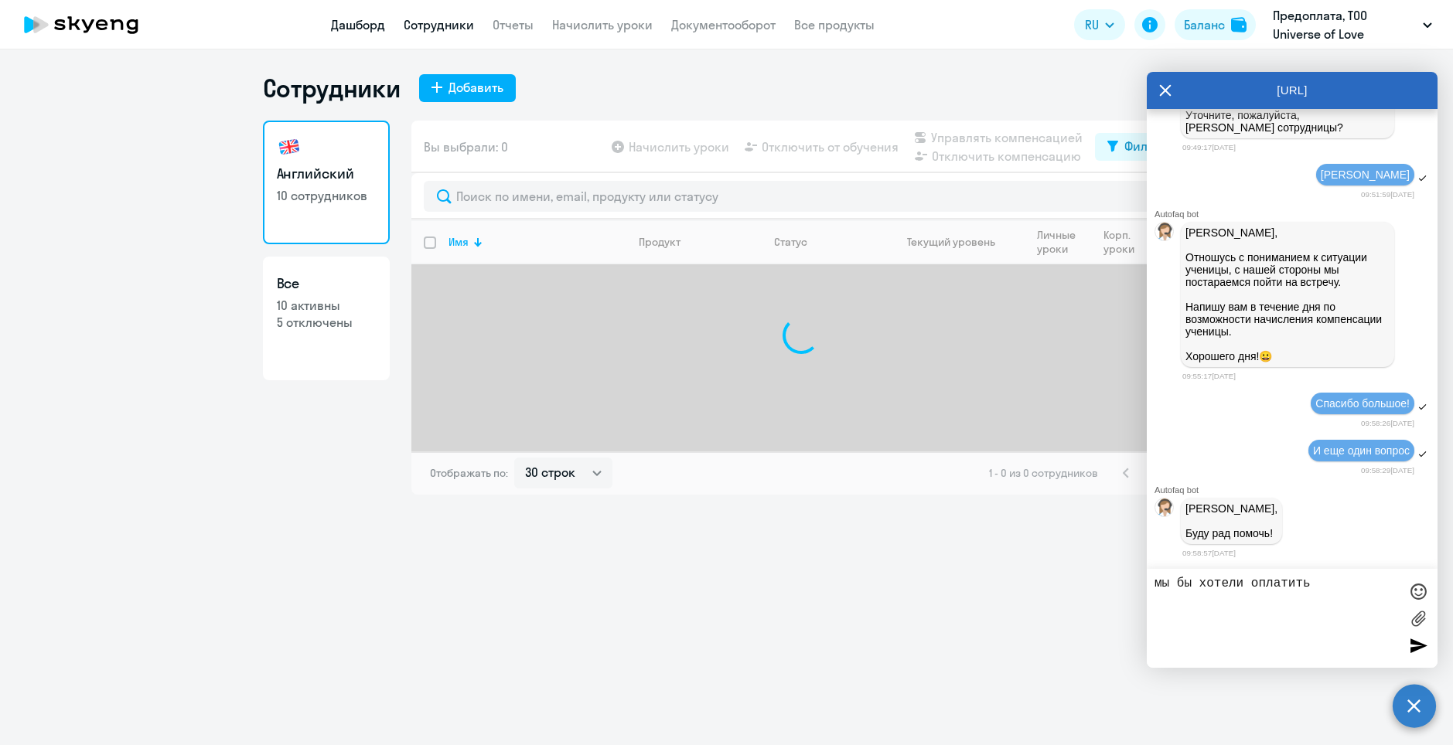
click at [359, 24] on link "Дашборд" at bounding box center [358, 24] width 54 height 15
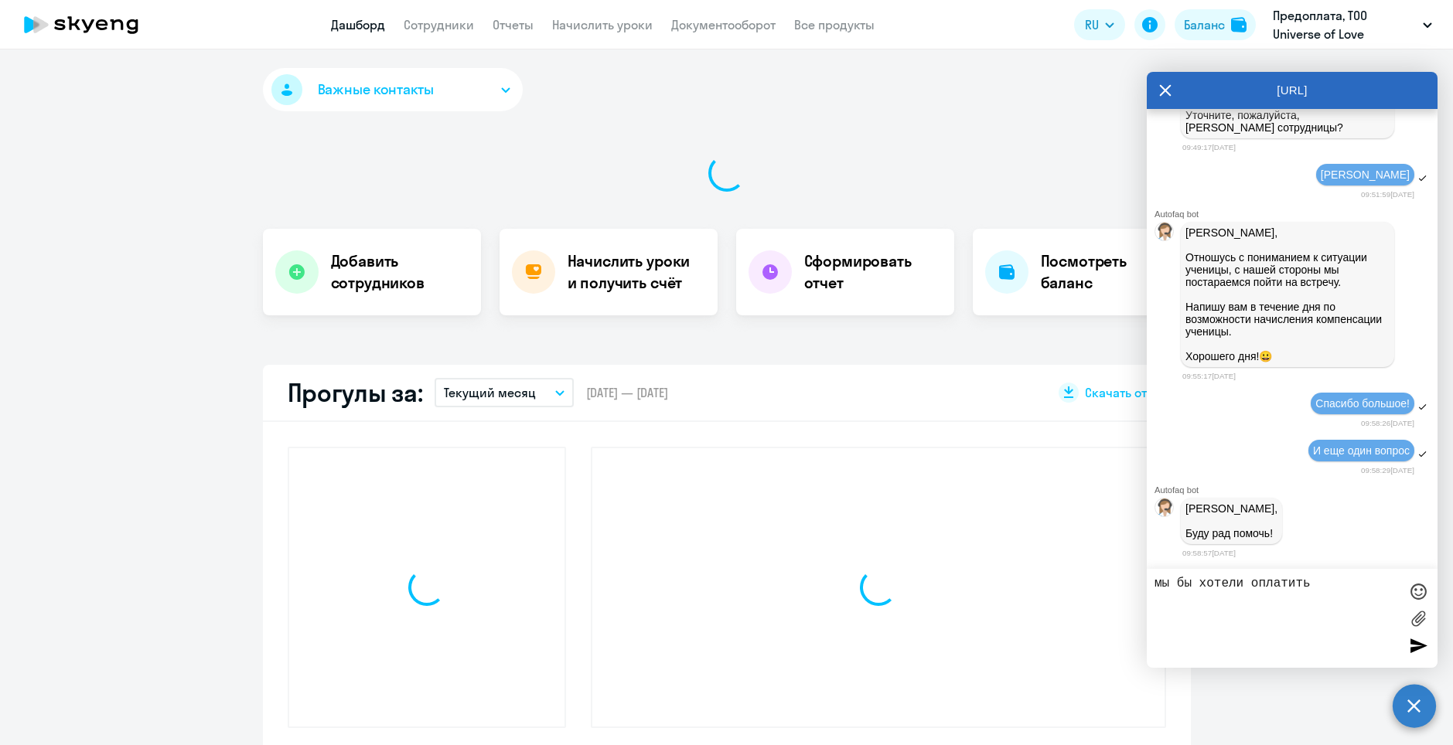
select select "30"
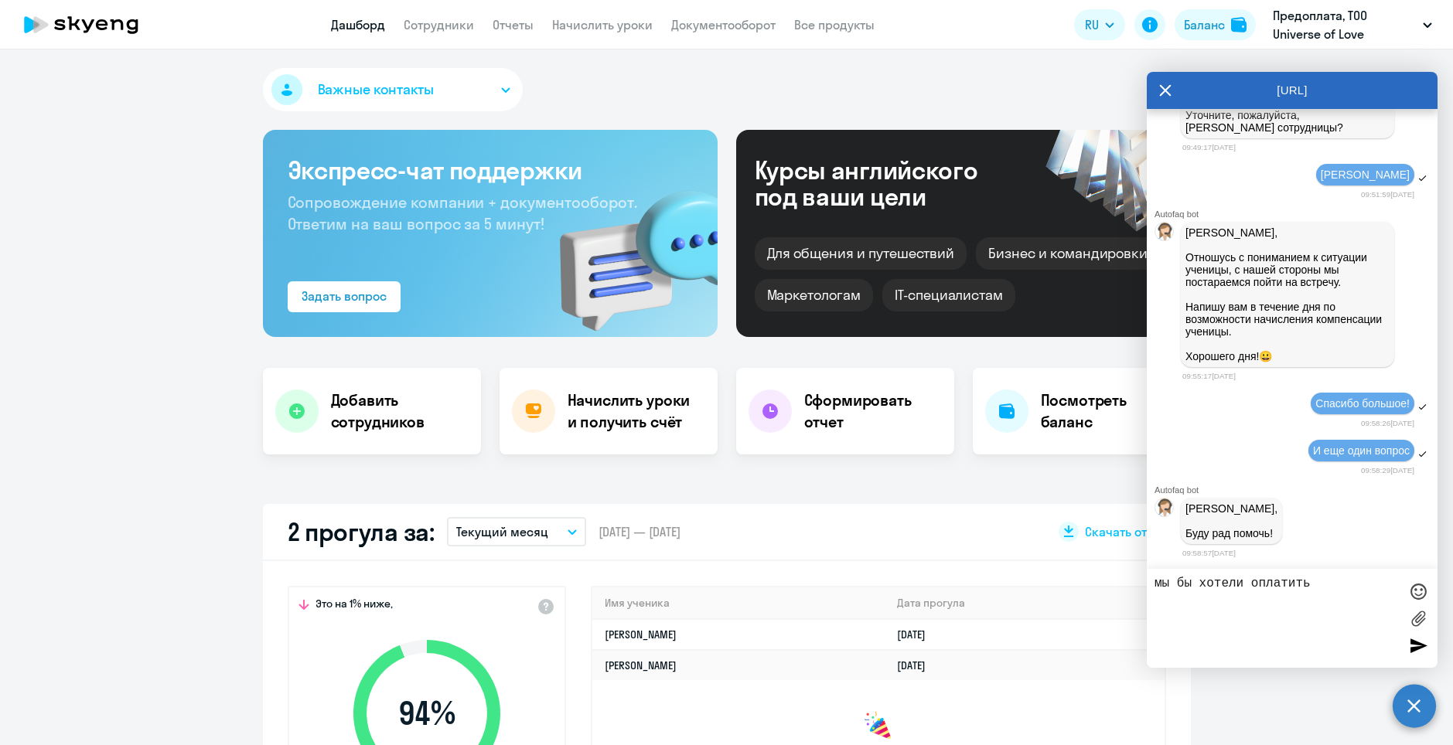
click at [1369, 603] on textarea "мы бы хотели оплатить" at bounding box center [1276, 618] width 244 height 83
type textarea "м"
type textarea "где я могу найти сформированный счет на оплату?"
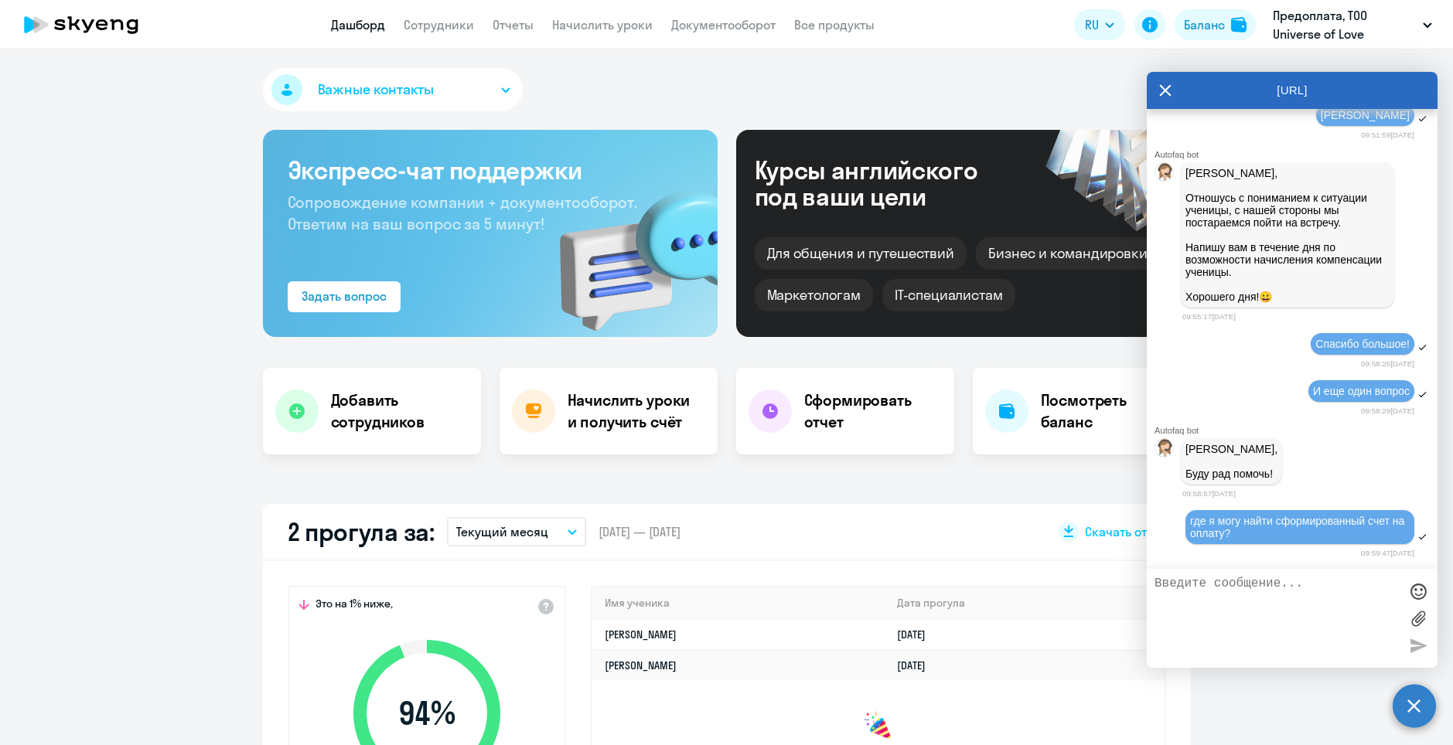
scroll to position [21008, 0]
click at [567, 425] on h4 "Начислить уроки и получить счёт" at bounding box center [634, 411] width 135 height 43
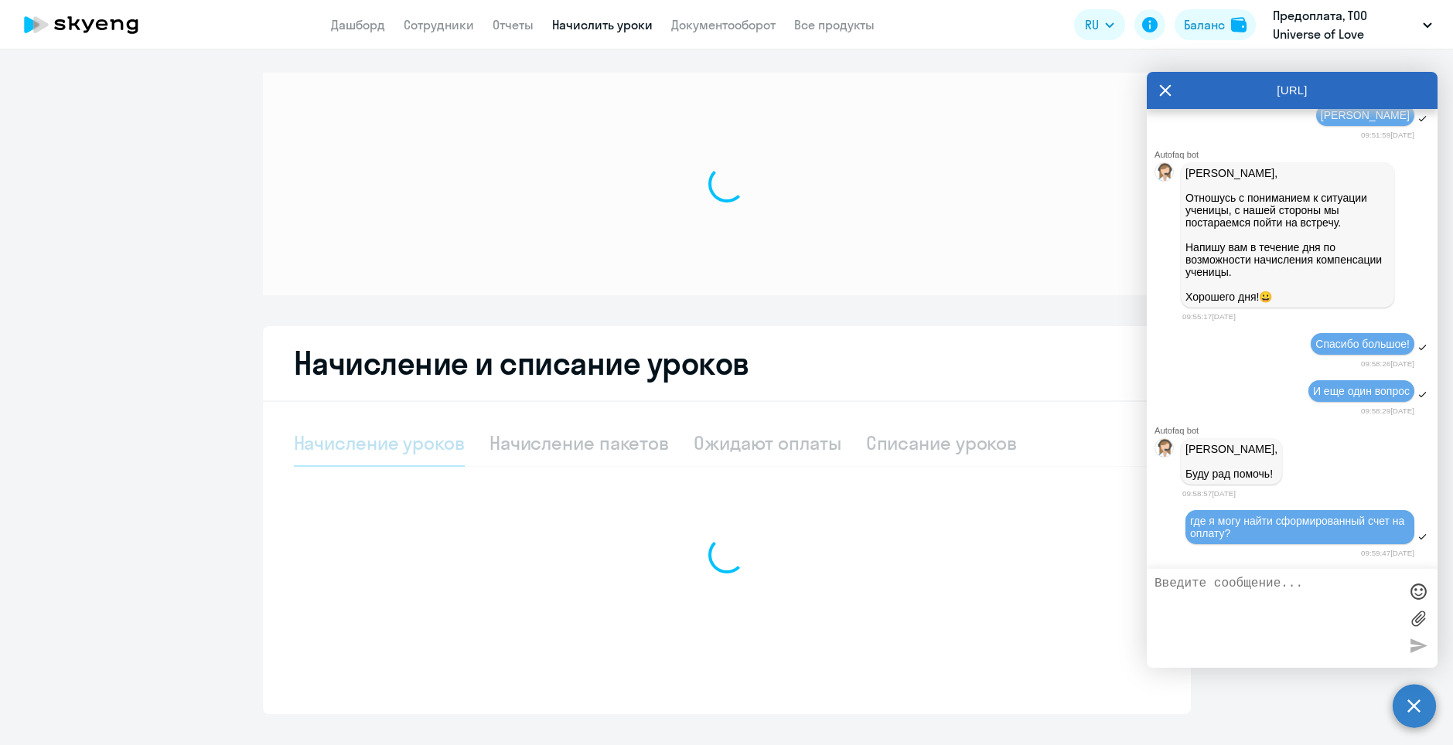
select select "10"
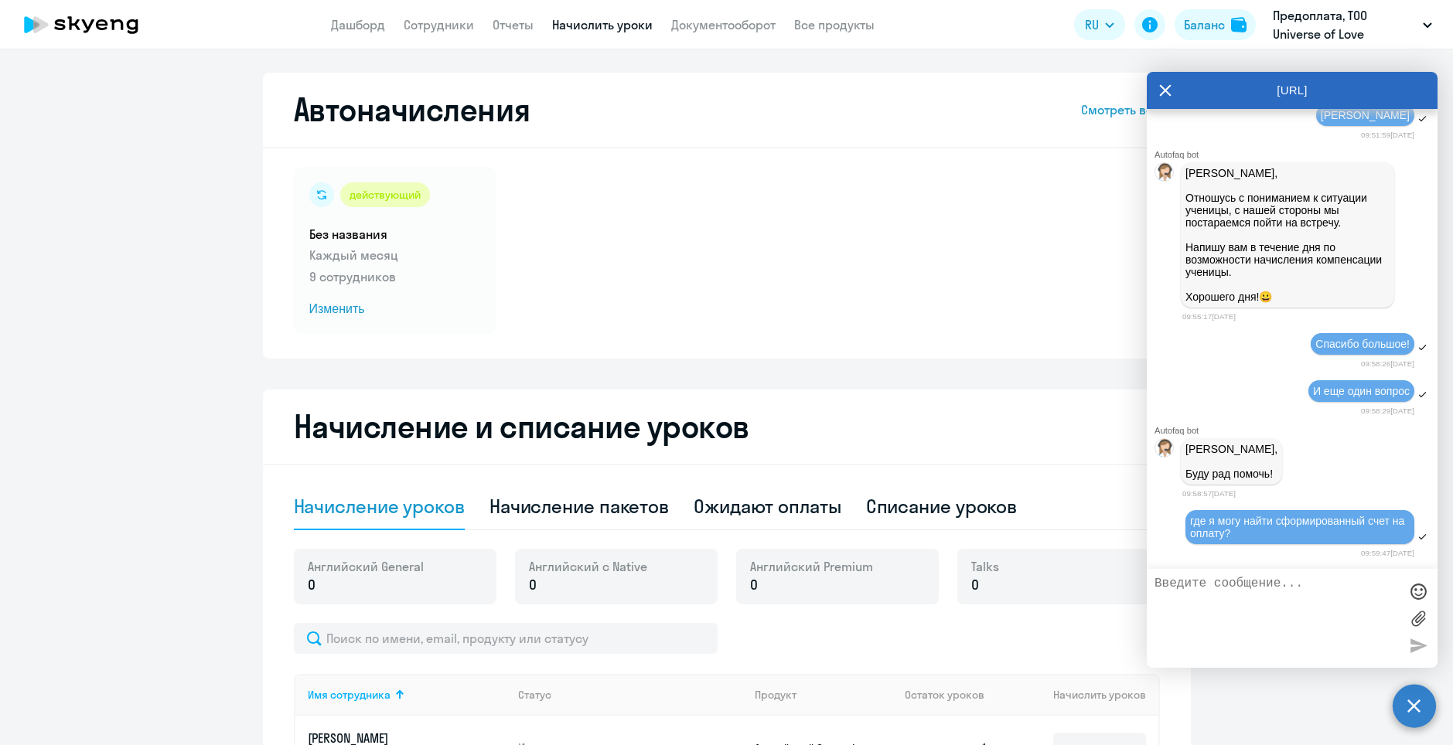
click at [345, 36] on app-header "Дашборд Сотрудники Отчеты Начислить уроки Документооборот Все продукты Дашборд …" at bounding box center [726, 24] width 1453 height 49
drag, startPoint x: 693, startPoint y: 9, endPoint x: 702, endPoint y: 12, distance: 9.3
click at [693, 10] on app-header "Дашборд Сотрудники Отчеты Начислить уроки Документооборот Все продукты Дашборд …" at bounding box center [726, 24] width 1453 height 49
click at [703, 15] on app-header "Дашборд Сотрудники Отчеты Начислить уроки Документооборот Все продукты Дашборд …" at bounding box center [726, 24] width 1453 height 49
click at [703, 25] on link "Документооборот" at bounding box center [723, 24] width 104 height 15
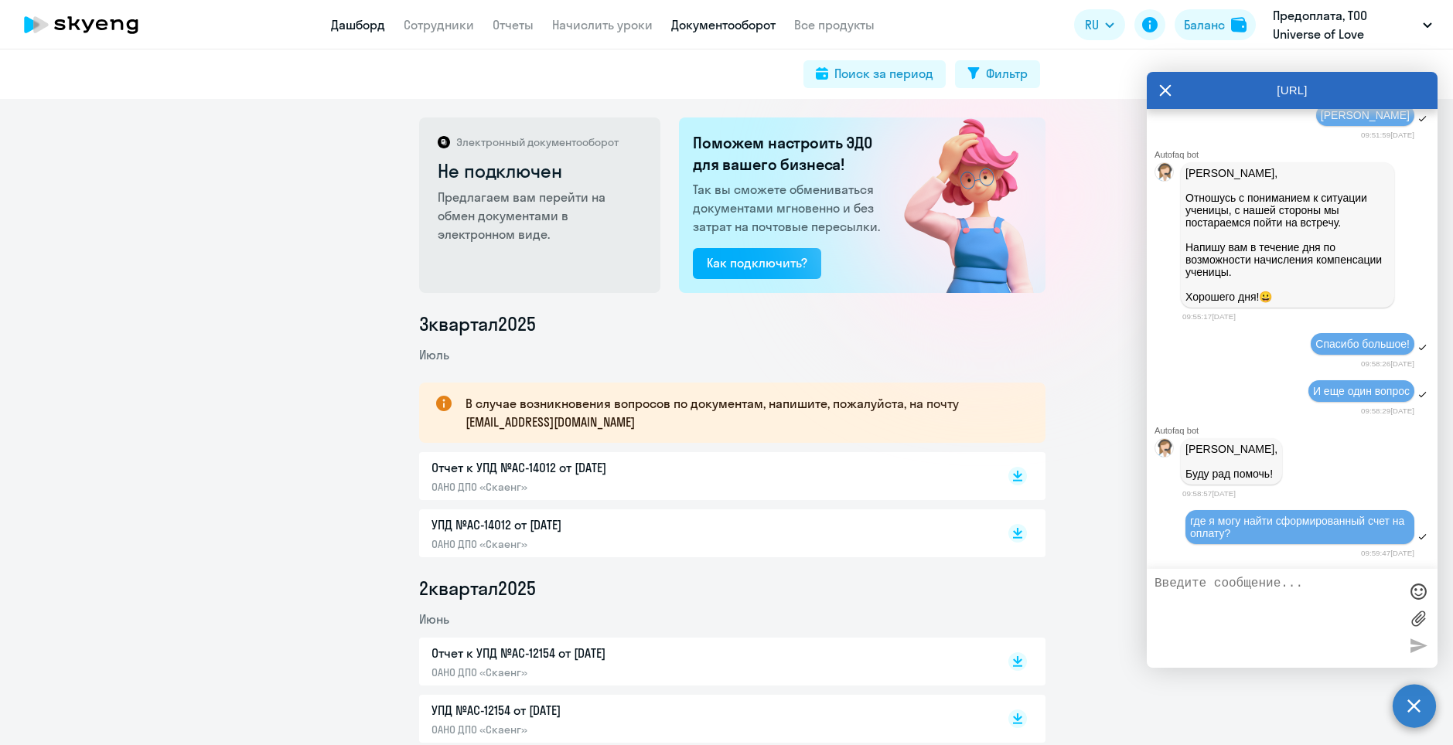
click at [358, 32] on link "Дашборд" at bounding box center [358, 24] width 54 height 15
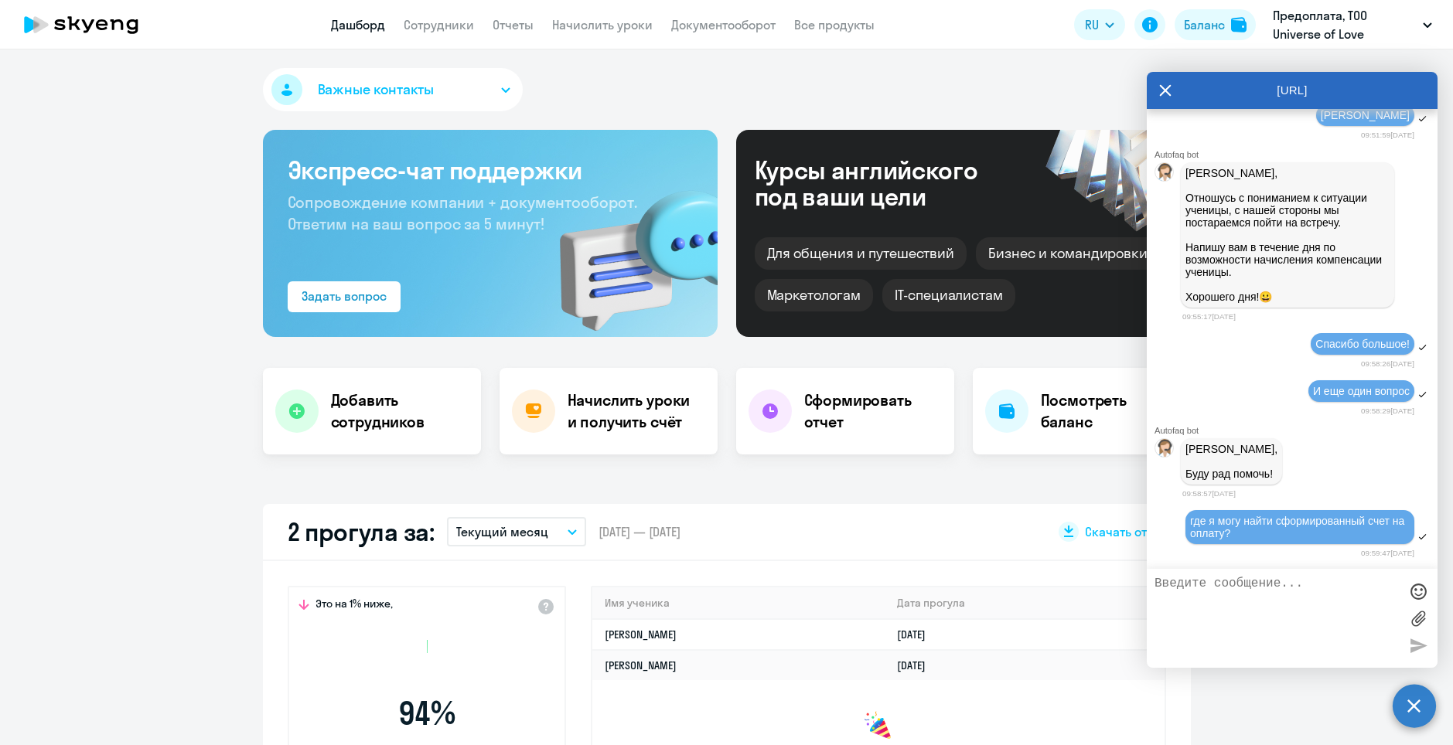
select select "30"
click at [424, 30] on link "Сотрудники" at bounding box center [439, 24] width 70 height 15
select select "30"
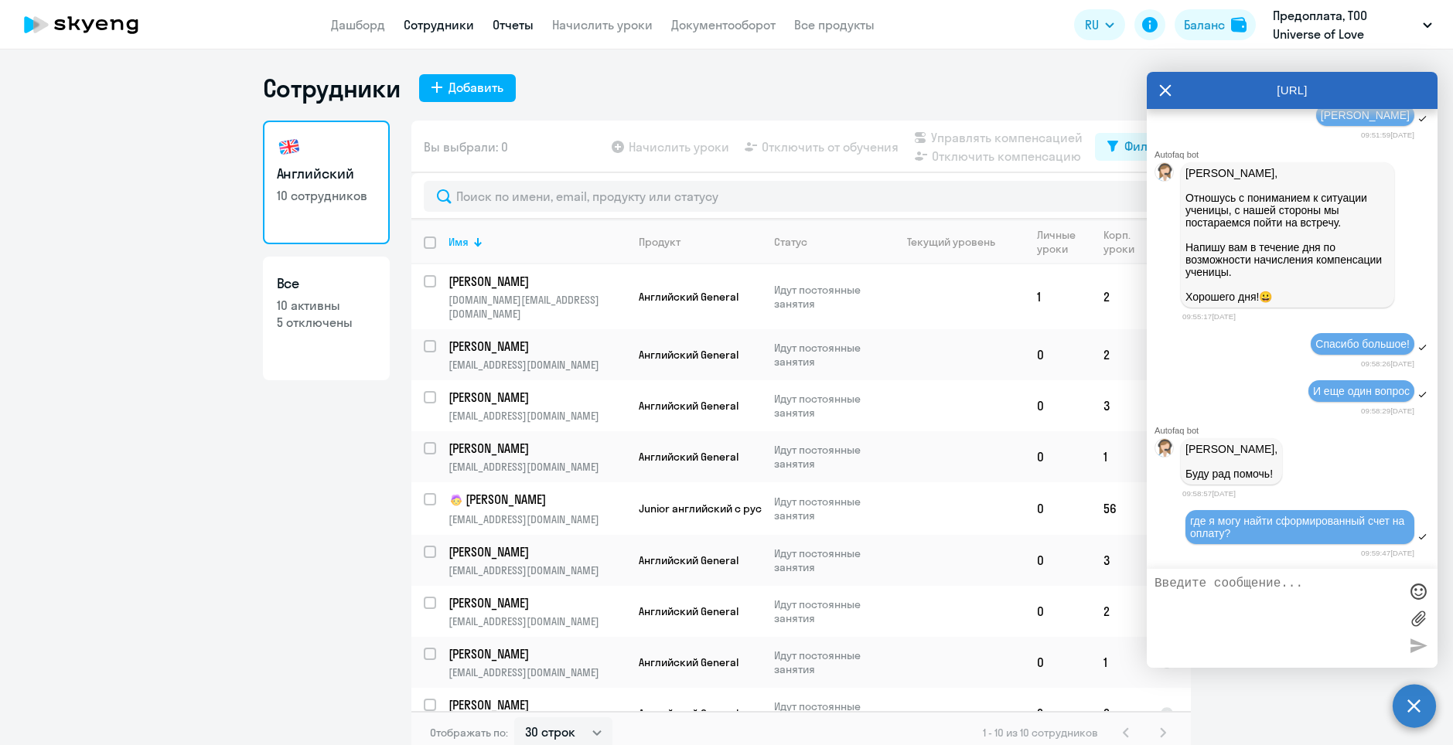
click at [495, 31] on link "Отчеты" at bounding box center [512, 24] width 41 height 15
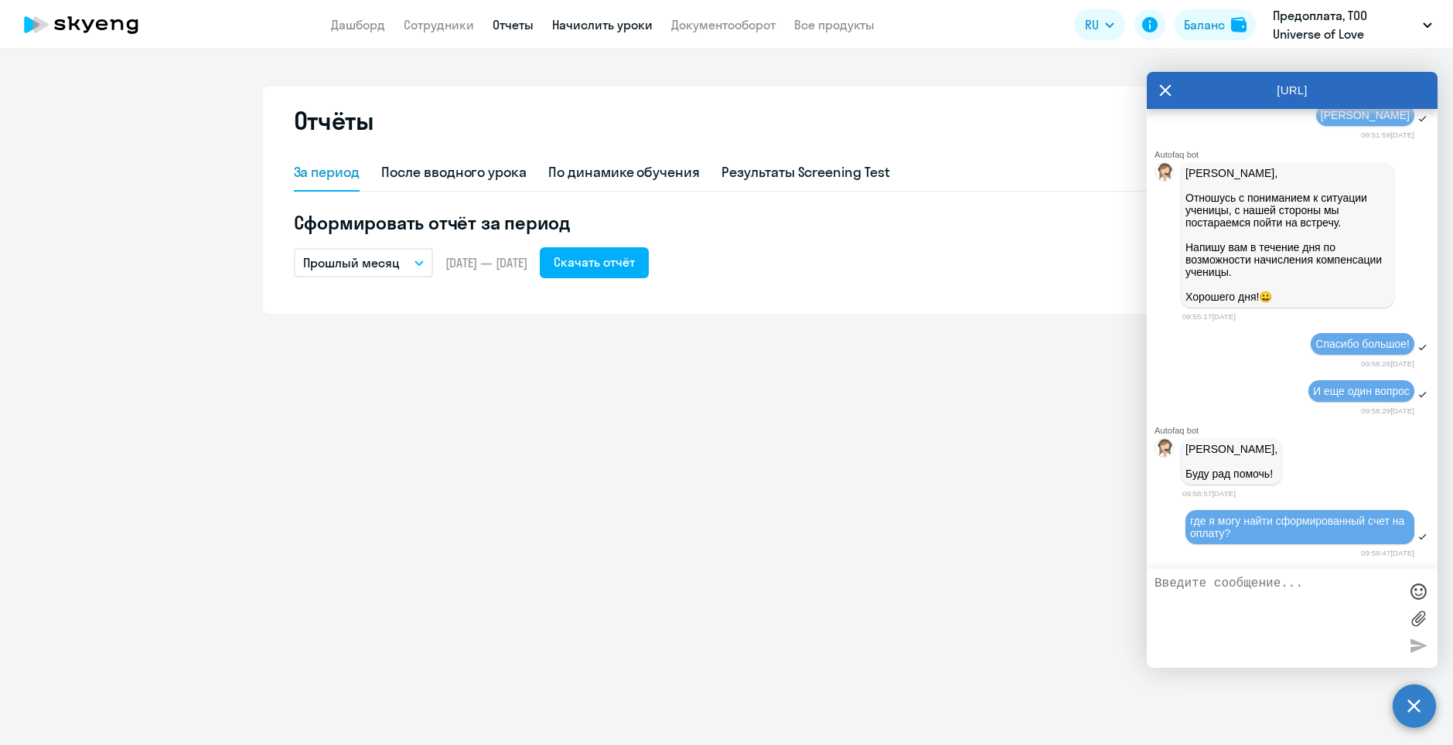
click at [571, 28] on link "Начислить уроки" at bounding box center [602, 24] width 101 height 15
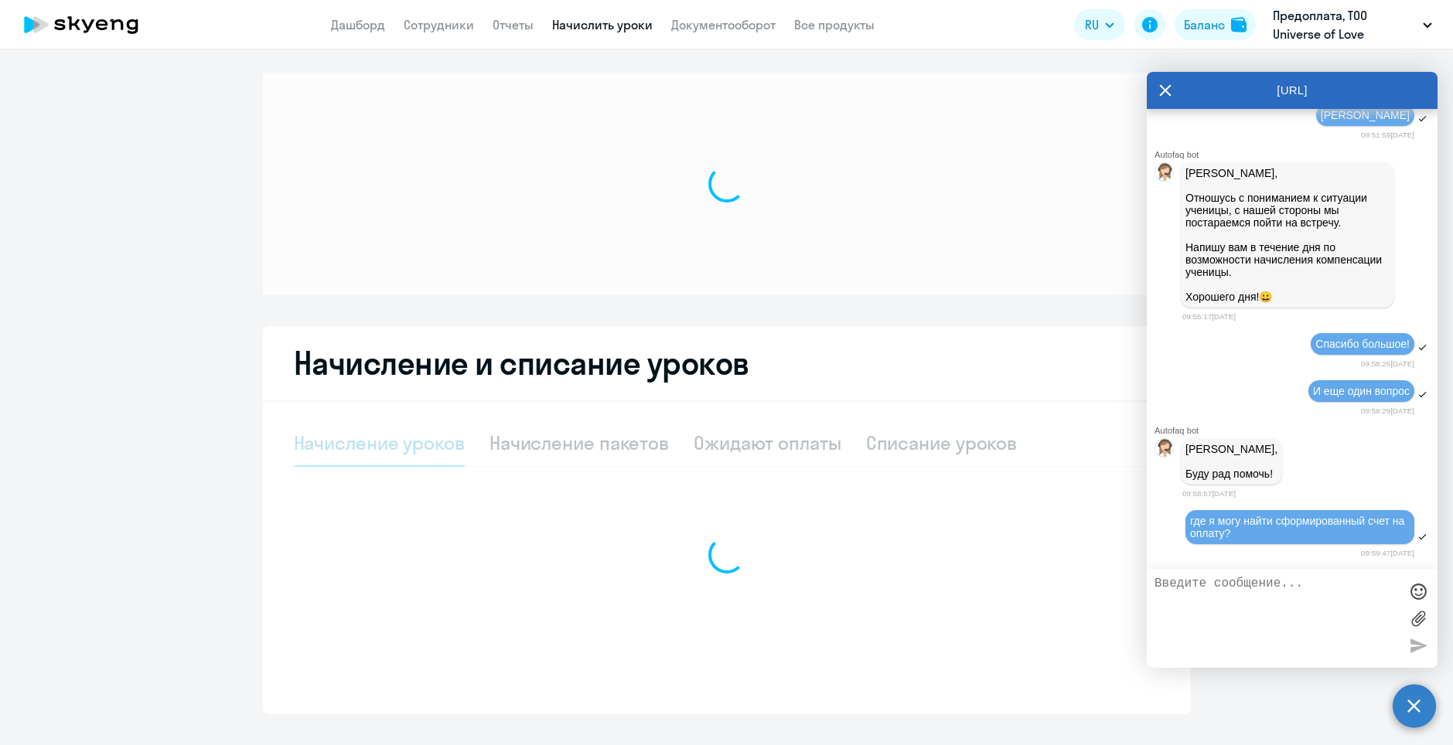
select select "10"
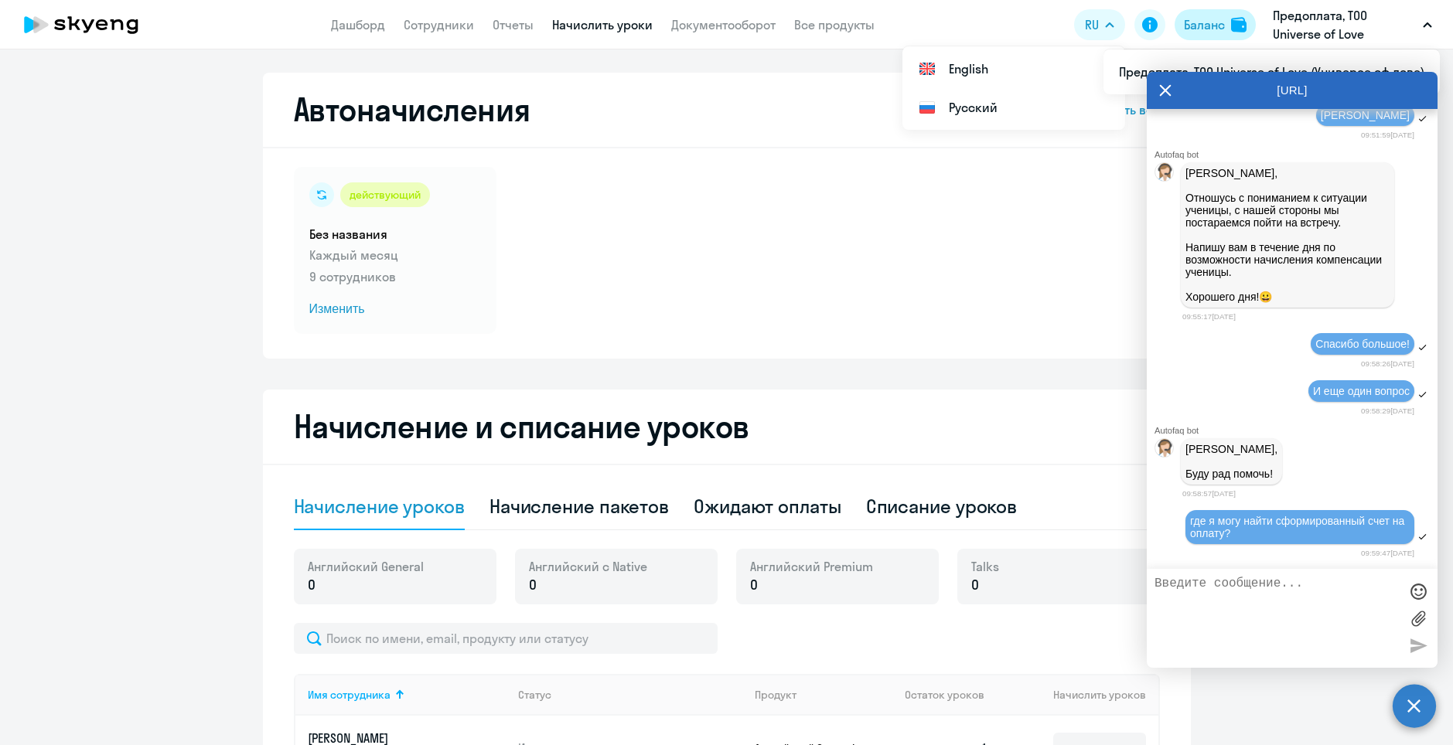
click at [1224, 24] on div "Баланс" at bounding box center [1204, 24] width 41 height 19
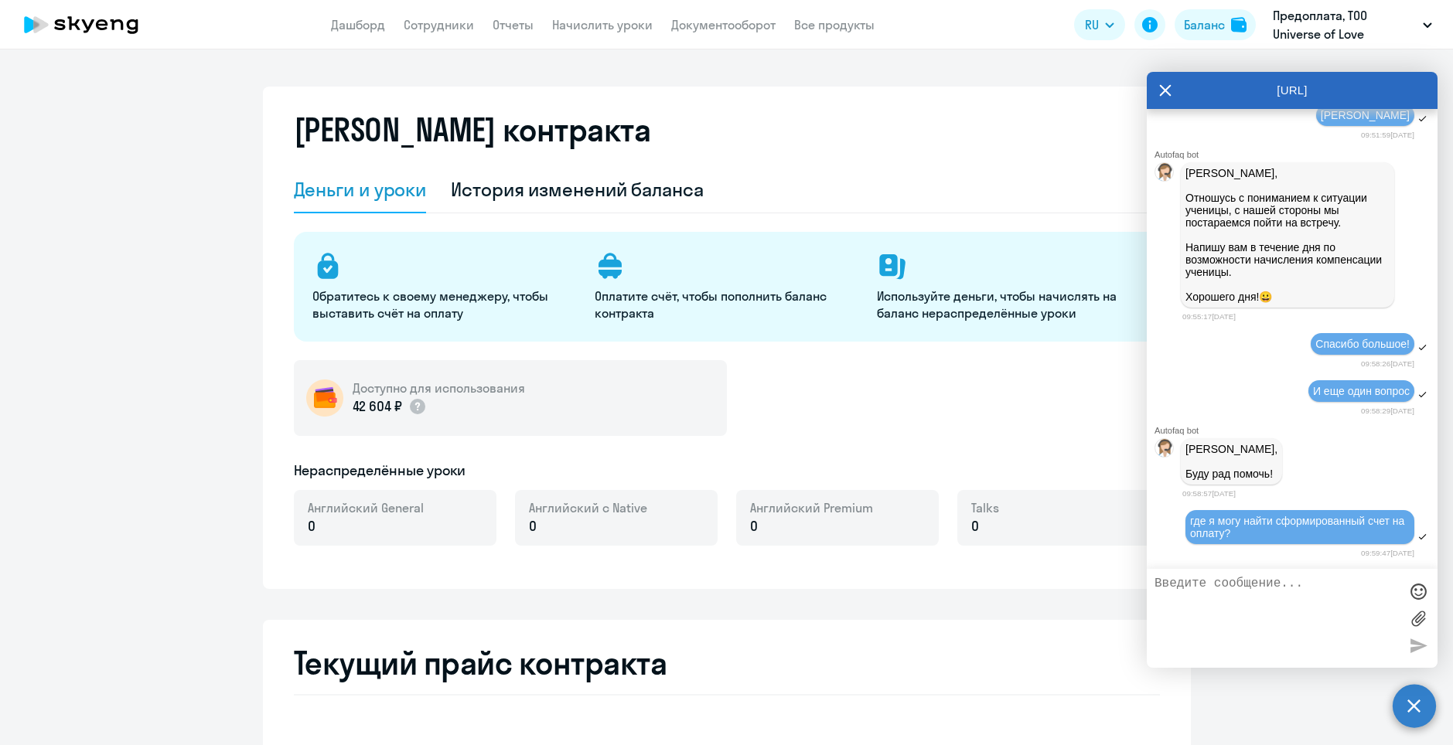
select select "english_adult_not_native_speaker"
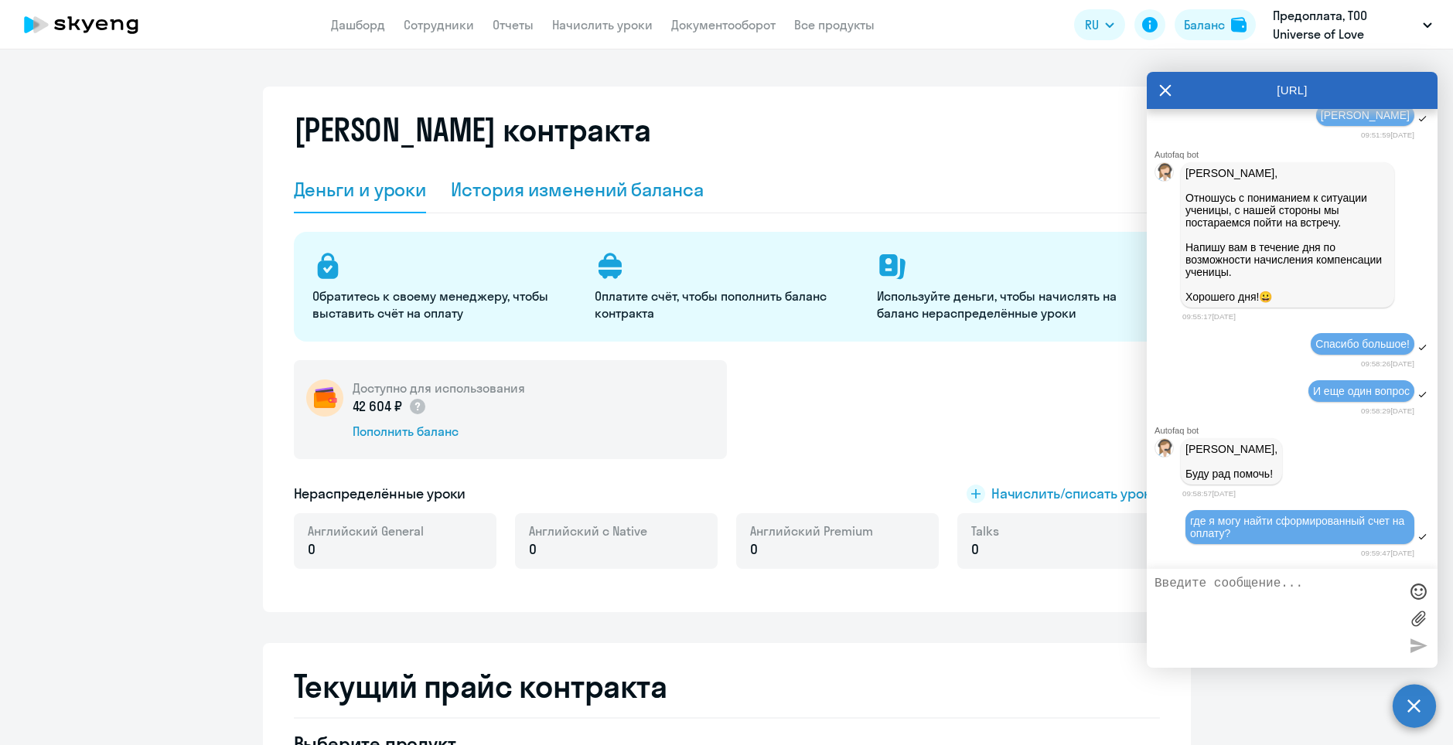
click at [554, 199] on div "История изменений баланса" at bounding box center [577, 189] width 253 height 25
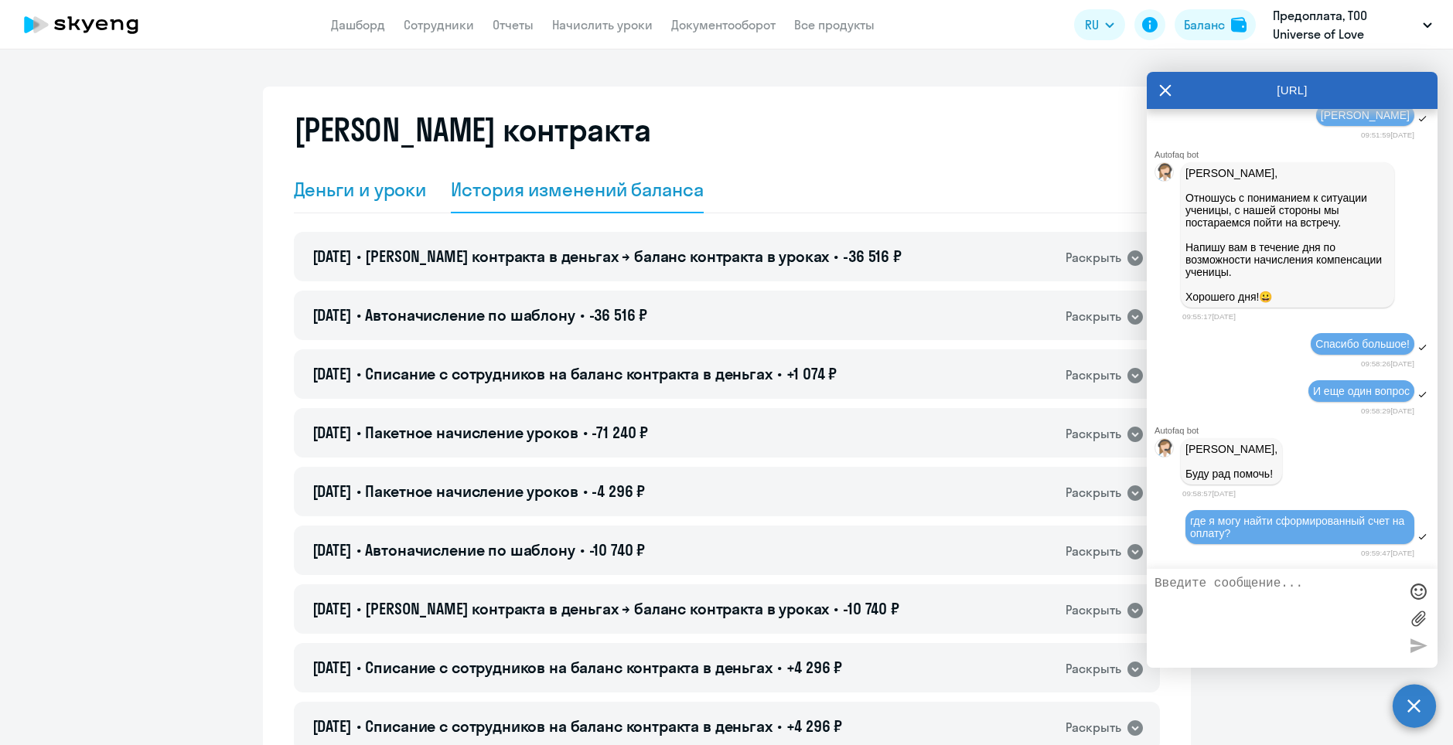
click at [357, 176] on div "Деньги и уроки" at bounding box center [360, 190] width 133 height 46
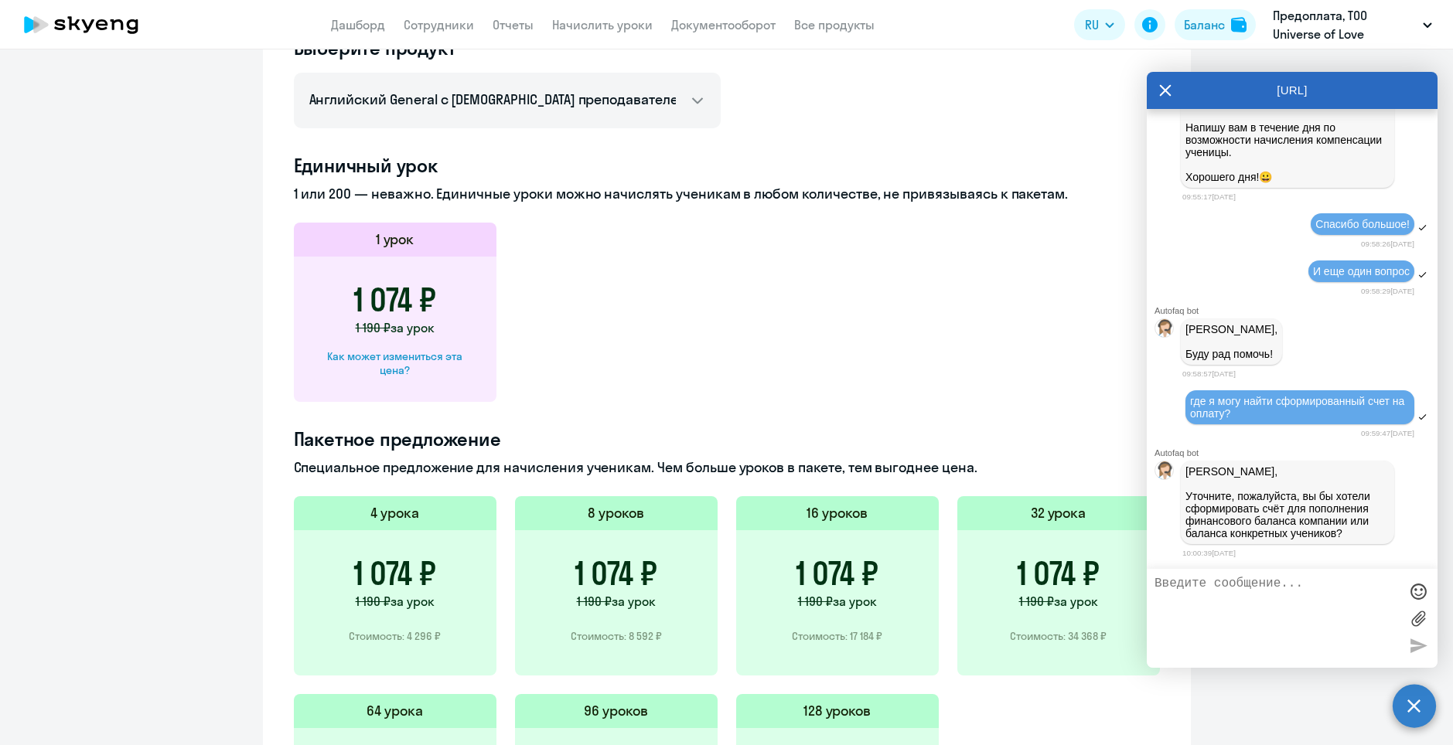
scroll to position [21127, 0]
click at [1283, 616] on textarea at bounding box center [1276, 618] width 244 height 83
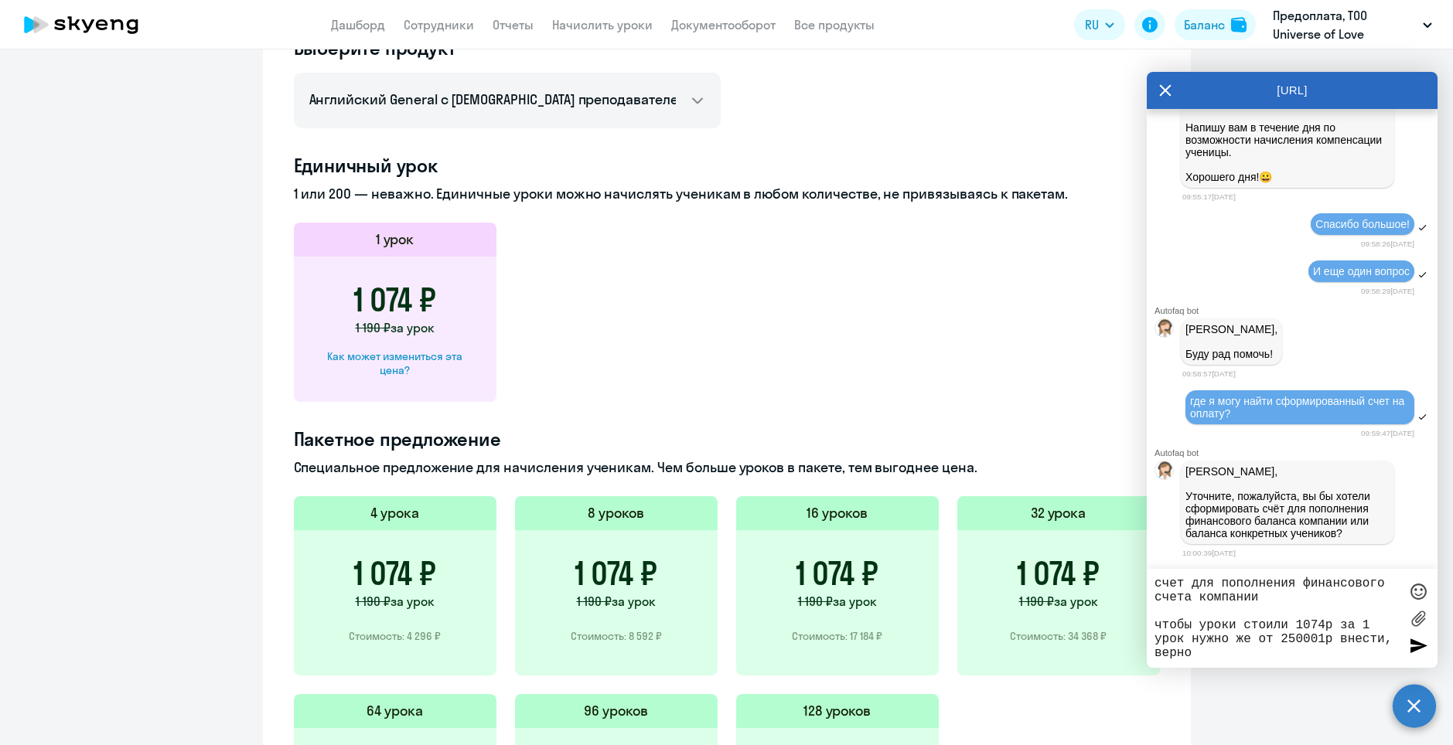
type textarea "счет для пополнения финансового счета компании чтобы уроки стоили 1074р за 1 ур…"
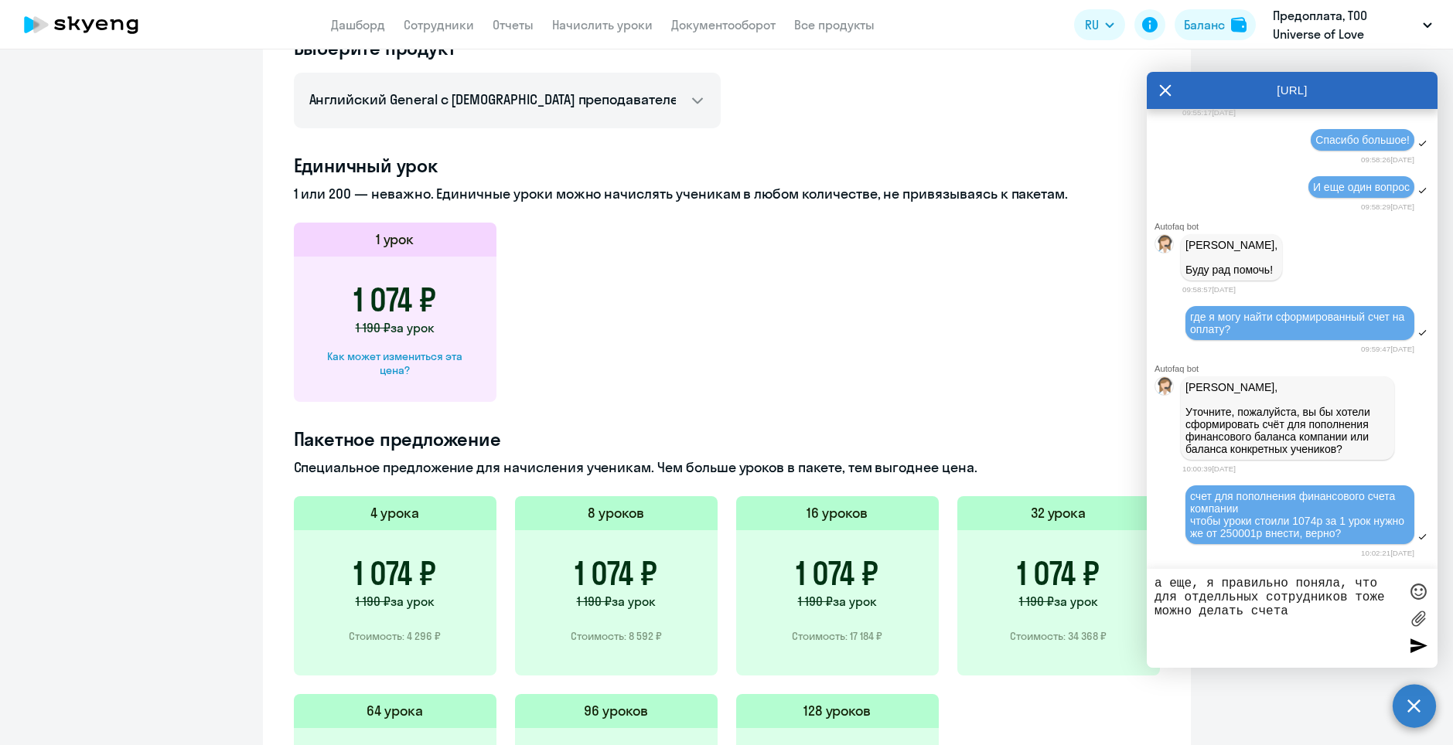
type textarea "а еще, я правильно поняла, что для отделльных сотрудников тоже можно делать сче…"
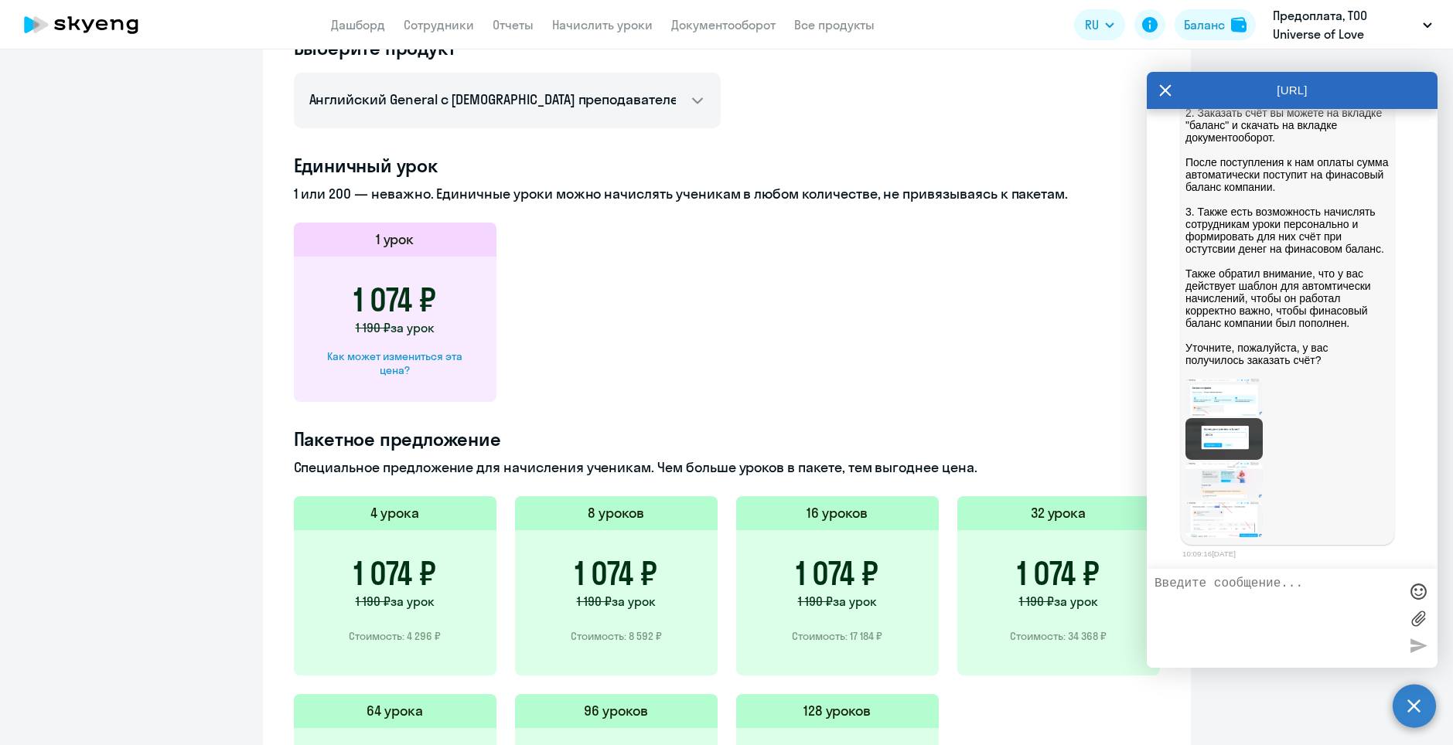
scroll to position [21694, 0]
click at [703, 15] on app-menu-item-link "Документооборот" at bounding box center [723, 24] width 104 height 19
click at [703, 24] on link "Документооборот" at bounding box center [723, 24] width 104 height 15
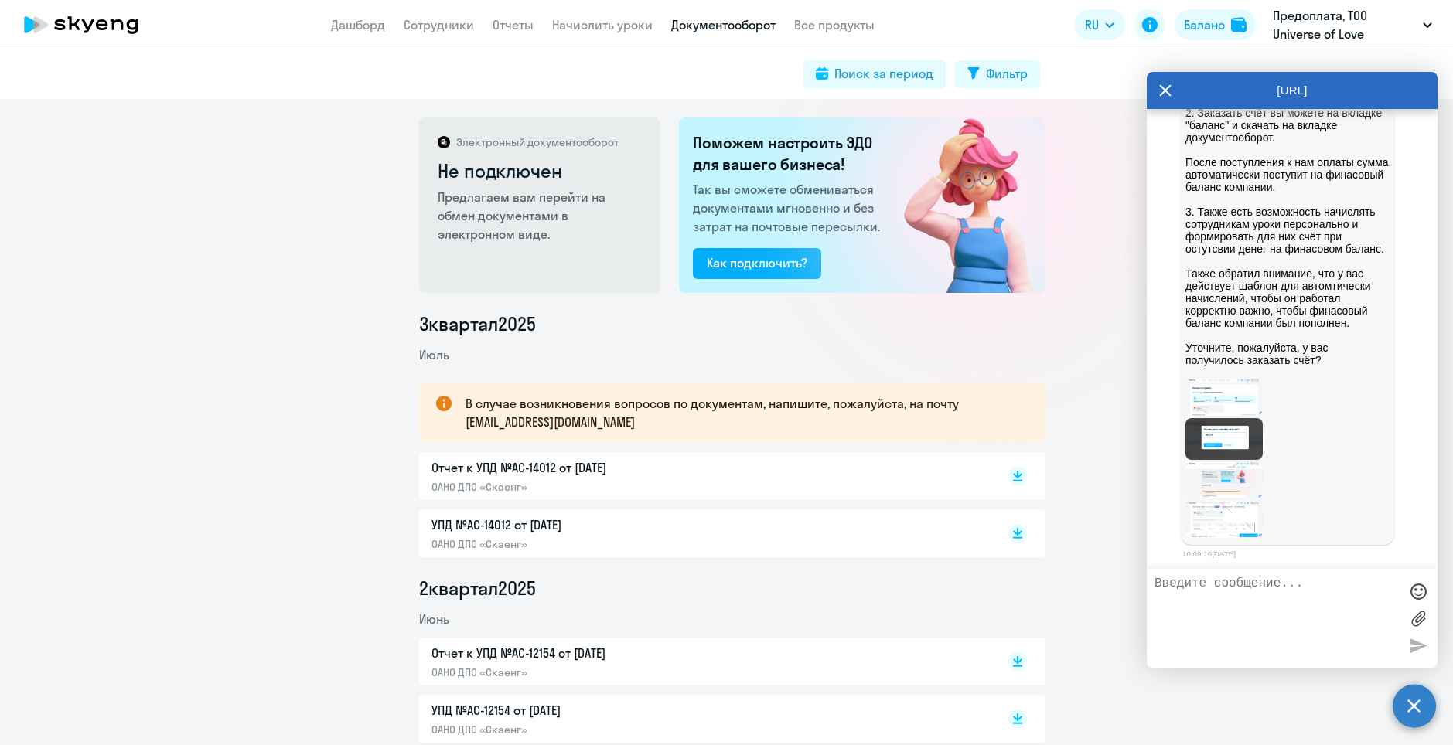
scroll to position [21772, 0]
click at [1226, 415] on img at bounding box center [1223, 397] width 77 height 36
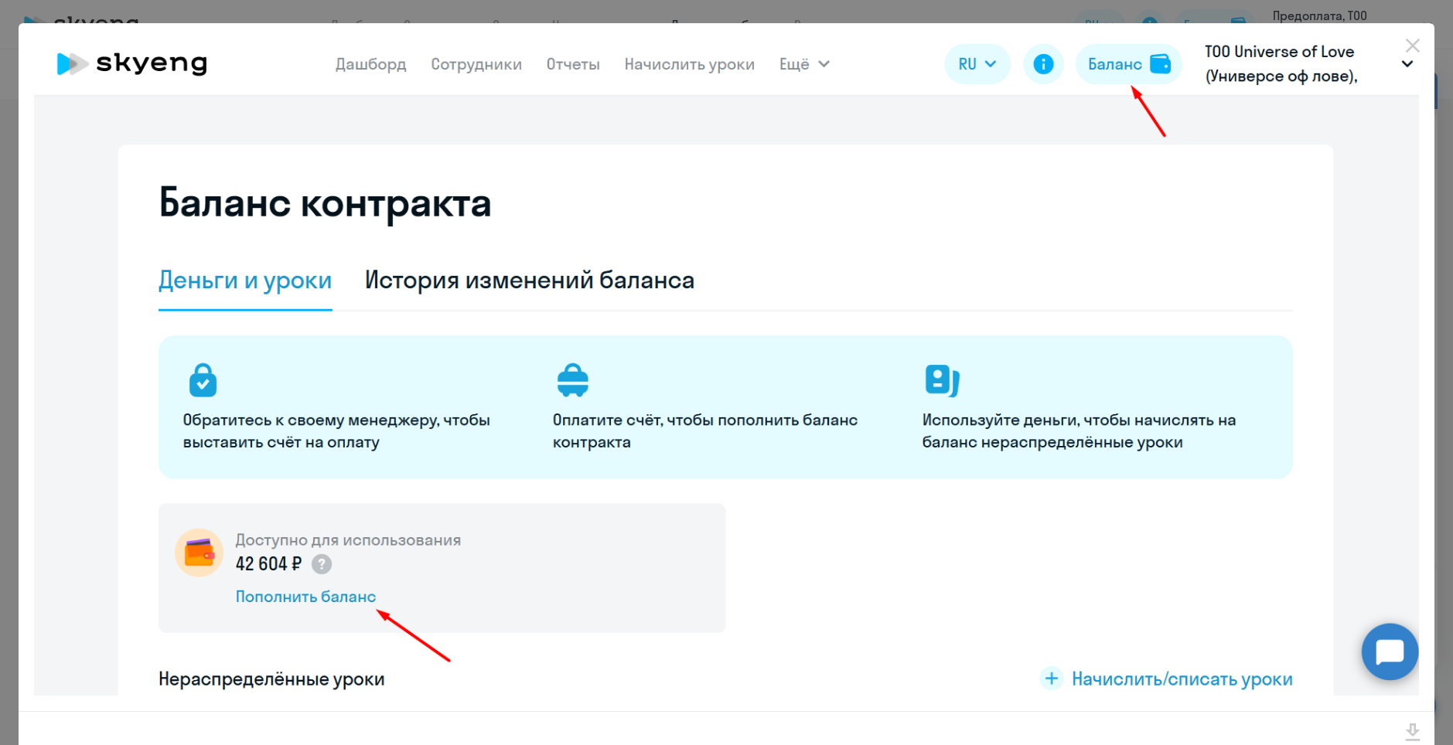
scroll to position [32, 0]
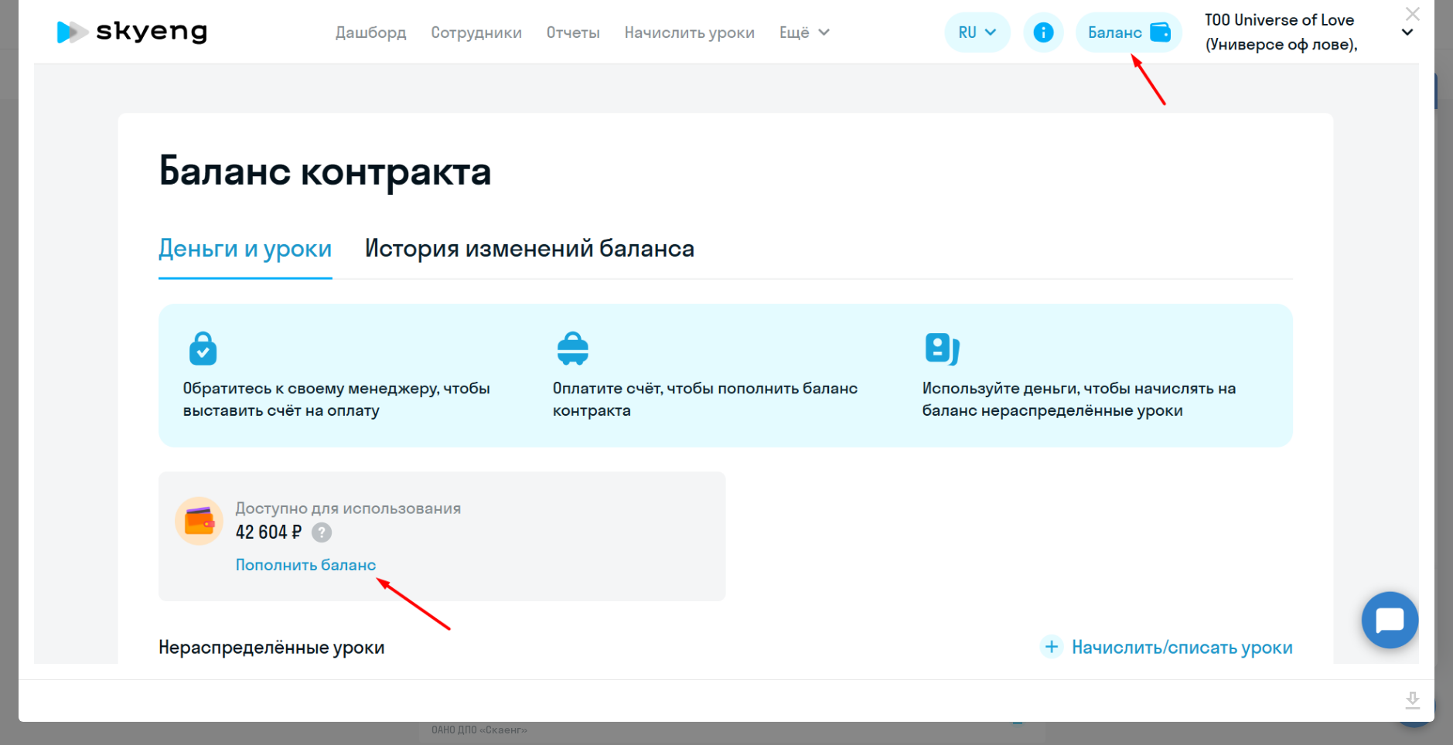
click at [1406, 17] on icon "Close" at bounding box center [1412, 14] width 25 height 25
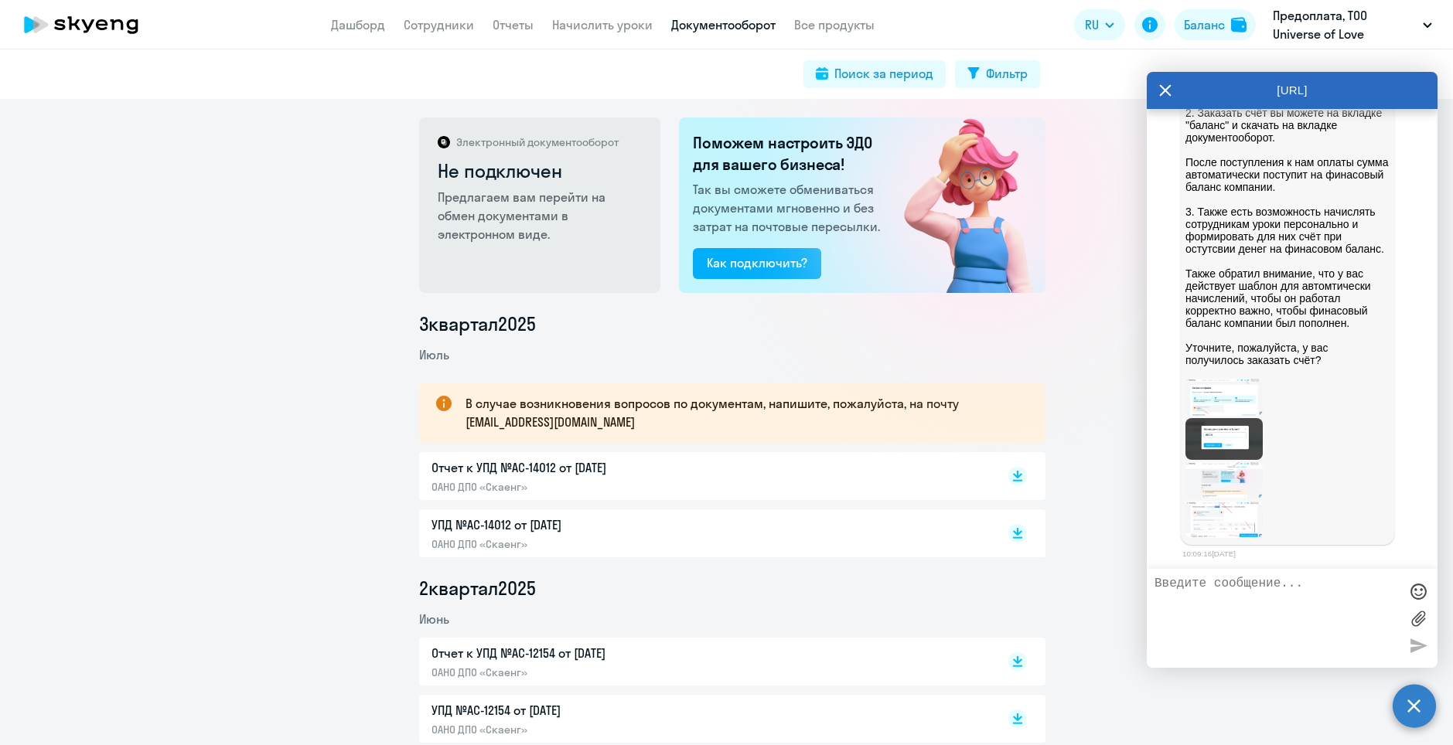
click at [1219, 460] on img at bounding box center [1223, 439] width 77 height 42
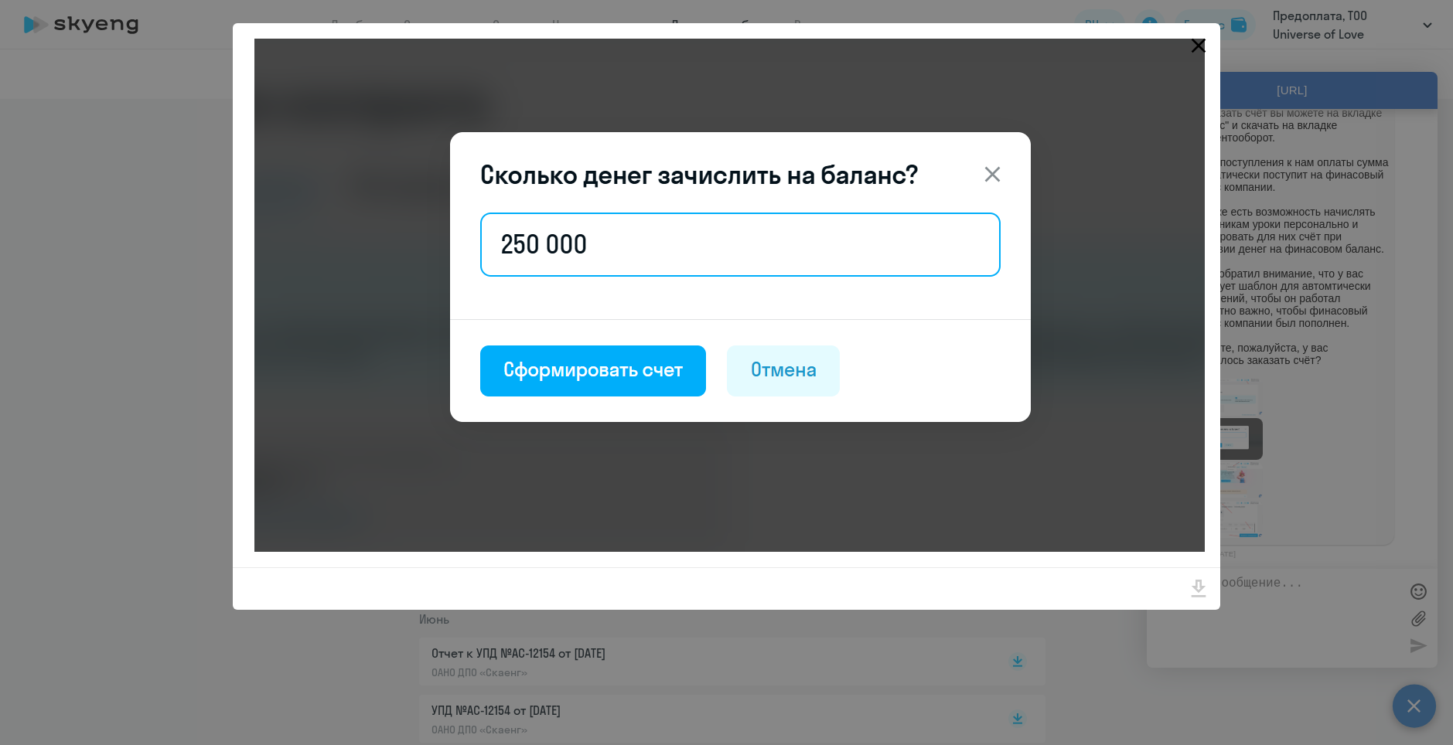
click at [1200, 40] on icon "Close" at bounding box center [1198, 45] width 25 height 25
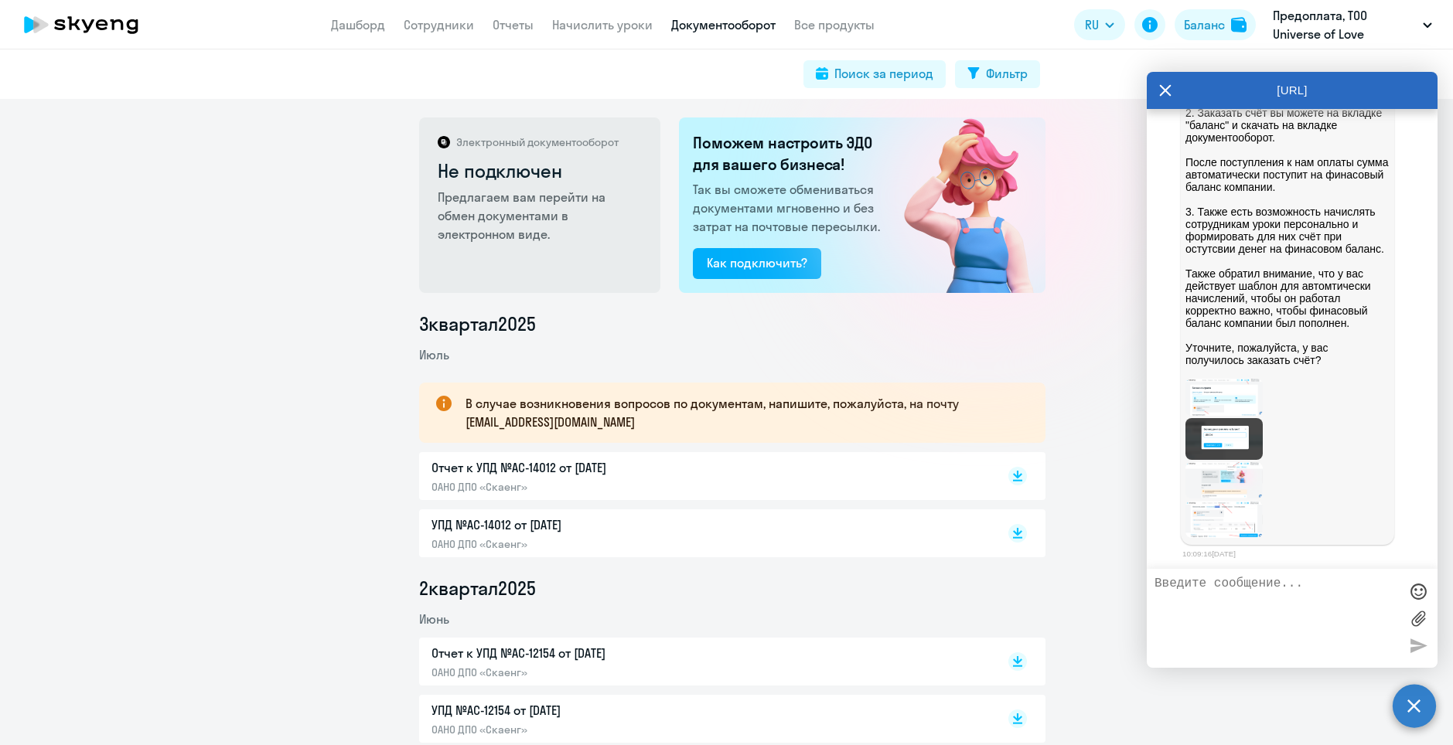
scroll to position [21849, 0]
click at [1209, 478] on img at bounding box center [1223, 480] width 77 height 36
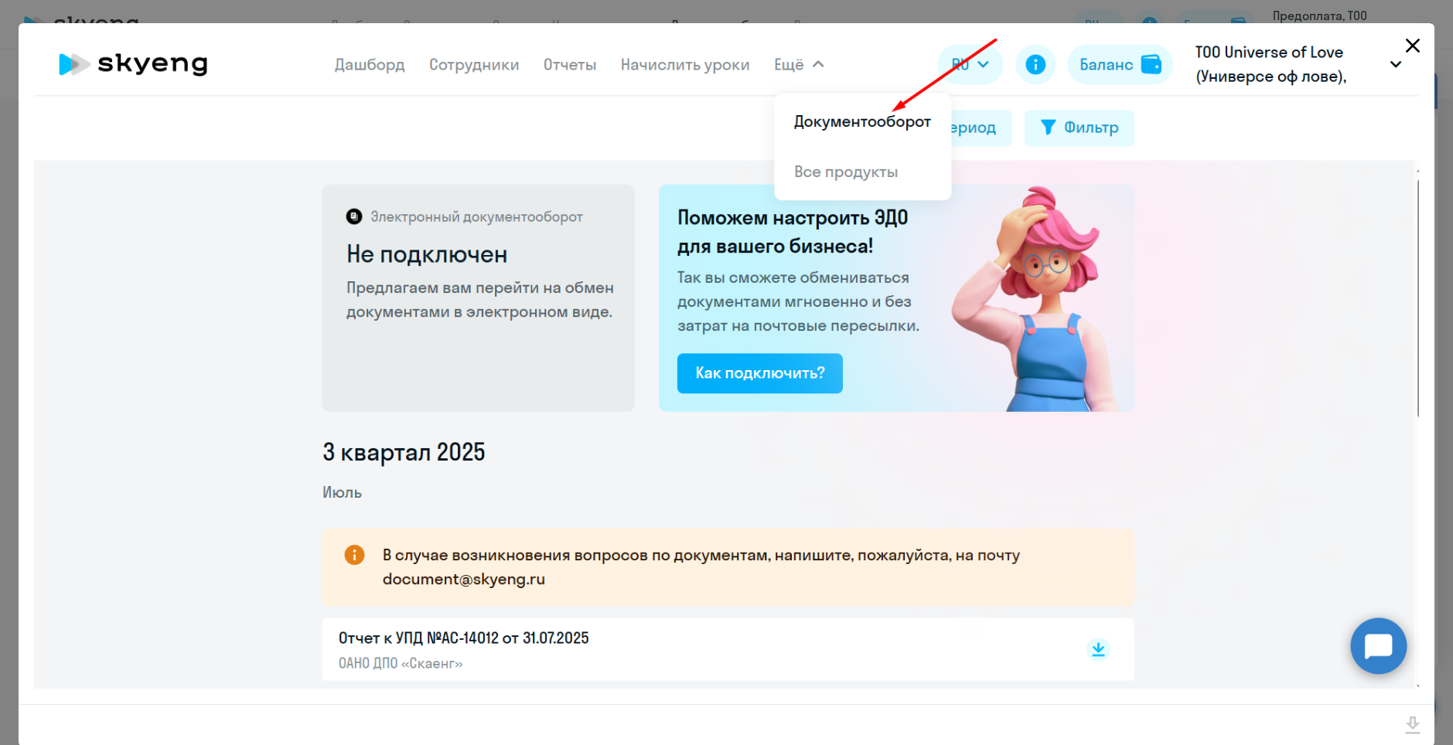
click at [1407, 37] on icon "Close" at bounding box center [1412, 45] width 25 height 25
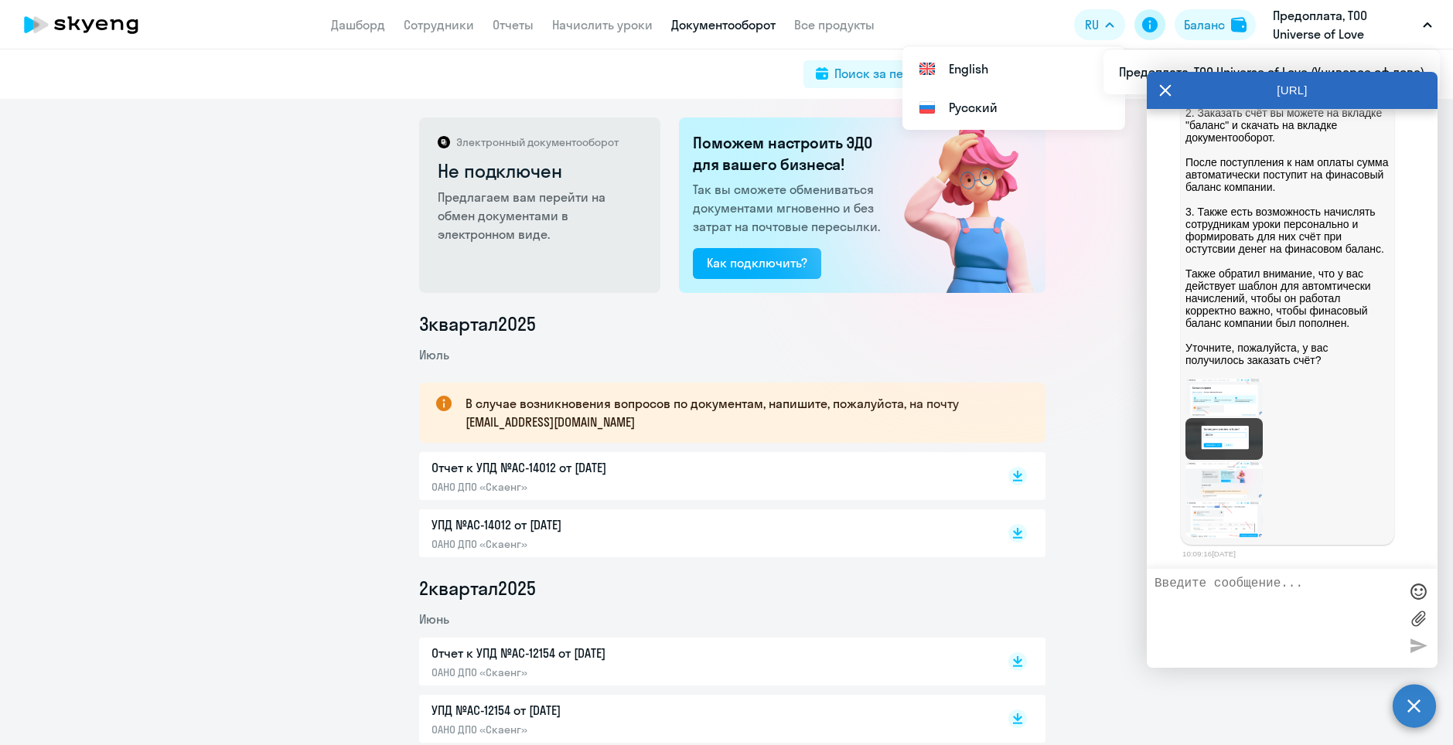
click at [1147, 19] on icon at bounding box center [1149, 24] width 15 height 15
click at [1231, 486] on img at bounding box center [1223, 480] width 77 height 36
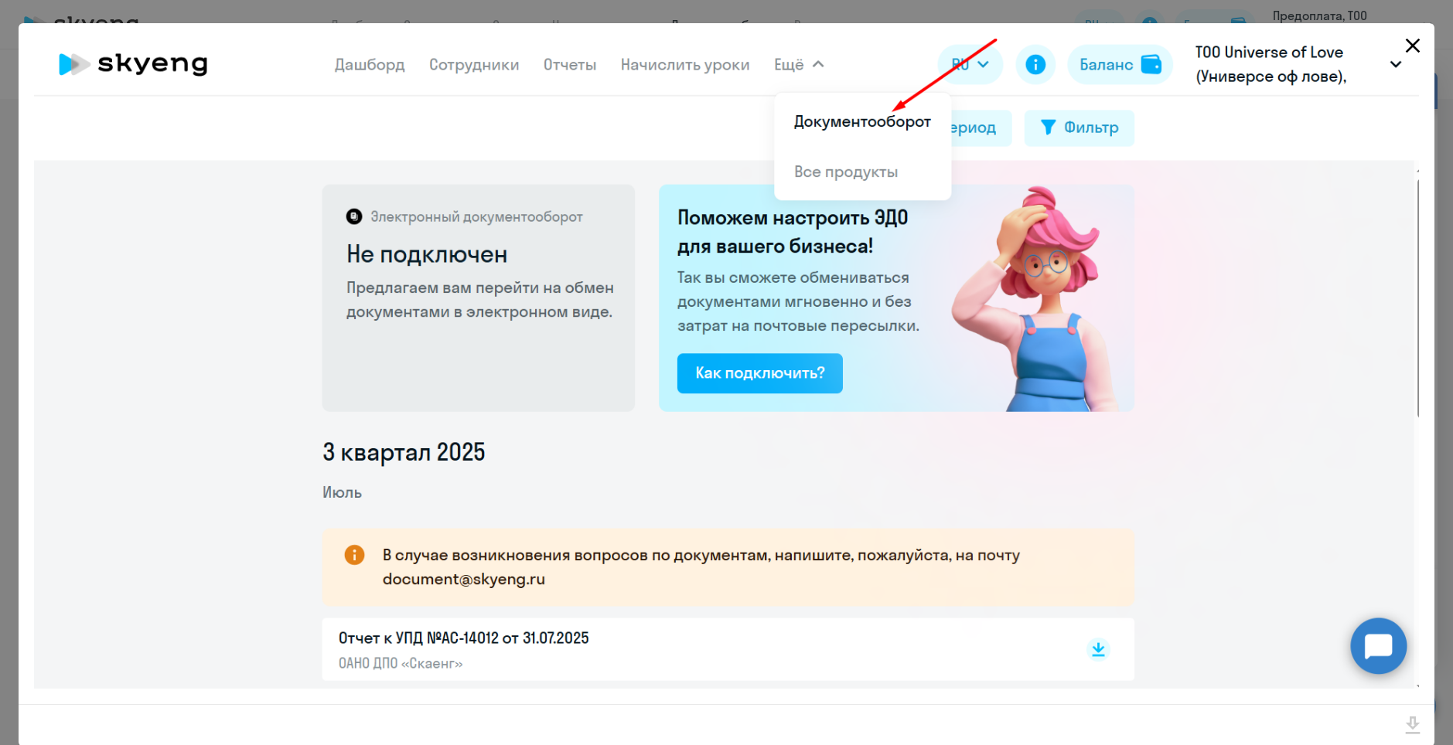
click at [1407, 46] on icon "Close" at bounding box center [1413, 46] width 15 height 15
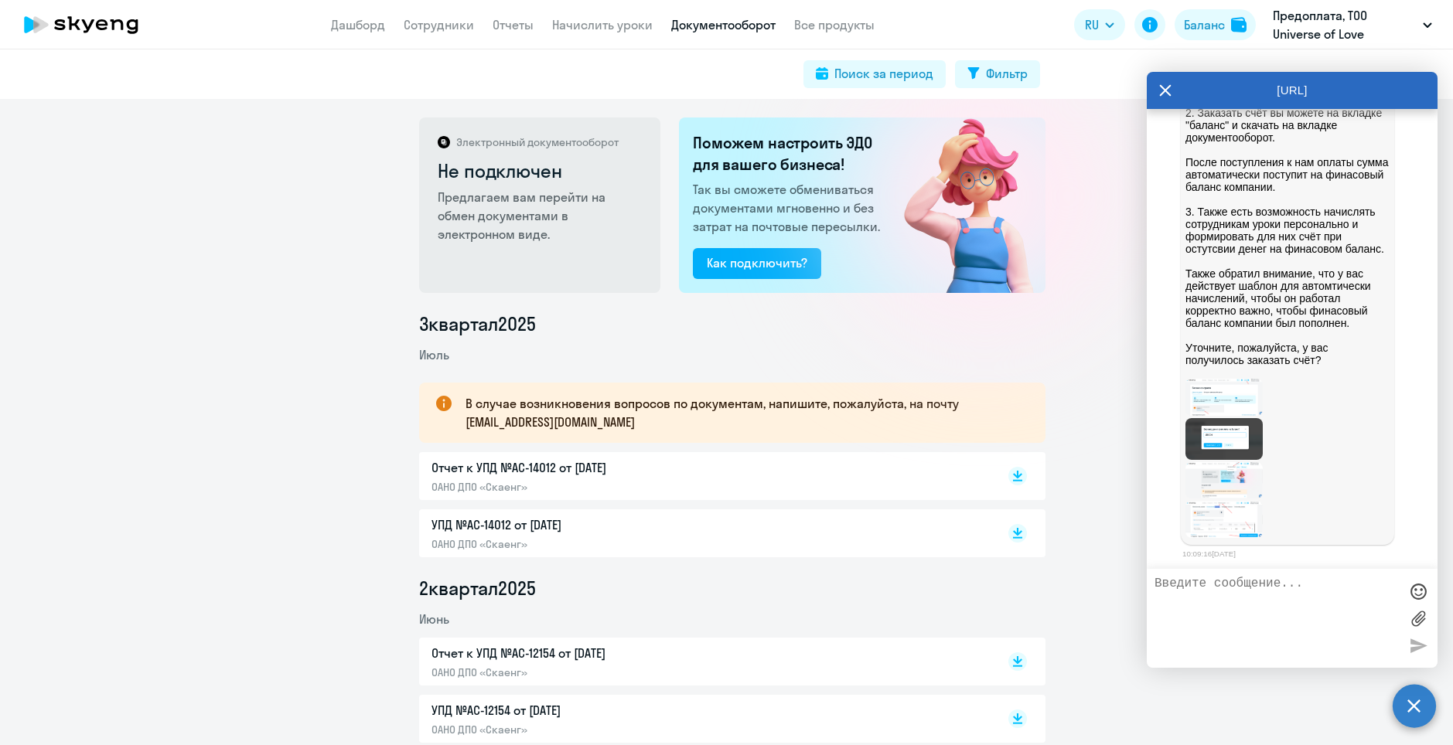
click at [1203, 510] on img at bounding box center [1223, 519] width 77 height 37
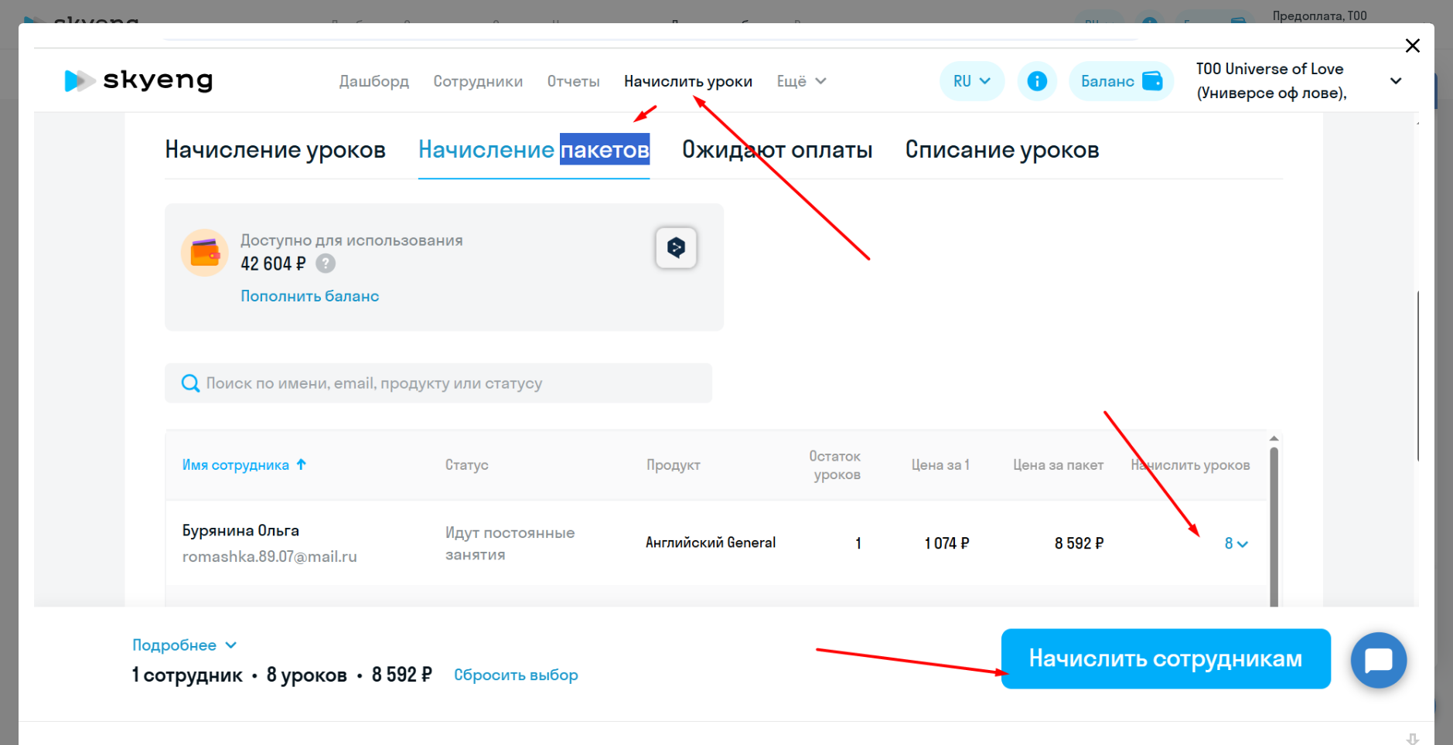
click at [1412, 43] on icon "Close" at bounding box center [1412, 45] width 25 height 25
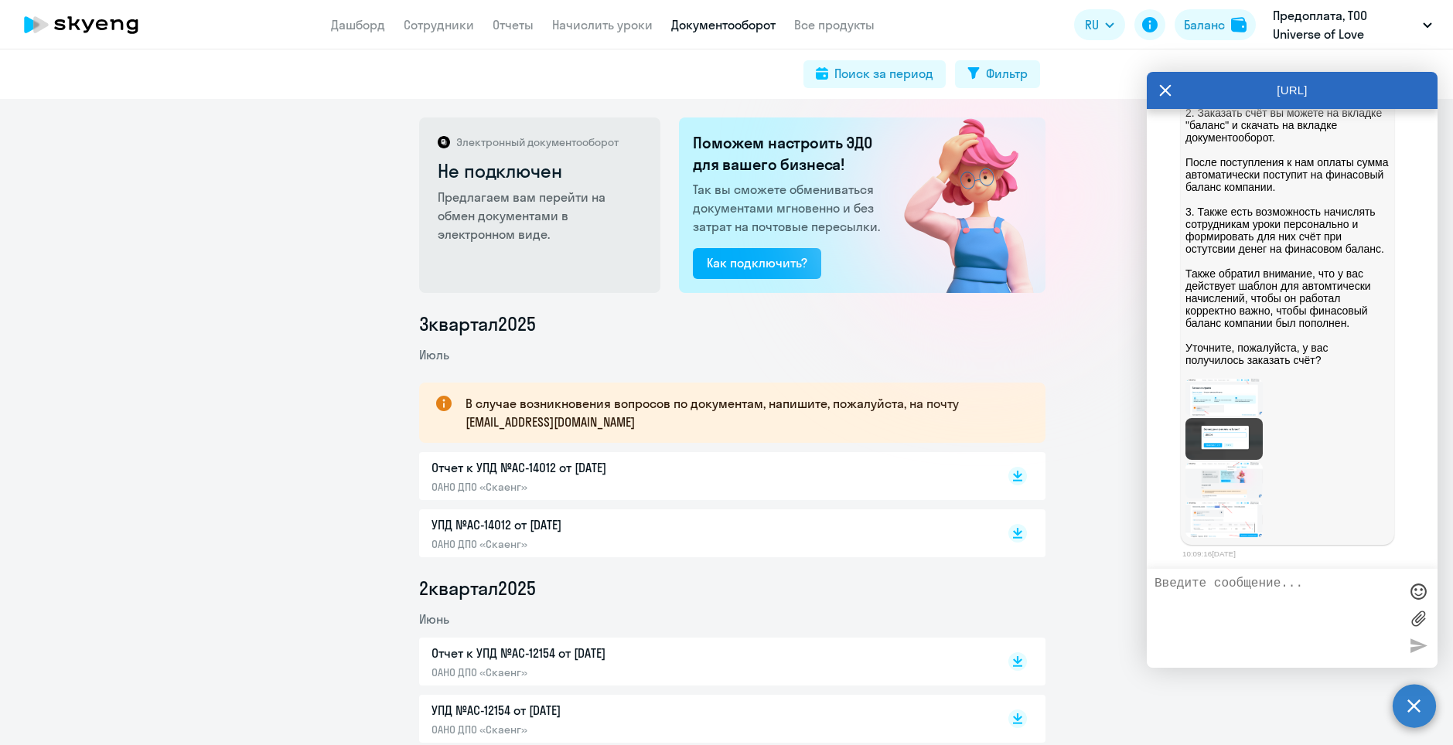
click at [1221, 449] on img at bounding box center [1223, 439] width 77 height 42
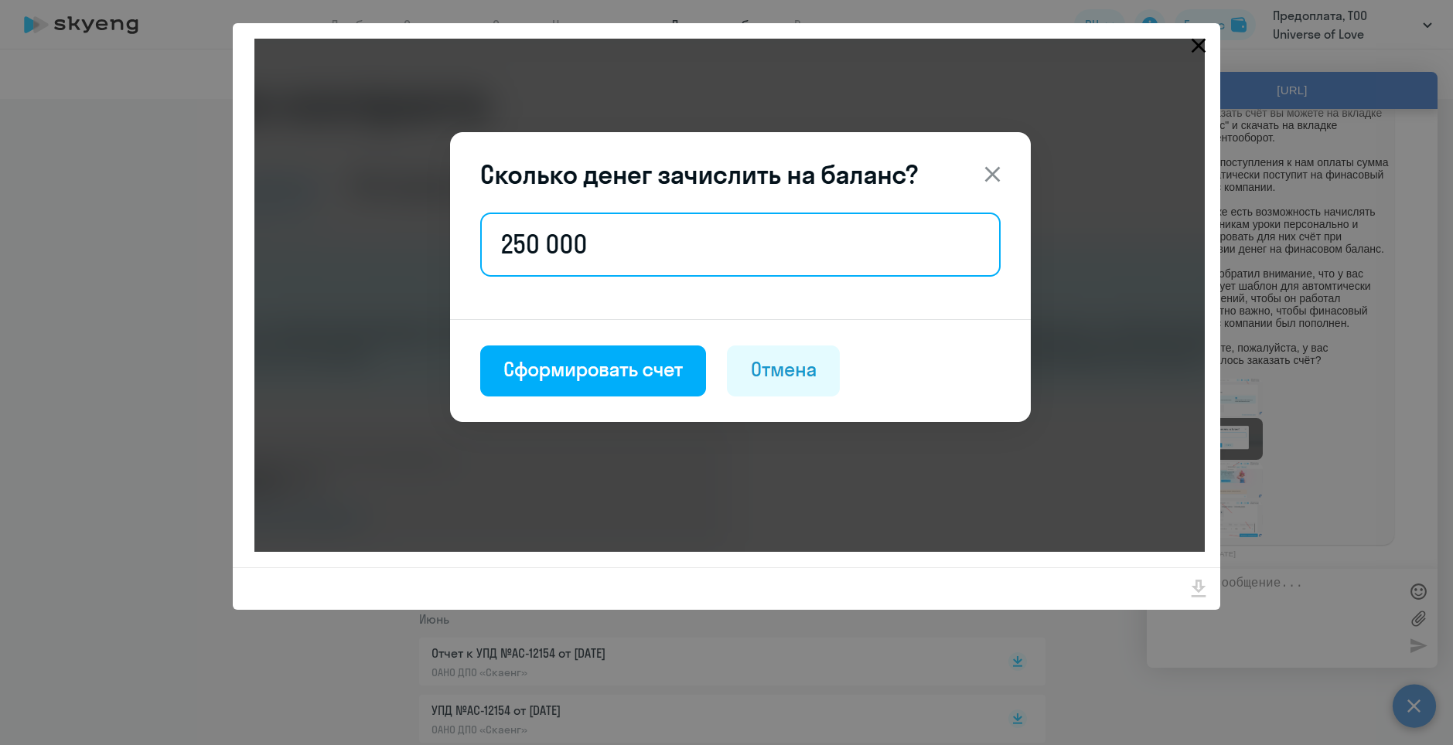
click at [1194, 43] on icon "Close" at bounding box center [1198, 45] width 25 height 25
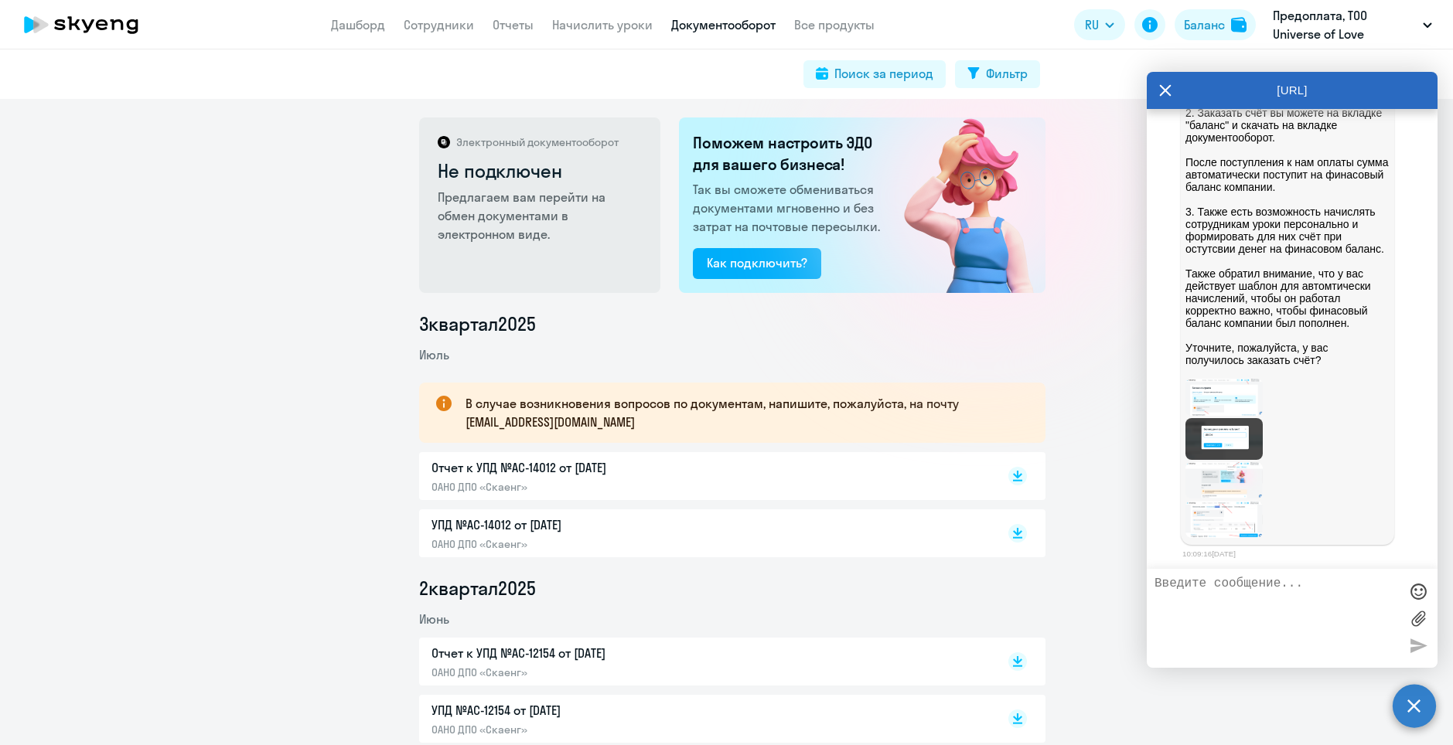
click at [1191, 491] on img at bounding box center [1223, 480] width 77 height 36
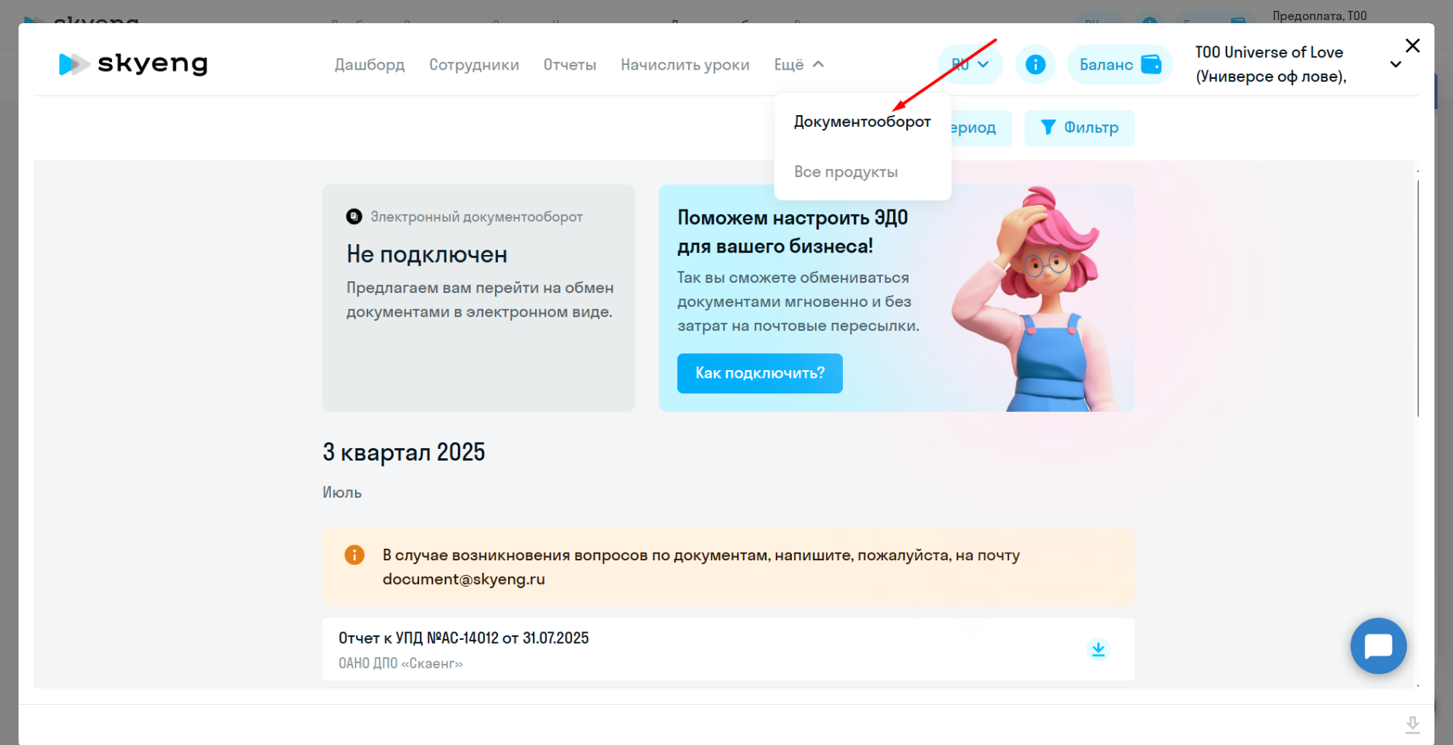
click at [1419, 52] on button "Close" at bounding box center [1412, 45] width 34 height 26
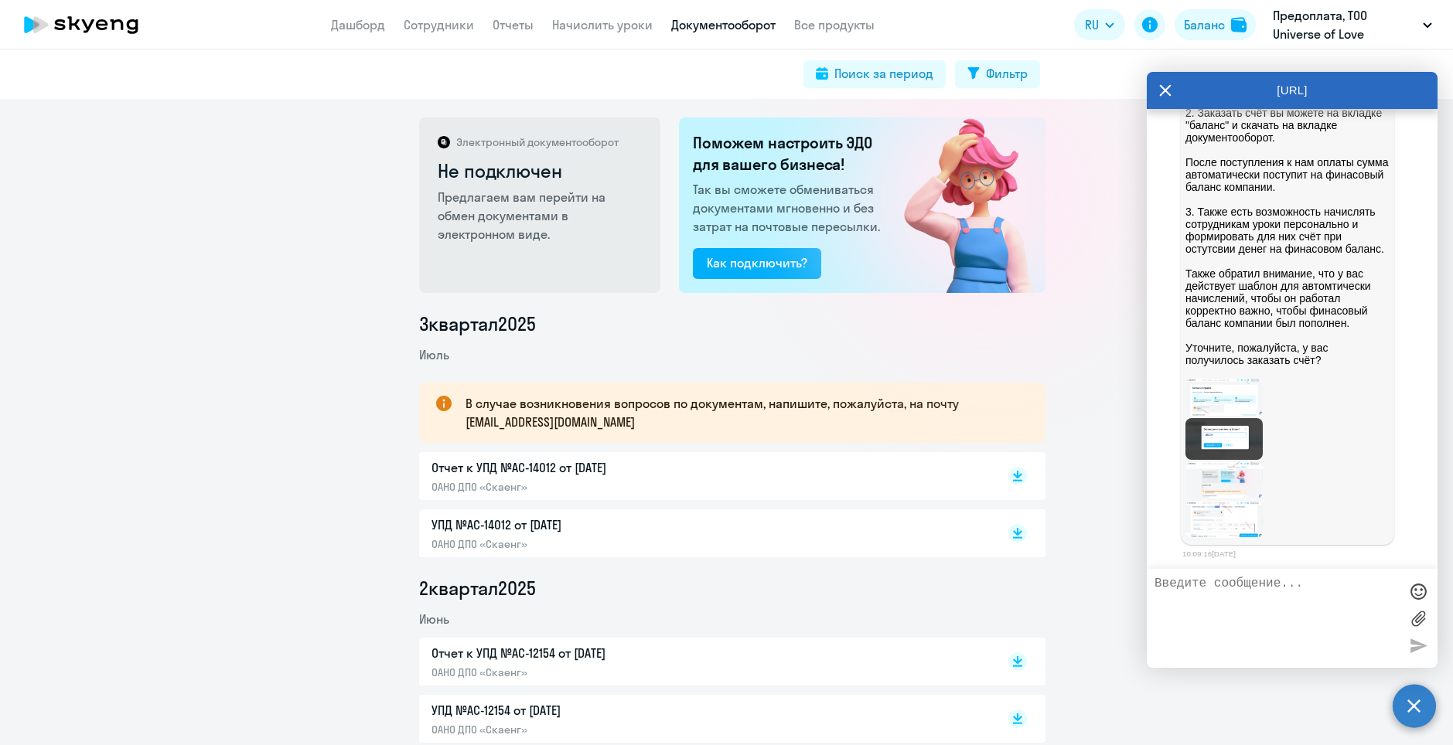
click at [1261, 479] on img at bounding box center [1223, 480] width 77 height 36
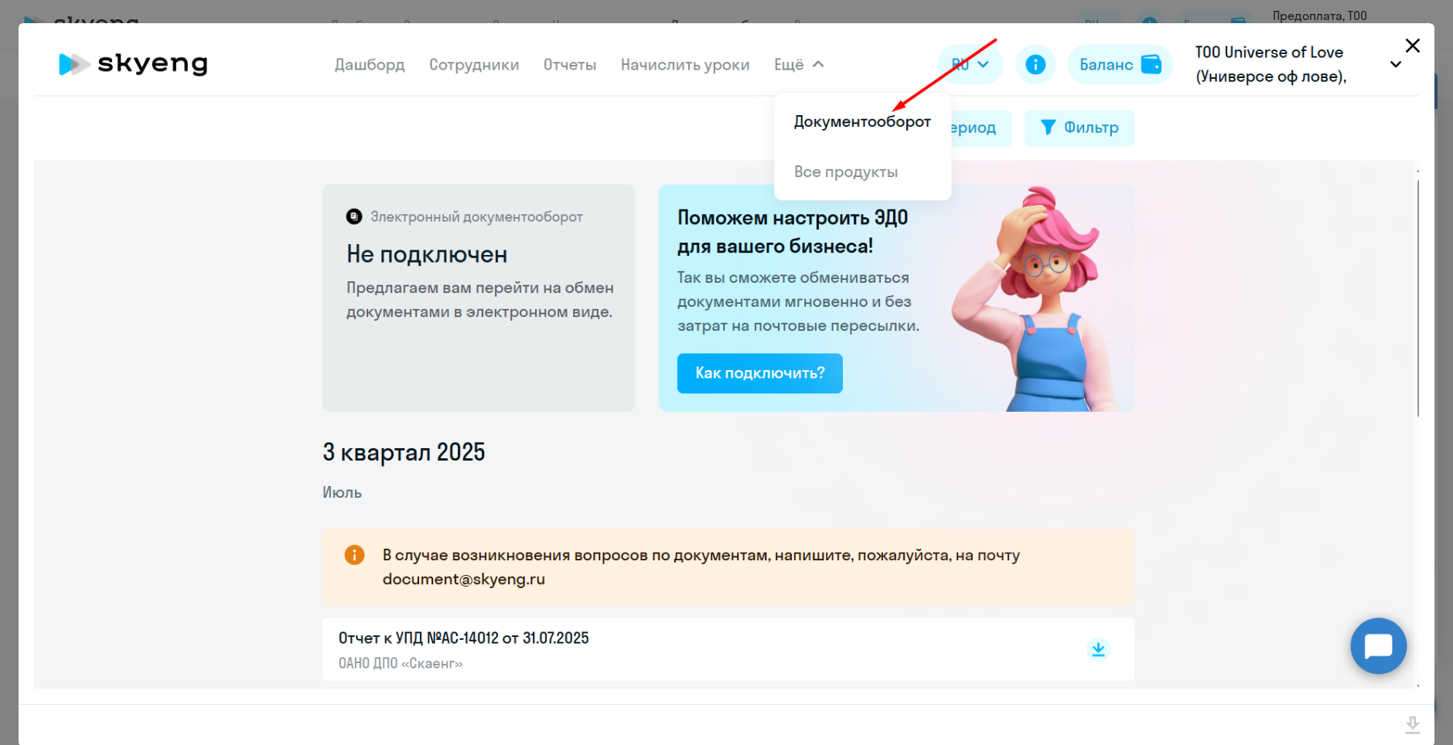
click at [1406, 43] on icon "Close" at bounding box center [1413, 46] width 15 height 15
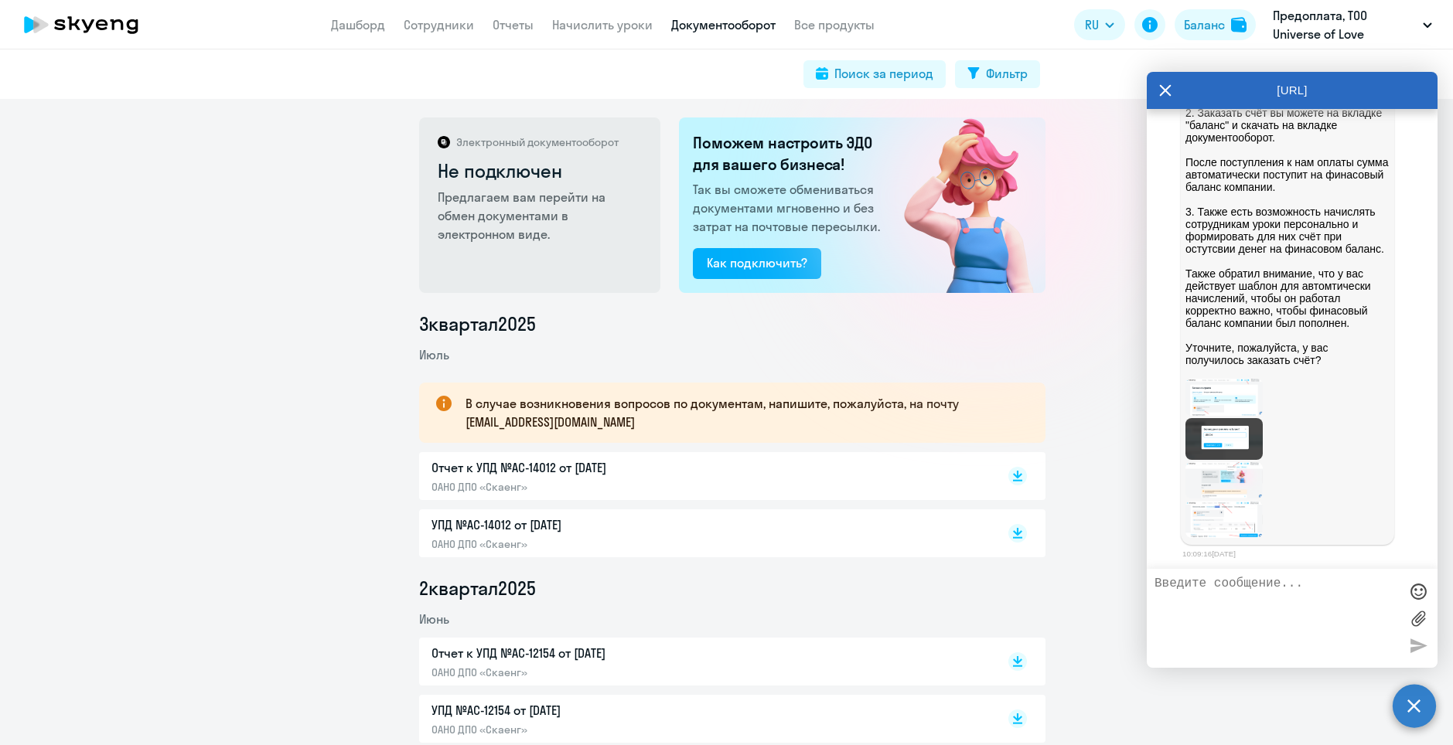
click at [1329, 625] on textarea at bounding box center [1276, 618] width 244 height 83
click at [1230, 592] on textarea "я сформировала уже, но в документо обороте нет" at bounding box center [1276, 618] width 244 height 83
click at [1330, 597] on textarea "я сформировала уже, но в документообороте нет" at bounding box center [1276, 618] width 244 height 83
type textarea "я сформировала уже, но в документообороте нет счета"
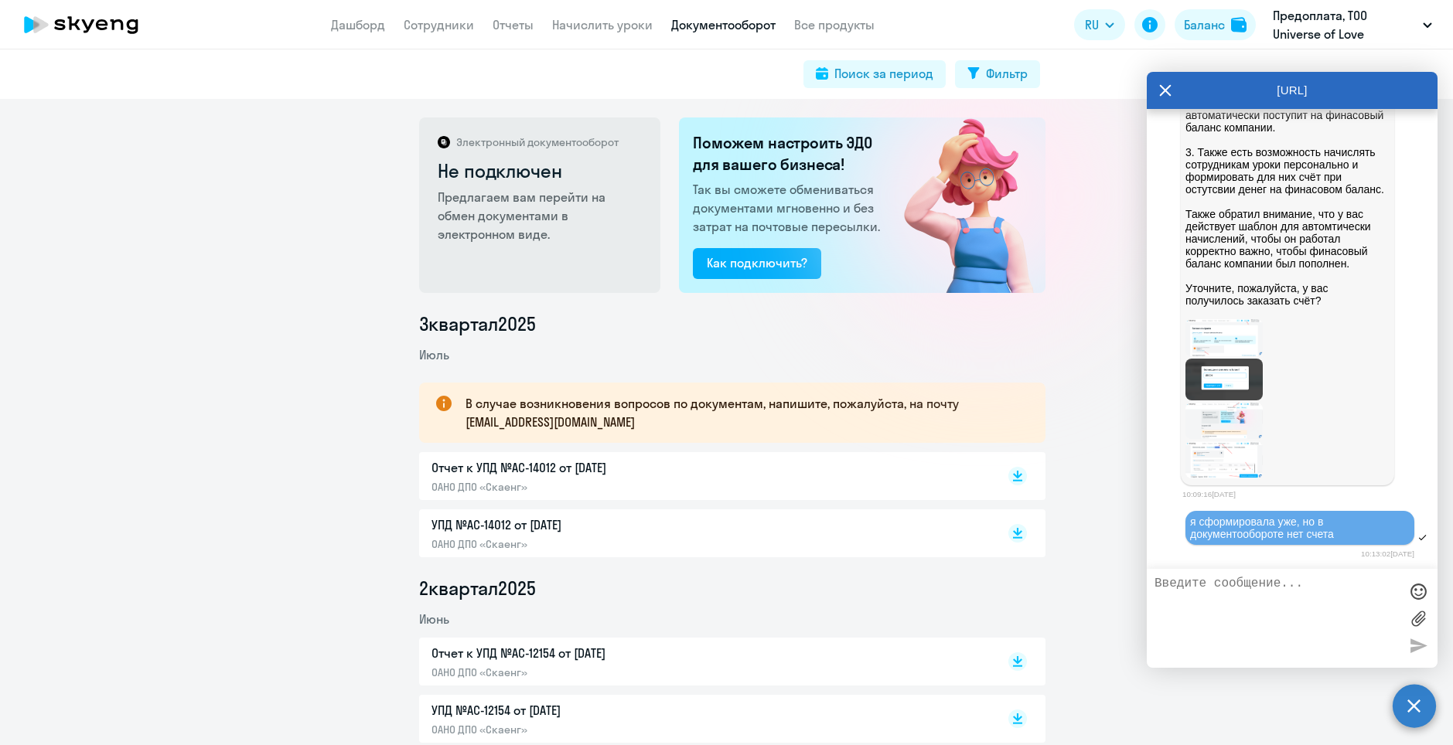
scroll to position [21909, 0]
type textarea "я"
type textarea "так на 250000р или на 250001р? вроде свыше этой суммы было?"
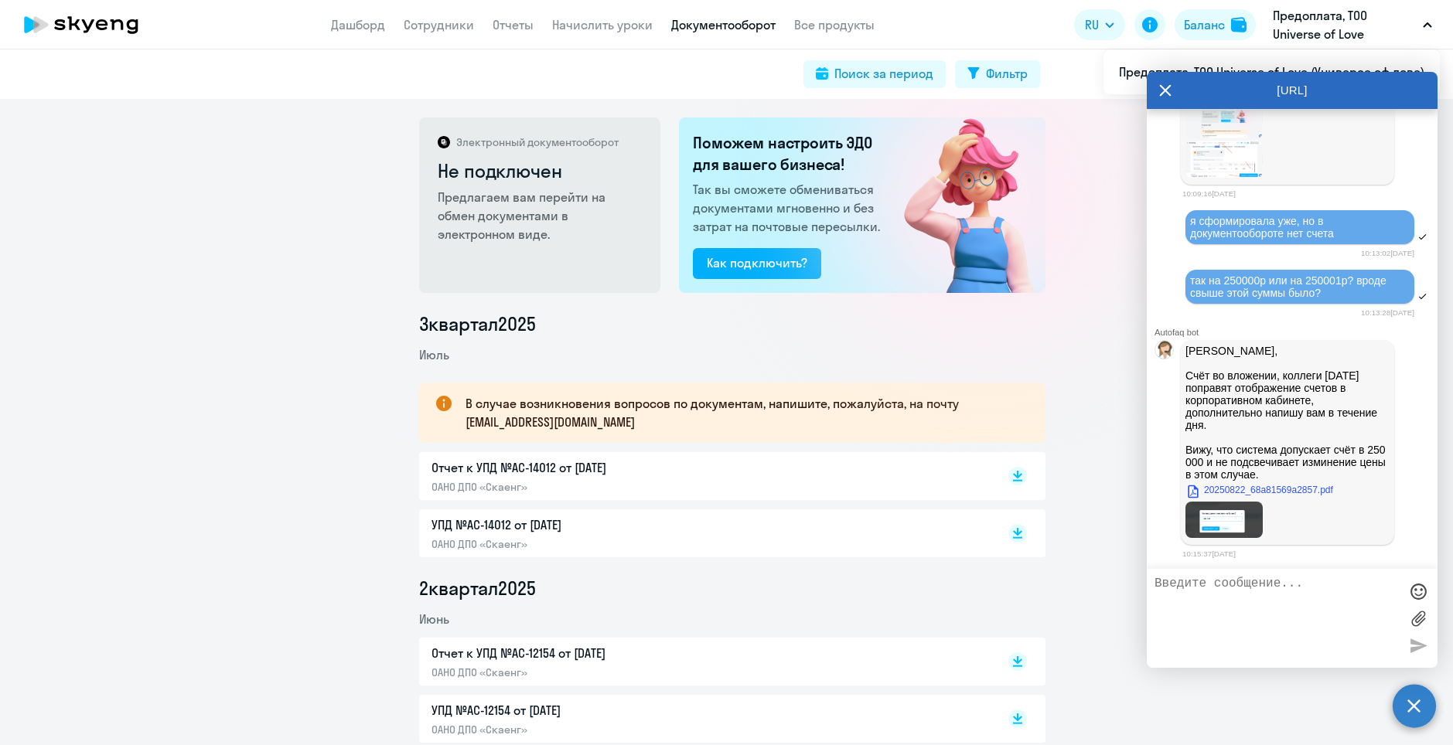
scroll to position [22209, 0]
click at [1303, 492] on link "20250822_68a81569a2857.pdf" at bounding box center [1259, 490] width 148 height 19
click at [300, 531] on div "3 квартал [DATE] В случае возникновения вопросов по документам, напишите, пожал…" at bounding box center [732, 599] width 1441 height 574
click at [1222, 618] on textarea at bounding box center [1276, 618] width 244 height 83
type textarea "спасибо!"
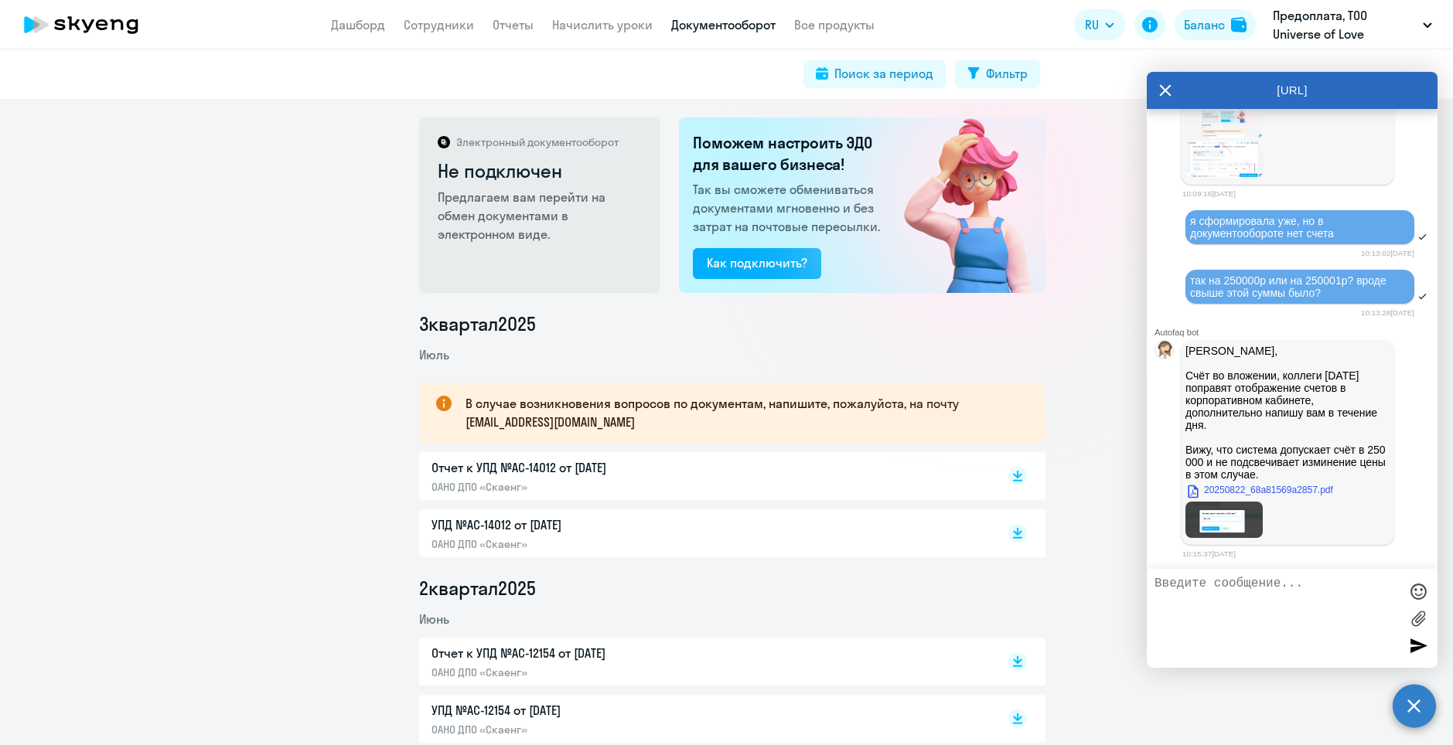
scroll to position [22256, 0]
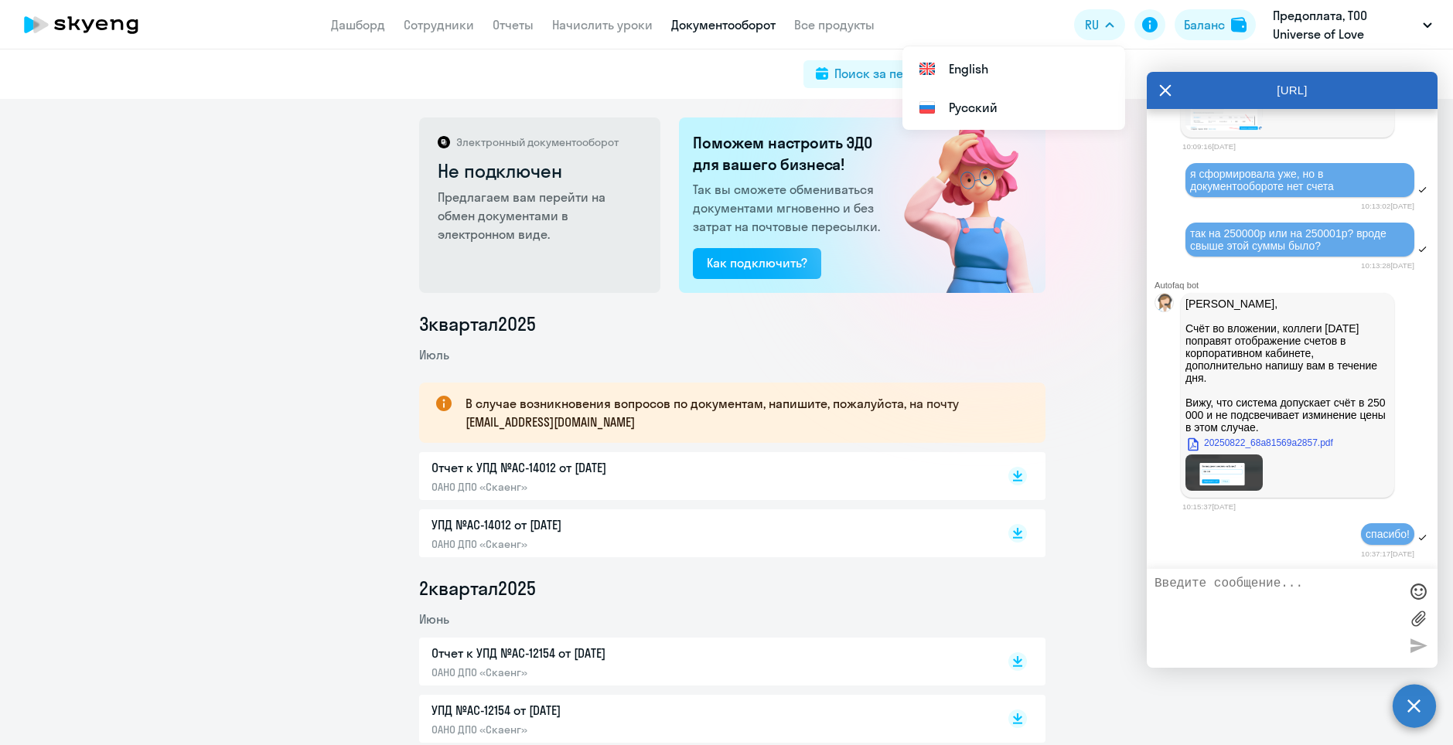
click at [1235, 605] on textarea at bounding box center [1276, 618] width 244 height 83
type textarea "[DATE] оплатим"
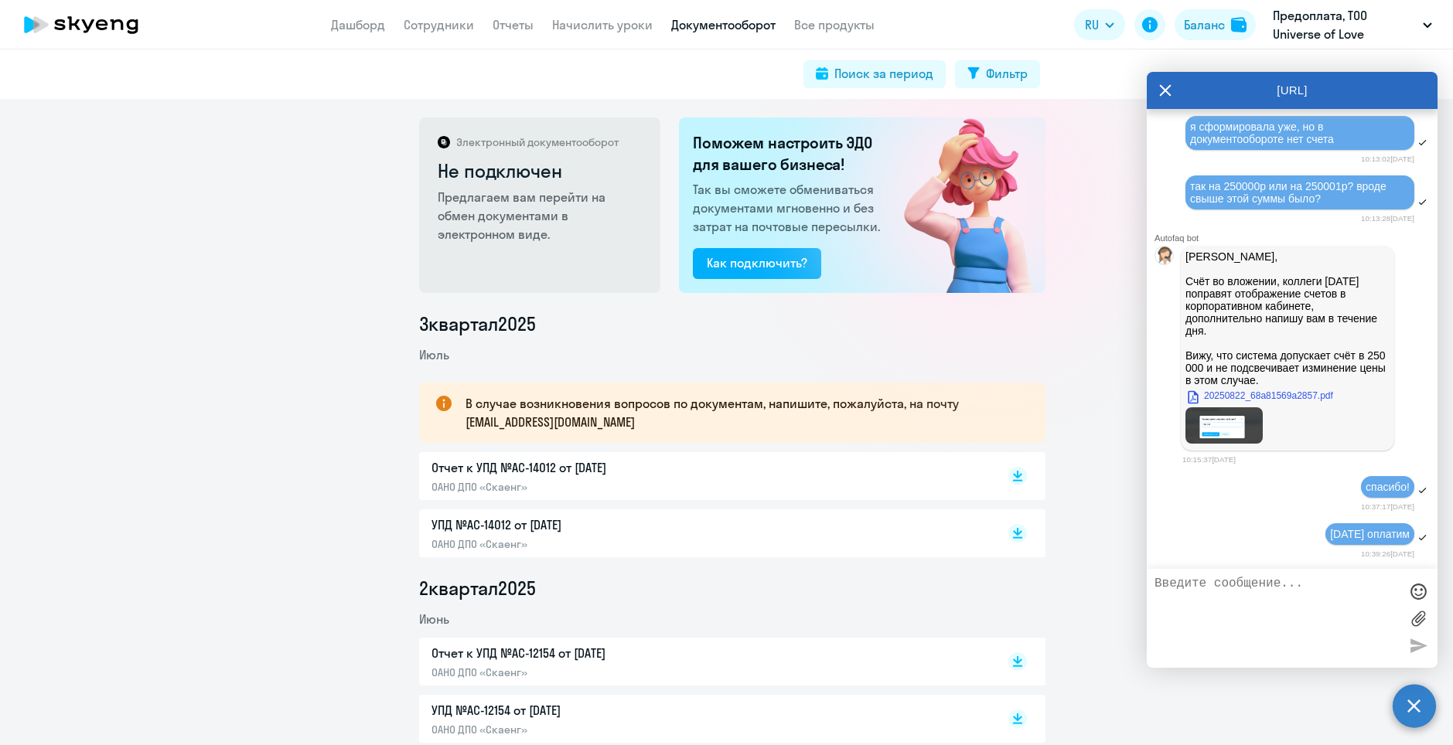
scroll to position [22304, 0]
